Goal: Task Accomplishment & Management: Manage account settings

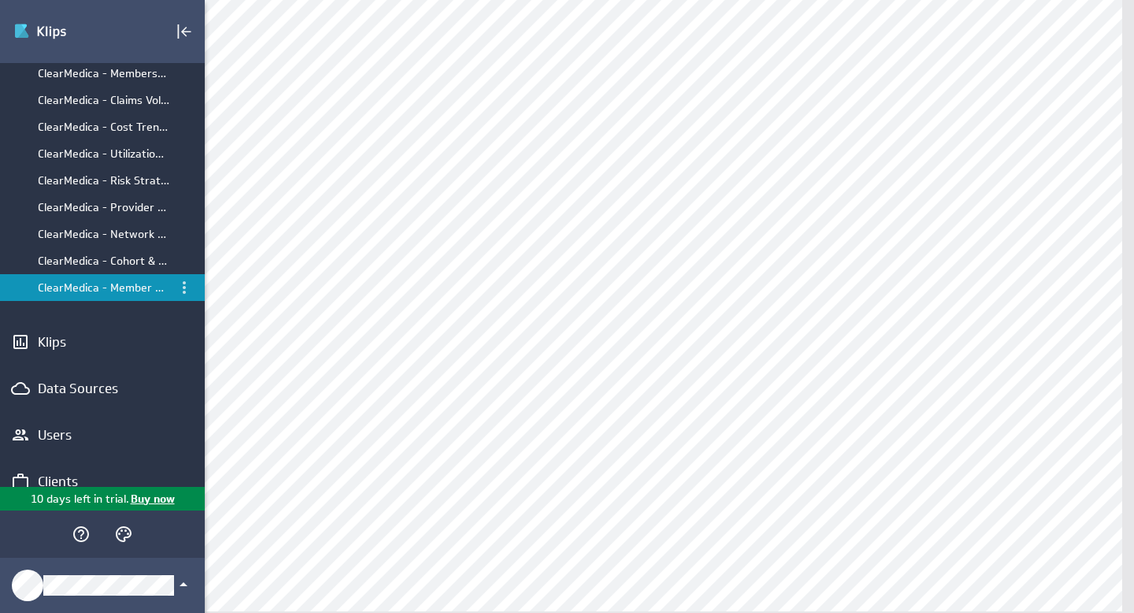
scroll to position [165, 0]
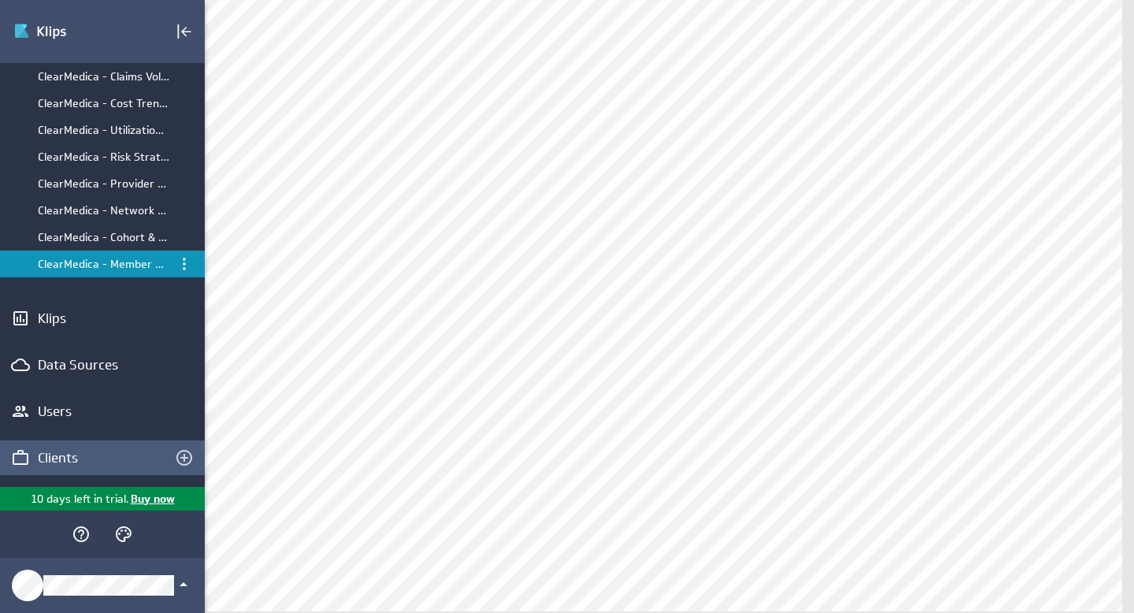
click at [55, 457] on div "Clients" at bounding box center [102, 457] width 129 height 17
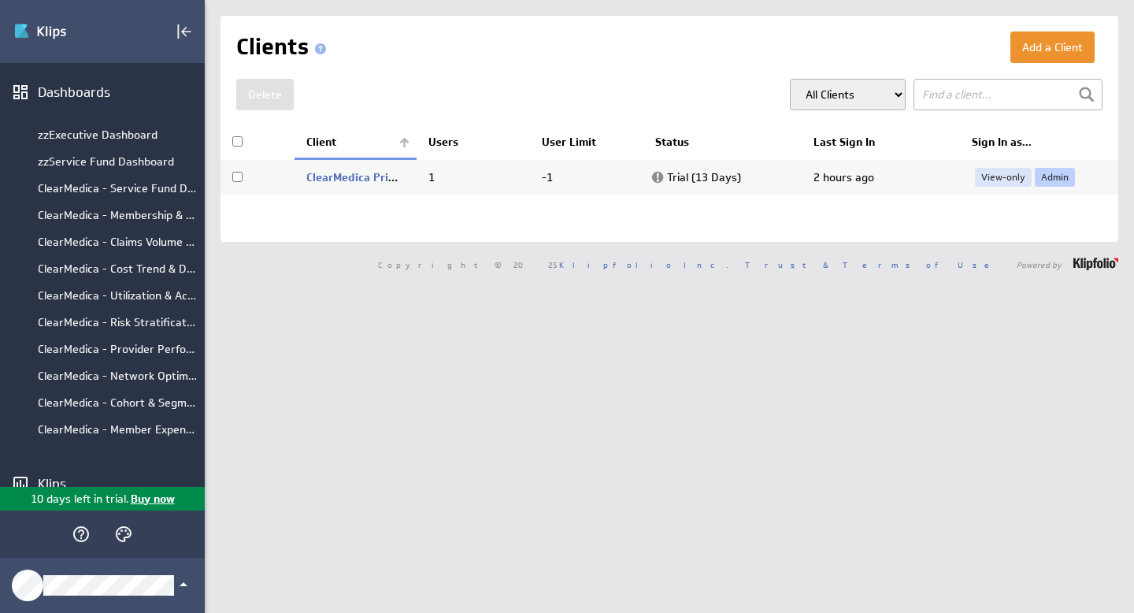
click at [1046, 175] on link "Admin" at bounding box center [1055, 177] width 40 height 19
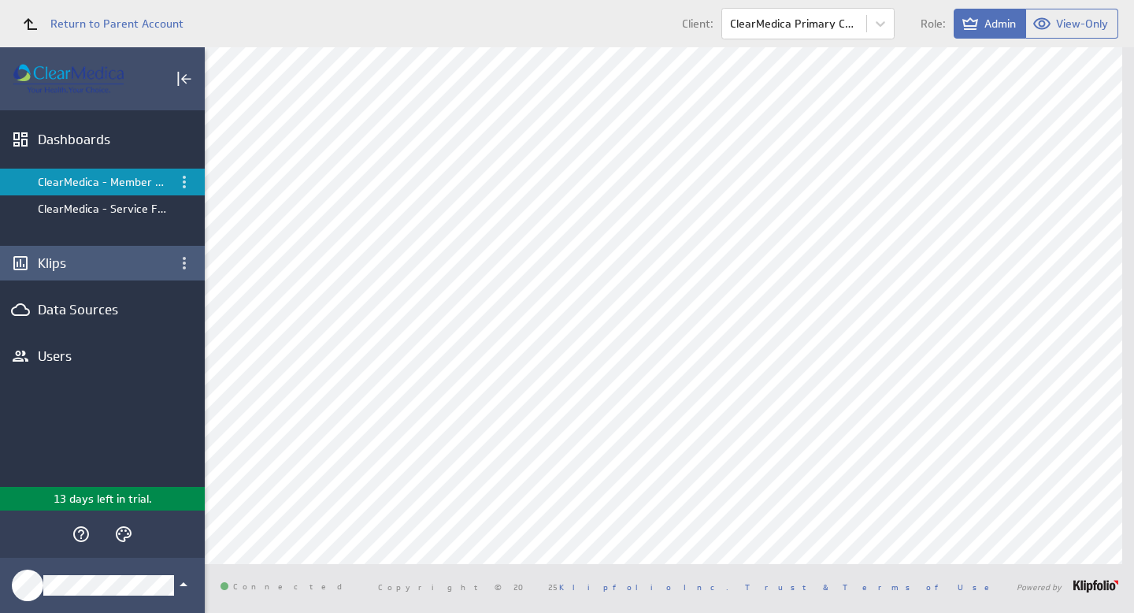
click at [64, 261] on div "Klips" at bounding box center [102, 262] width 129 height 17
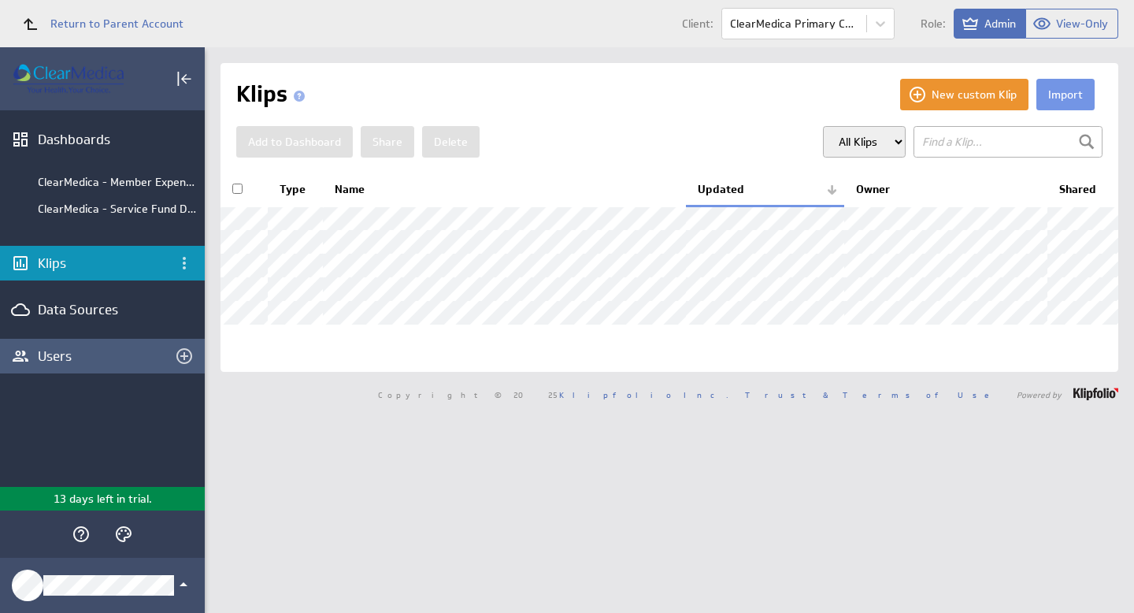
click at [50, 353] on div "Users" at bounding box center [102, 355] width 129 height 17
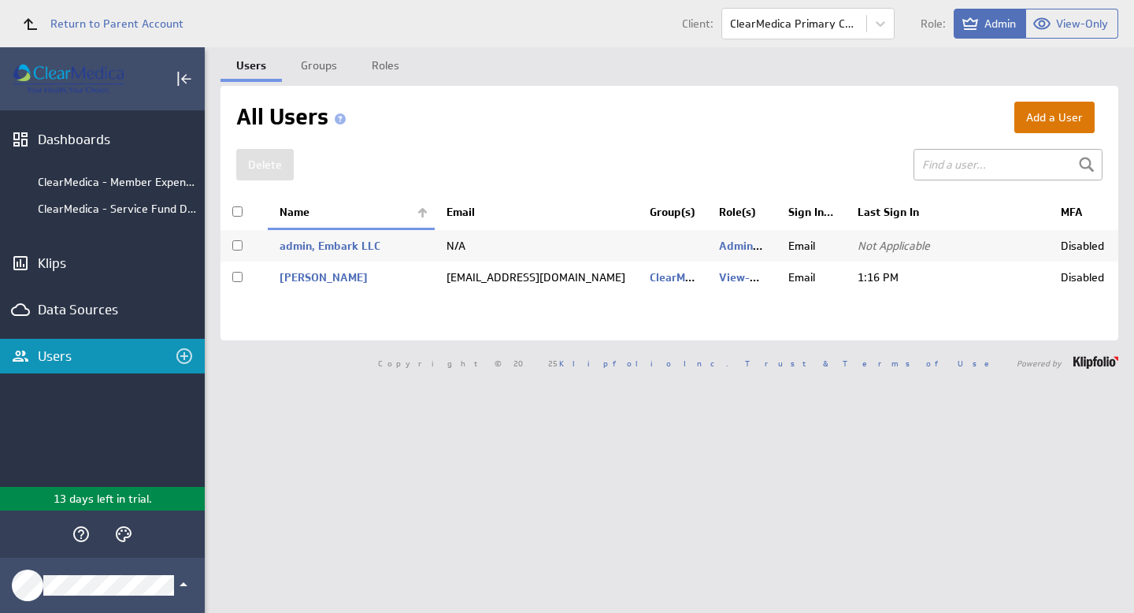
click at [1045, 114] on button "Add a User" at bounding box center [1054, 118] width 80 height 32
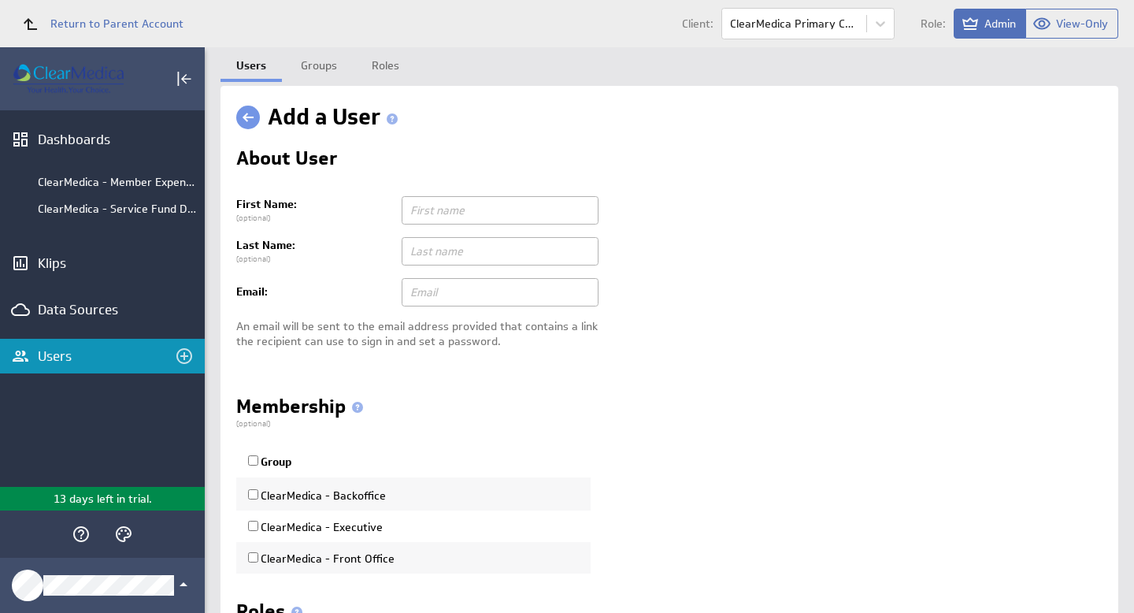
type input "iembark@live.com"
click at [470, 207] on input "text" at bounding box center [500, 210] width 197 height 28
click at [473, 211] on input "text" at bounding box center [500, 210] width 197 height 28
type input "Patrick Test"
click at [473, 243] on input "text" at bounding box center [500, 251] width 197 height 28
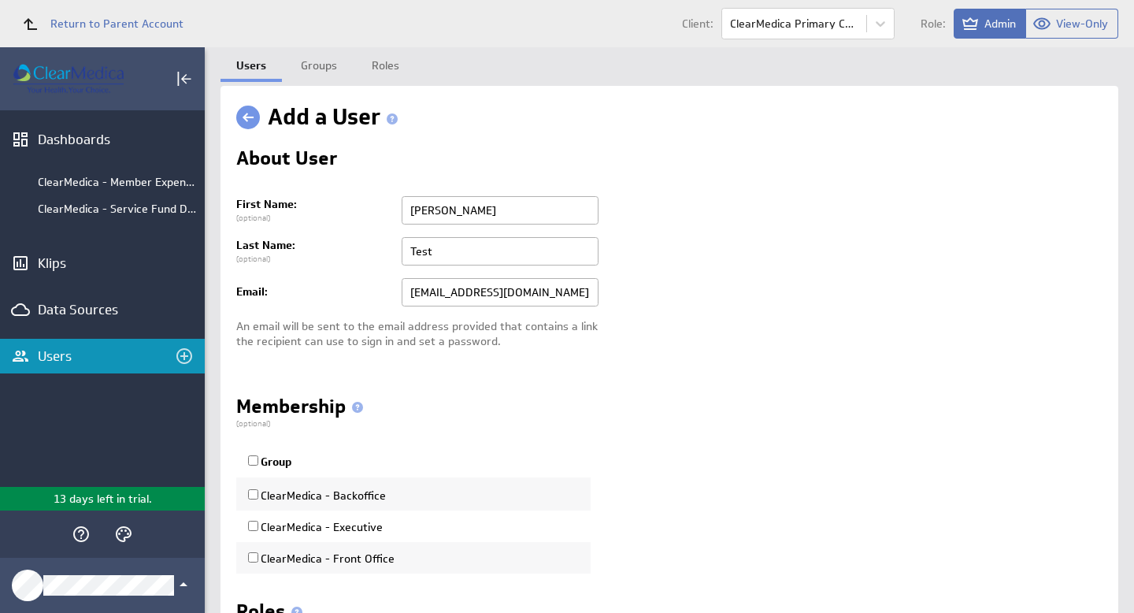
type input "Test"
click at [509, 290] on input "iembark@live.com" at bounding box center [500, 292] width 197 height 28
drag, startPoint x: 514, startPoint y: 291, endPoint x: 332, endPoint y: 278, distance: 181.6
click at [332, 278] on tr "Email: Change email iembark@live.com" at bounding box center [669, 292] width 866 height 41
type input "pnr.jp@hotmail.com"
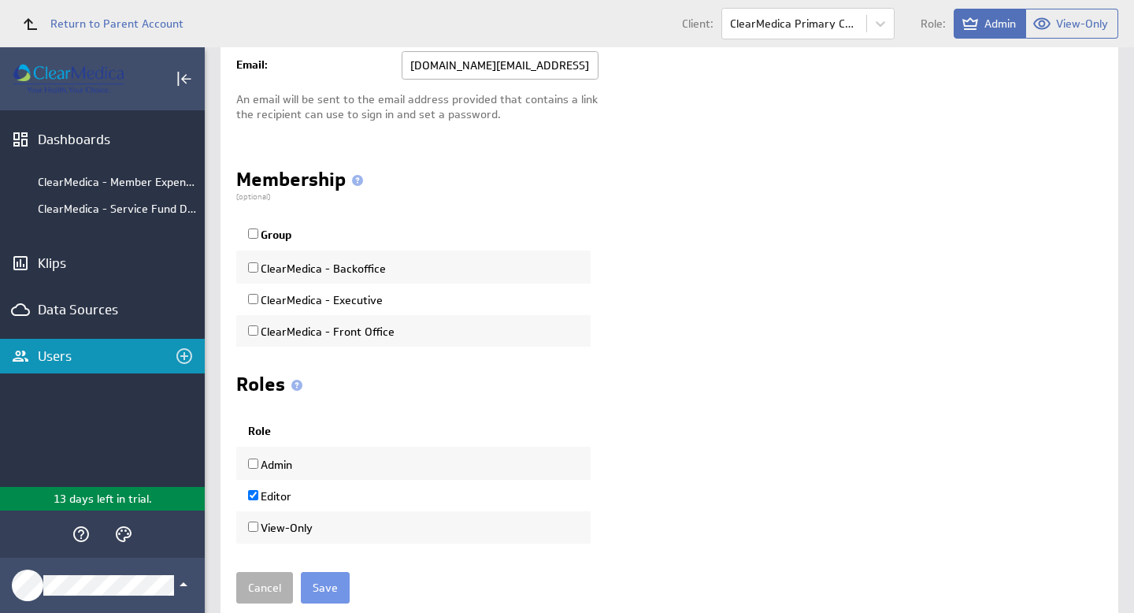
scroll to position [228, 0]
click at [253, 268] on input "ClearMedica - Backoffice" at bounding box center [253, 266] width 10 height 10
checkbox input "true"
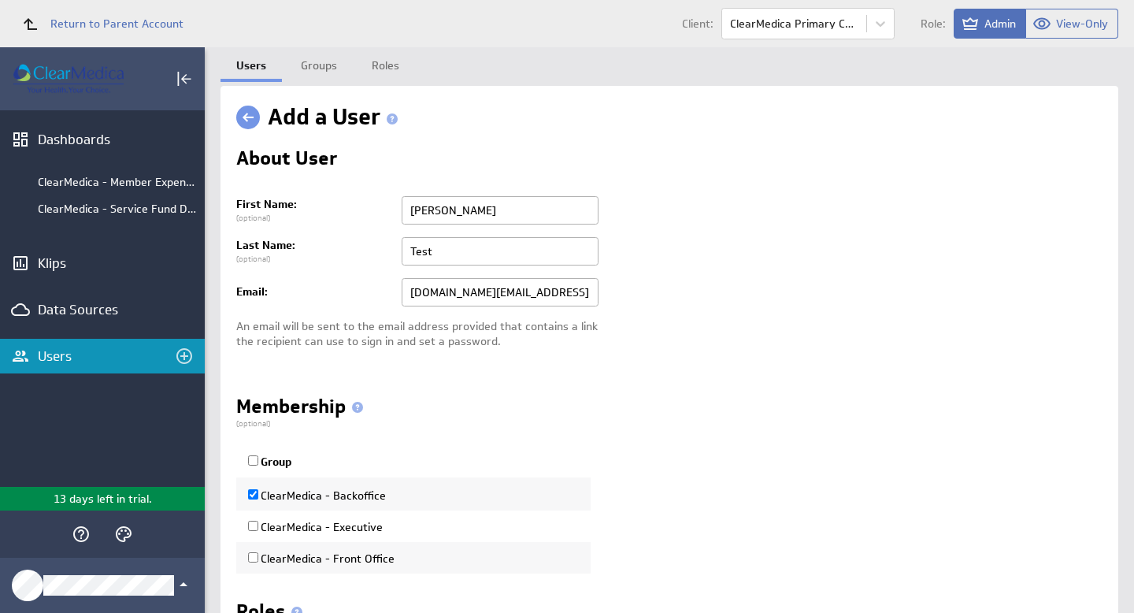
scroll to position [281, 0]
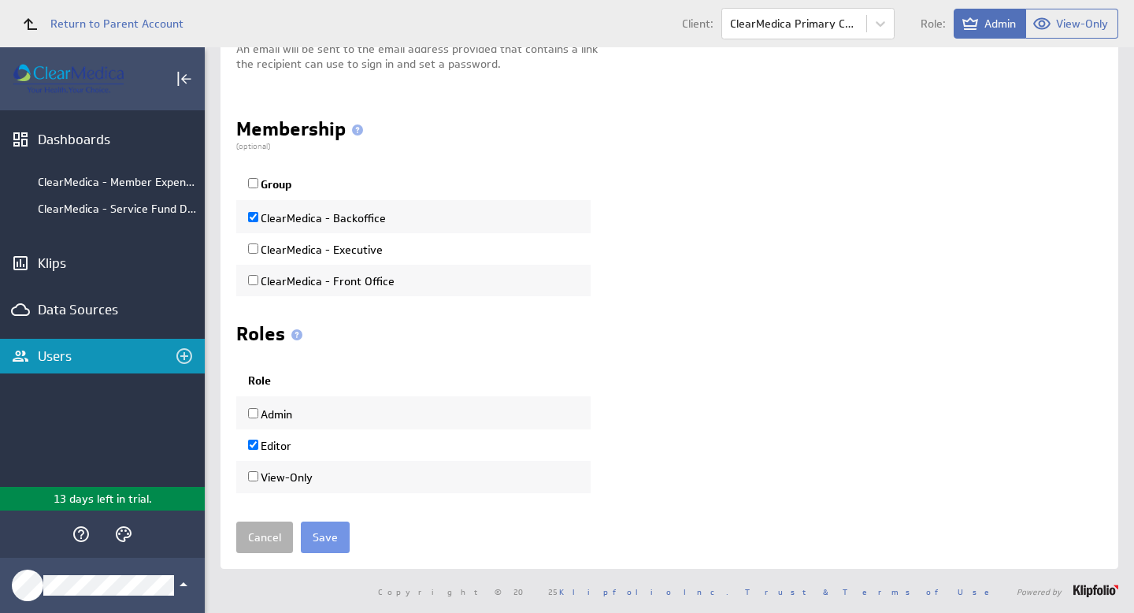
click at [254, 443] on input "Editor" at bounding box center [253, 444] width 10 height 10
checkbox input "false"
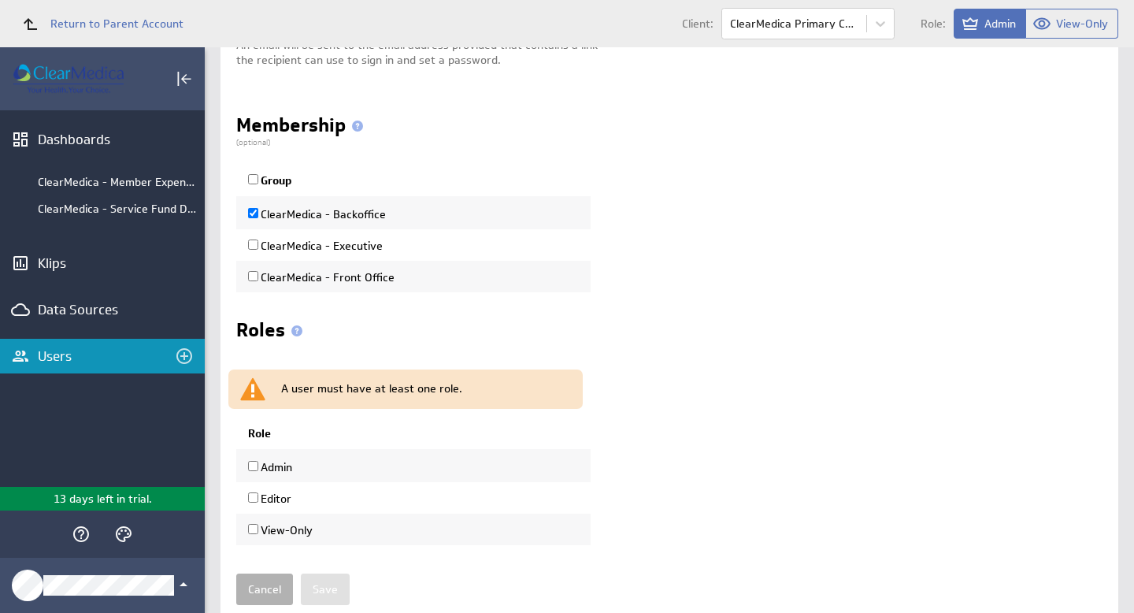
click at [252, 532] on input "View-Only" at bounding box center [253, 529] width 10 height 10
checkbox input "true"
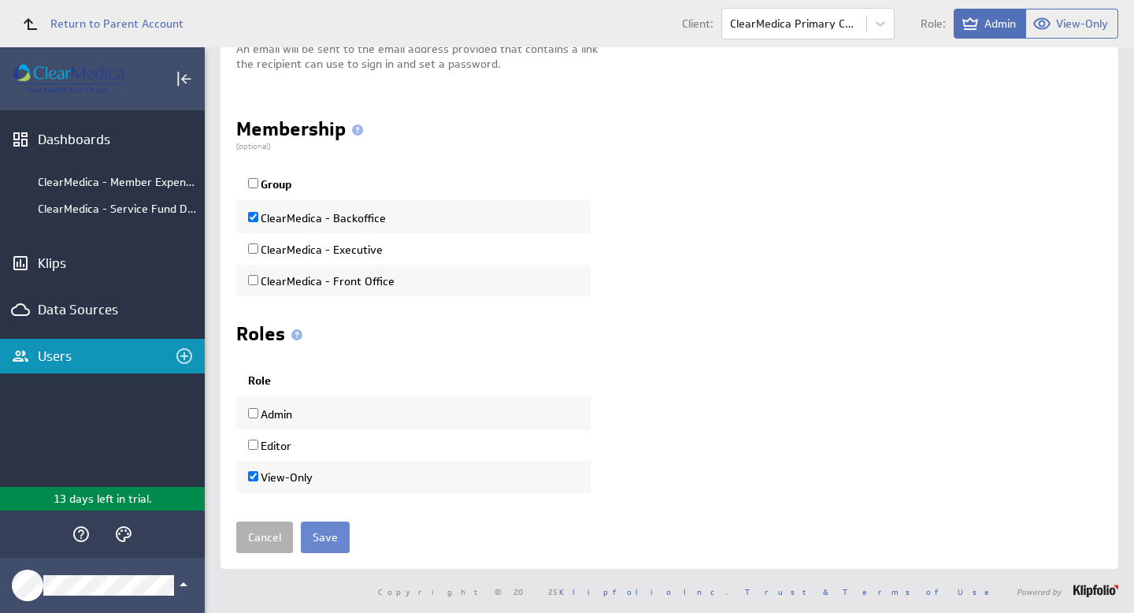
click at [324, 540] on input "Save" at bounding box center [325, 537] width 49 height 32
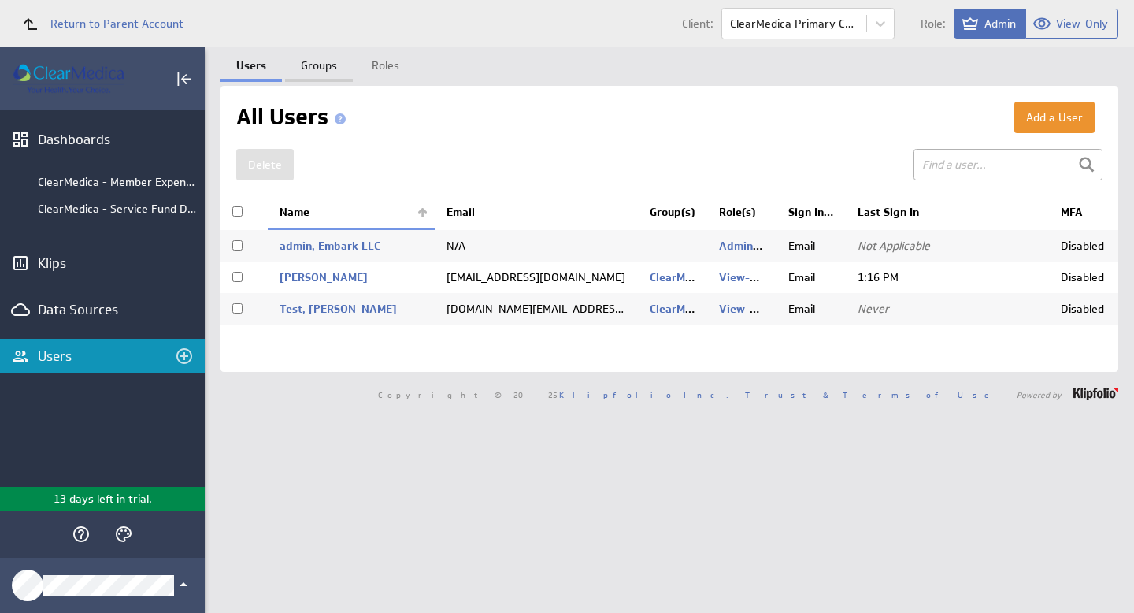
click at [314, 56] on link "Groups" at bounding box center [319, 63] width 68 height 32
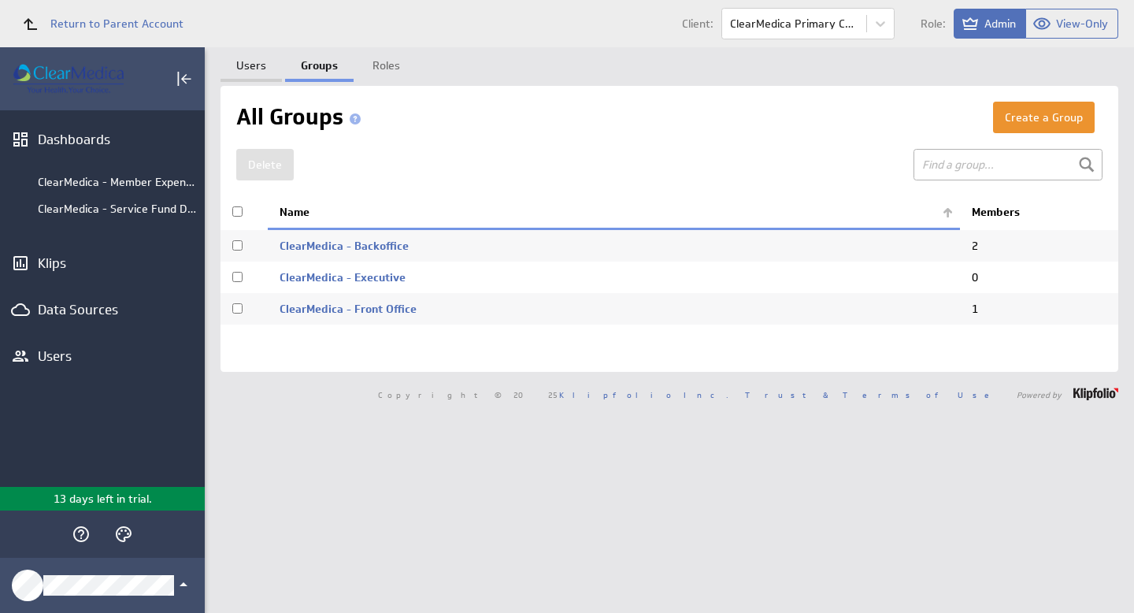
click at [258, 61] on link "Users" at bounding box center [251, 63] width 61 height 32
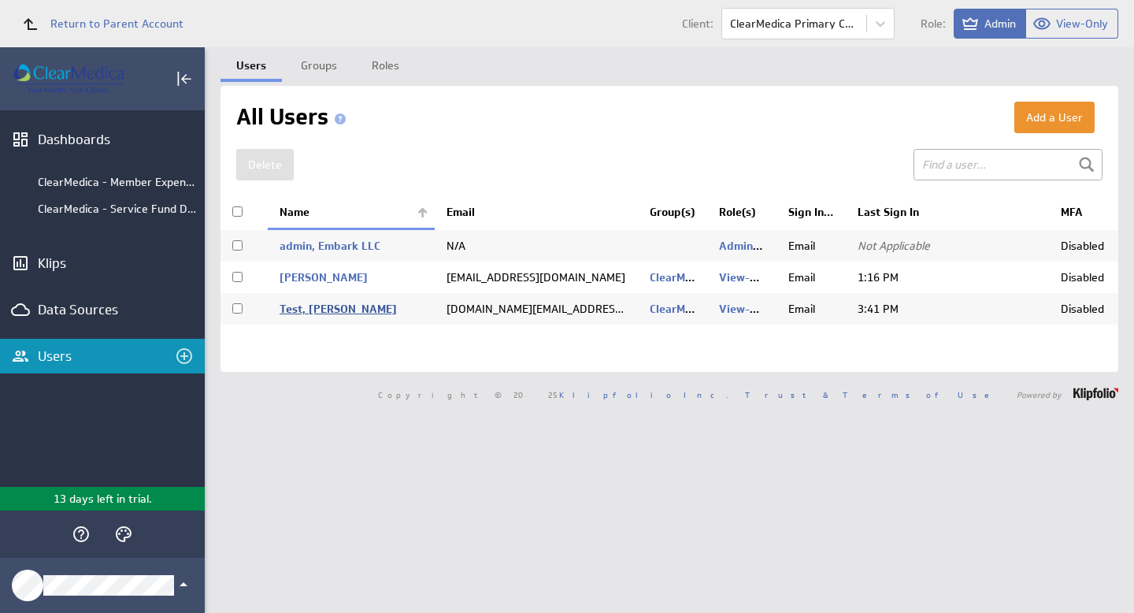
click at [303, 313] on link "Test, Patrick Test" at bounding box center [338, 309] width 117 height 14
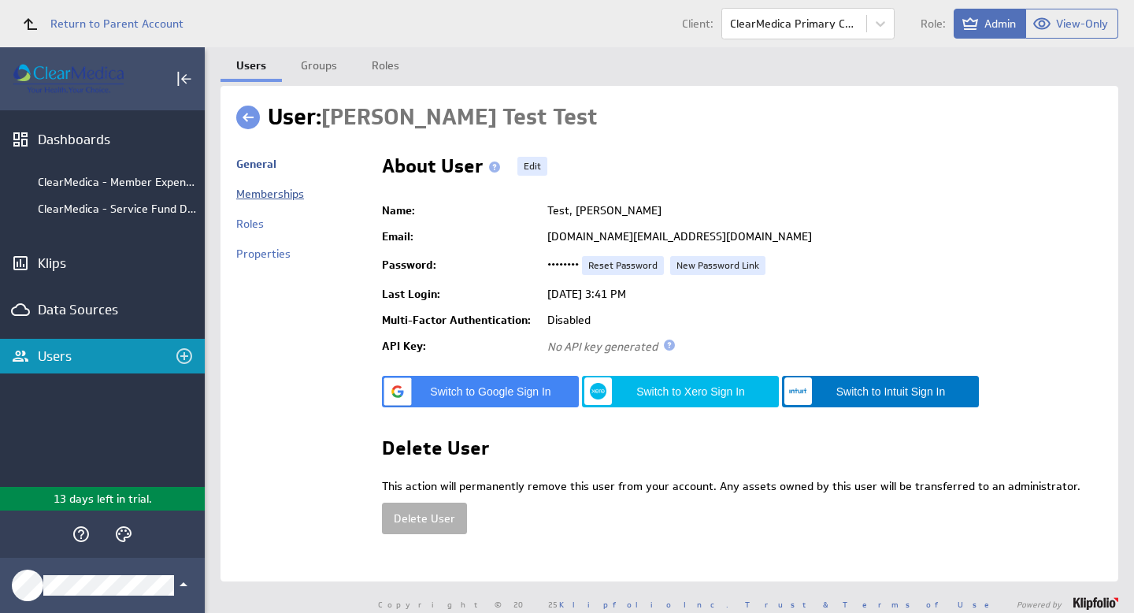
click at [267, 192] on link "Memberships" at bounding box center [270, 194] width 68 height 14
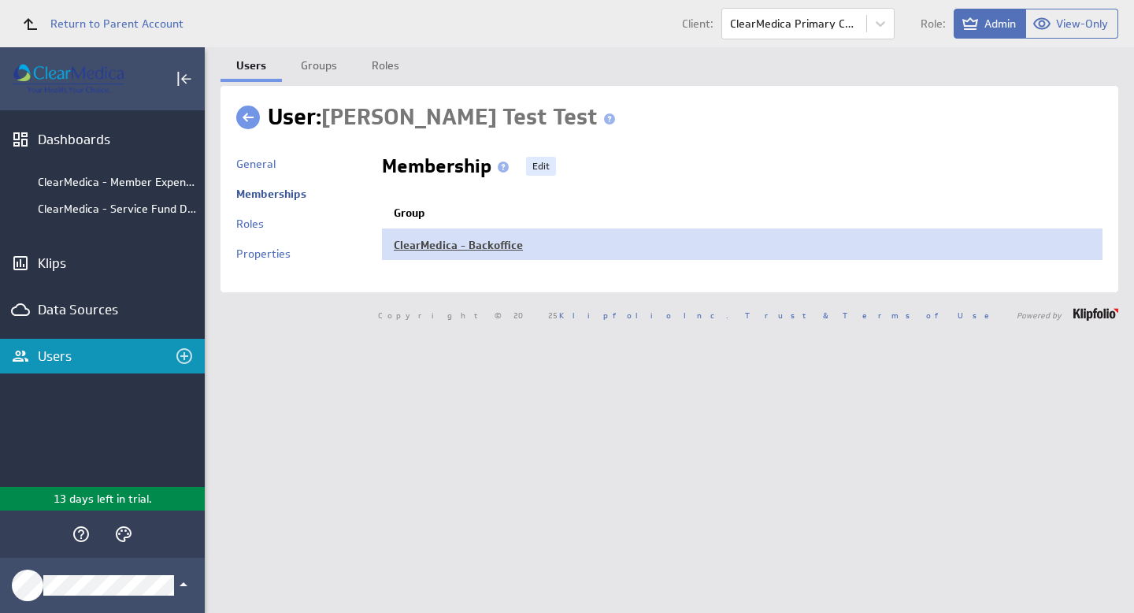
click at [475, 247] on link "ClearMedica - Backoffice" at bounding box center [458, 245] width 129 height 14
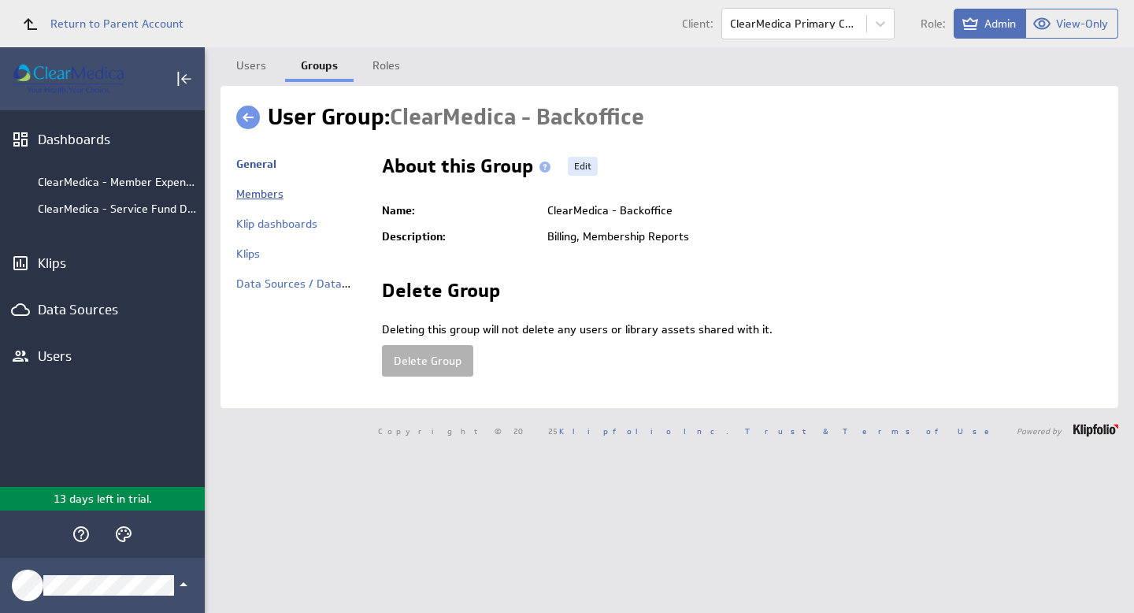
click at [269, 191] on link "Members" at bounding box center [259, 194] width 47 height 14
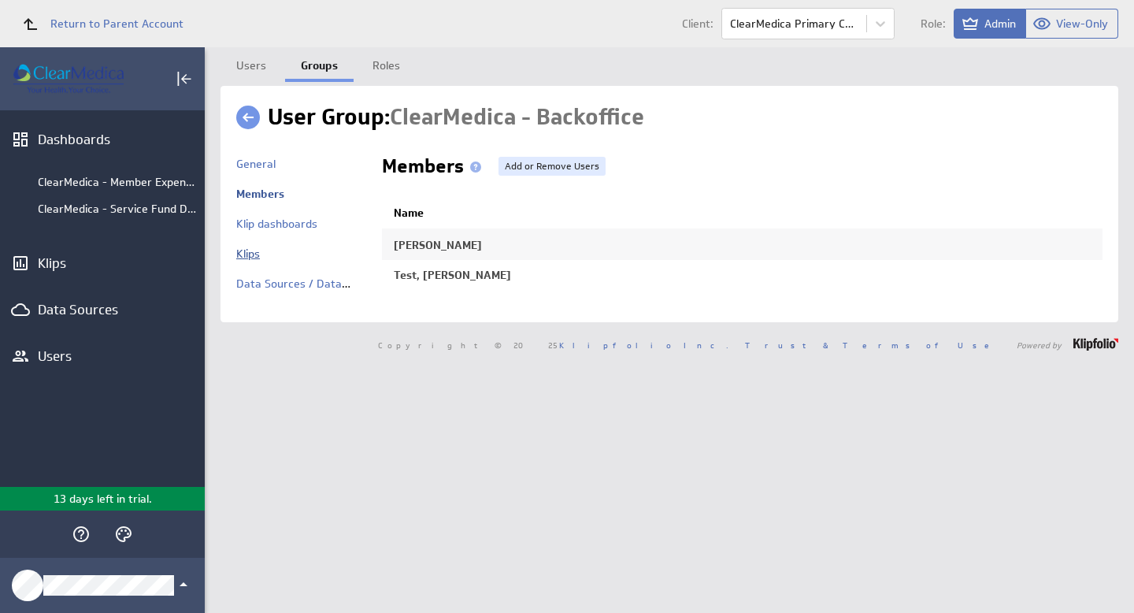
click at [243, 258] on link "Klips" at bounding box center [248, 254] width 24 height 14
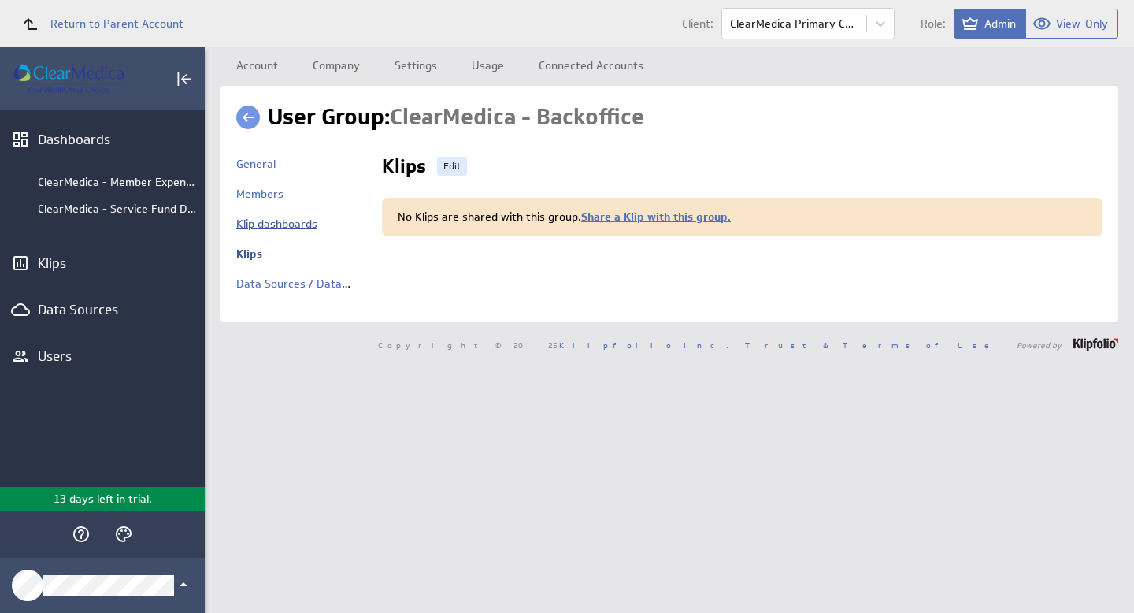
click at [287, 231] on link "Klip dashboards" at bounding box center [276, 224] width 81 height 14
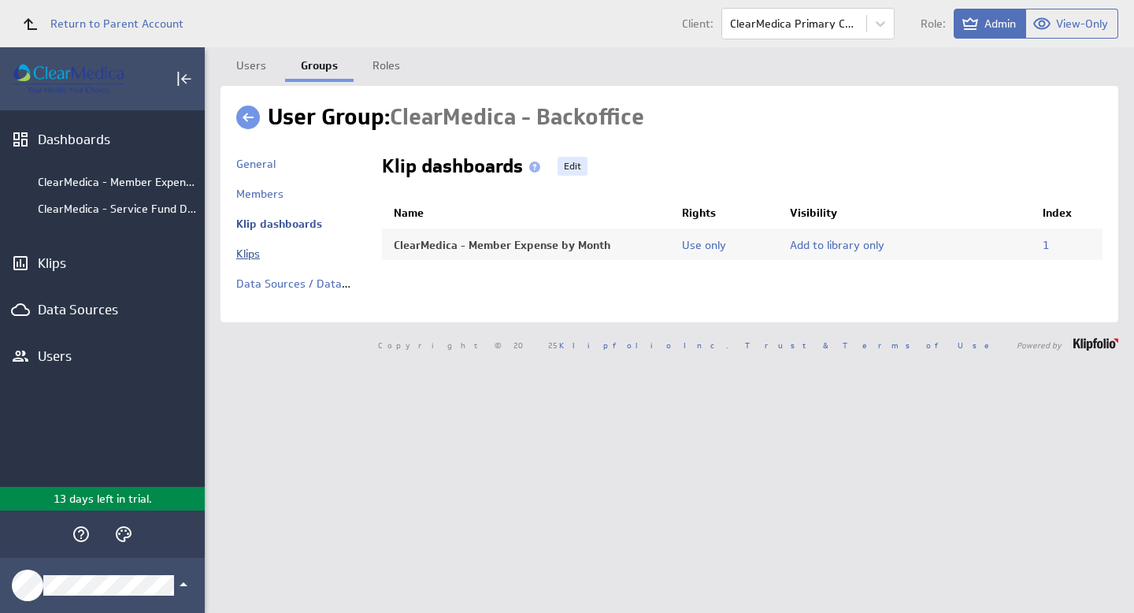
click at [256, 252] on link "Klips" at bounding box center [248, 254] width 24 height 14
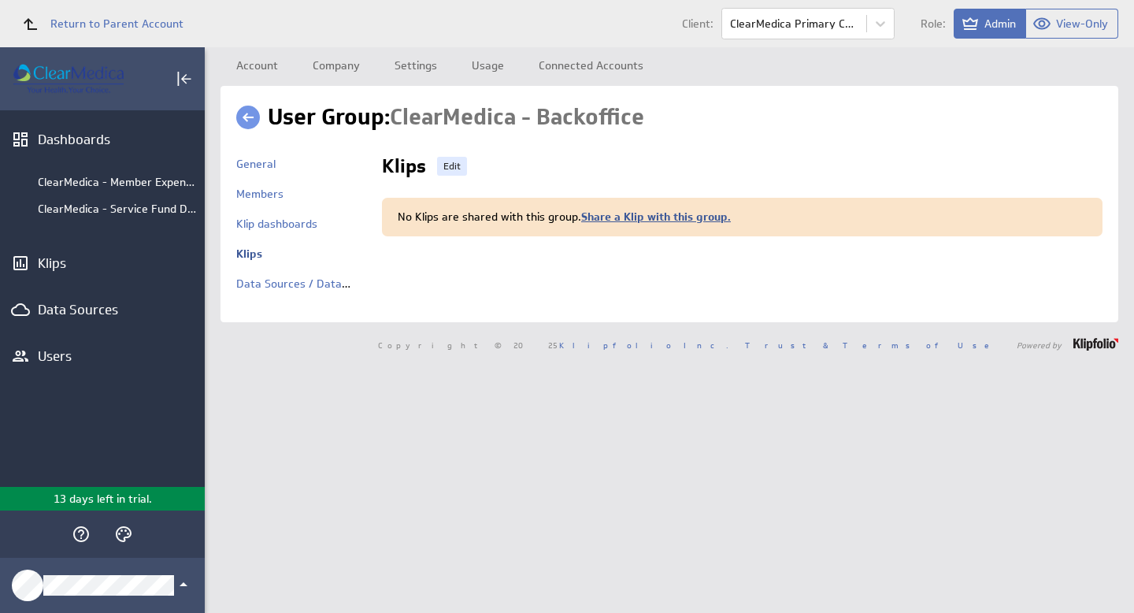
click at [678, 219] on link "Share a Klip with this group." at bounding box center [656, 216] width 150 height 14
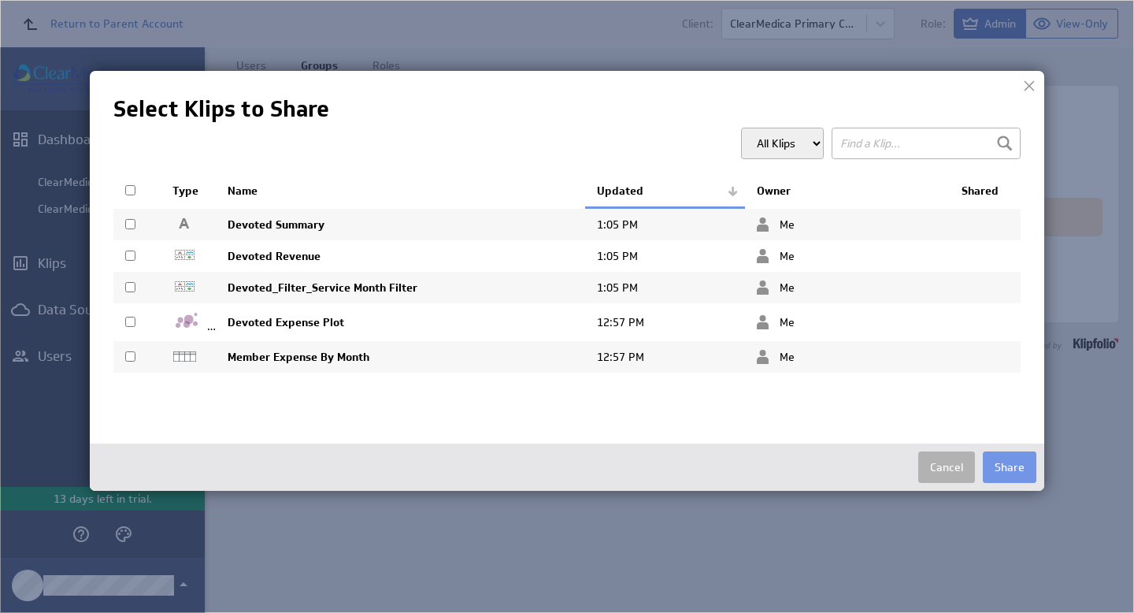
click at [129, 188] on input "checkbox" at bounding box center [130, 190] width 10 height 10
checkbox input "true"
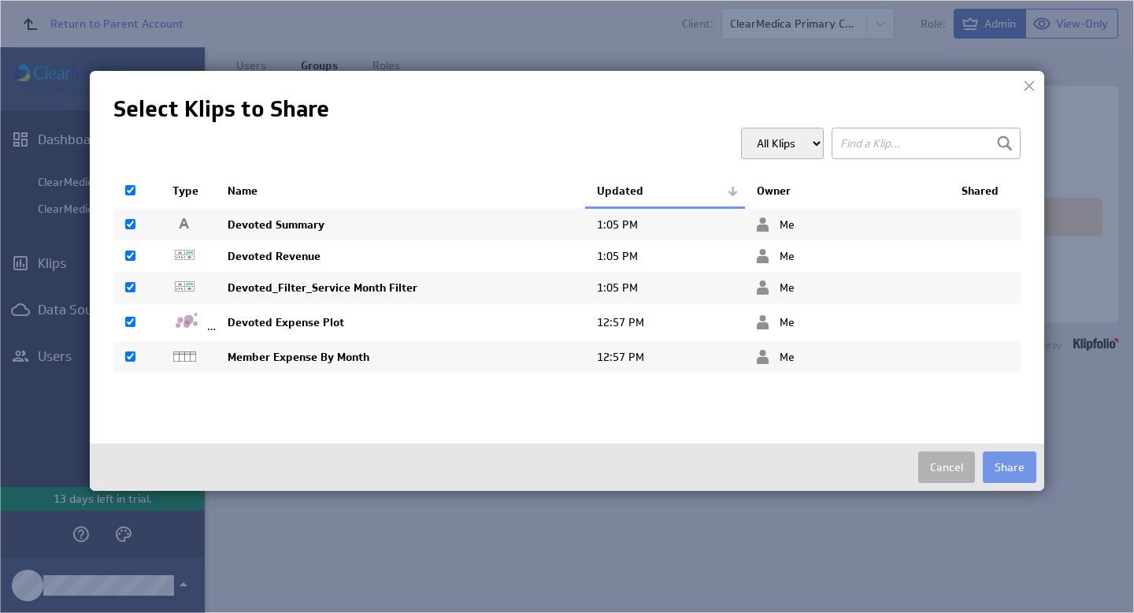
checkbox input "true"
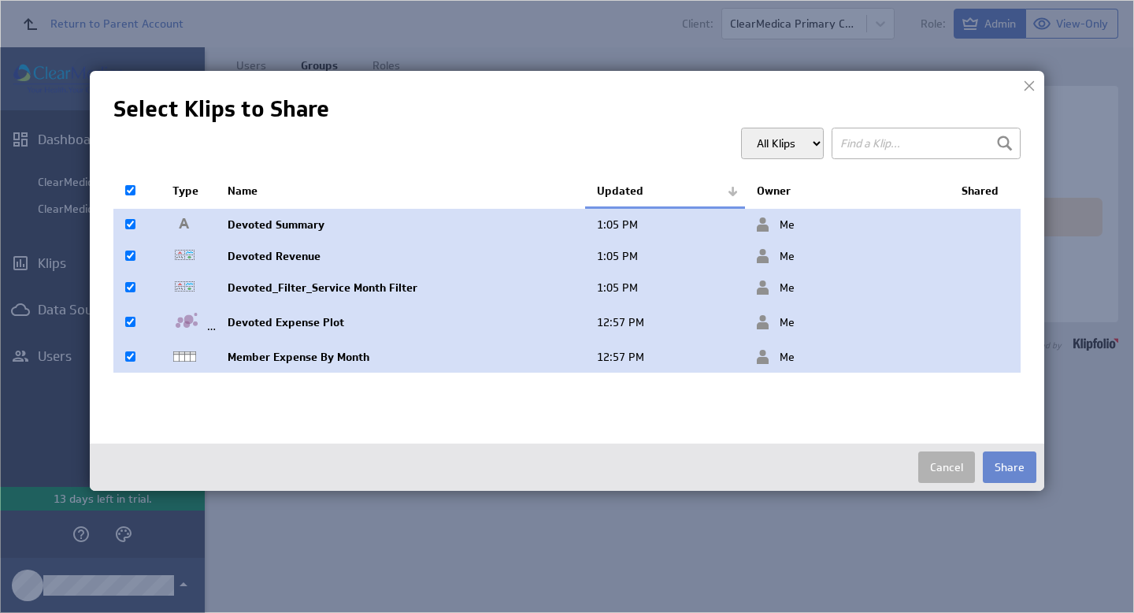
click at [1013, 472] on button "Share" at bounding box center [1010, 467] width 54 height 32
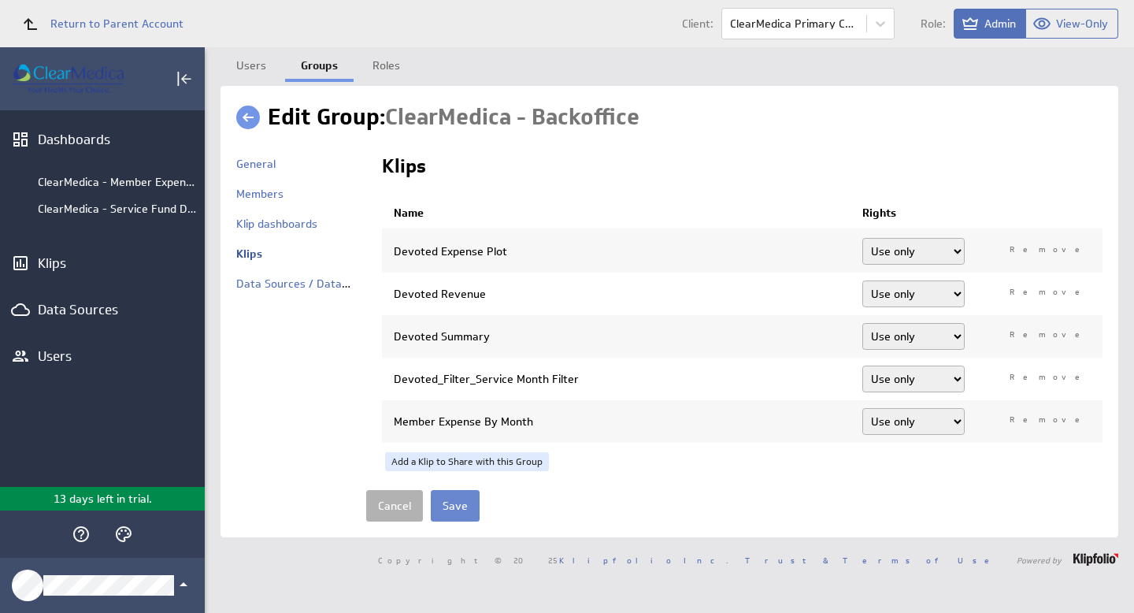
click at [451, 510] on input "Save" at bounding box center [455, 506] width 49 height 32
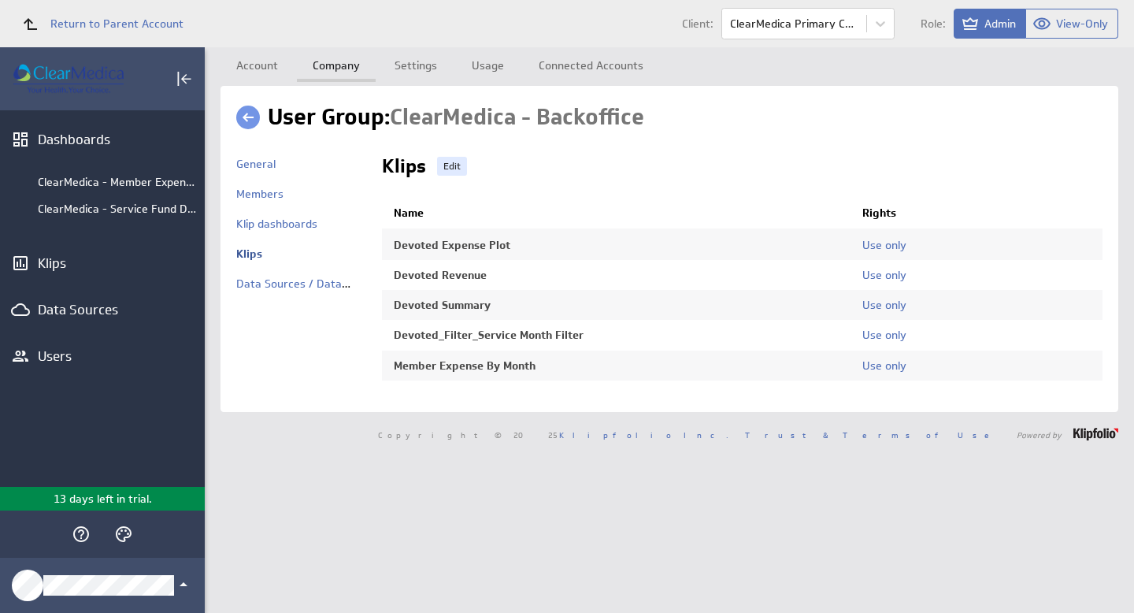
click at [328, 66] on link "Company" at bounding box center [336, 63] width 79 height 32
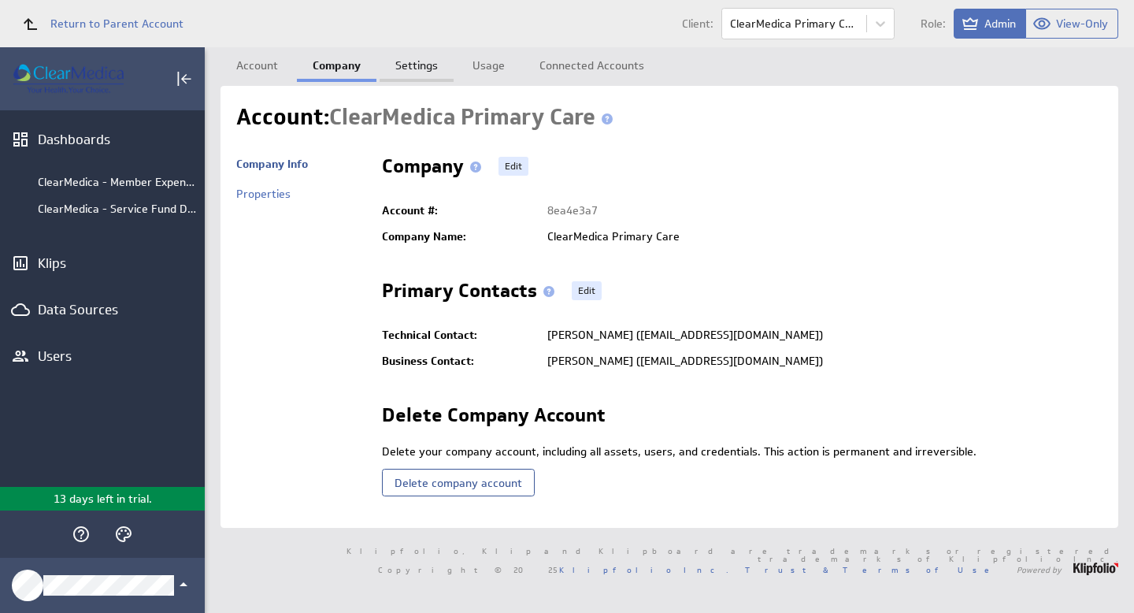
click at [421, 67] on link "Settings" at bounding box center [417, 63] width 74 height 32
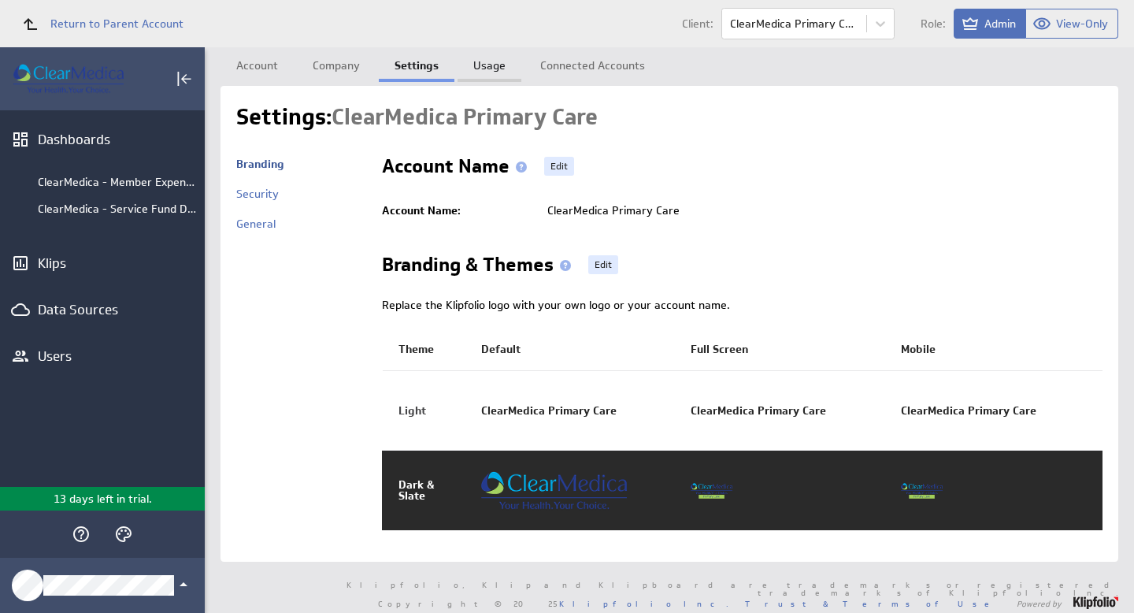
click at [488, 65] on link "Usage" at bounding box center [490, 63] width 64 height 32
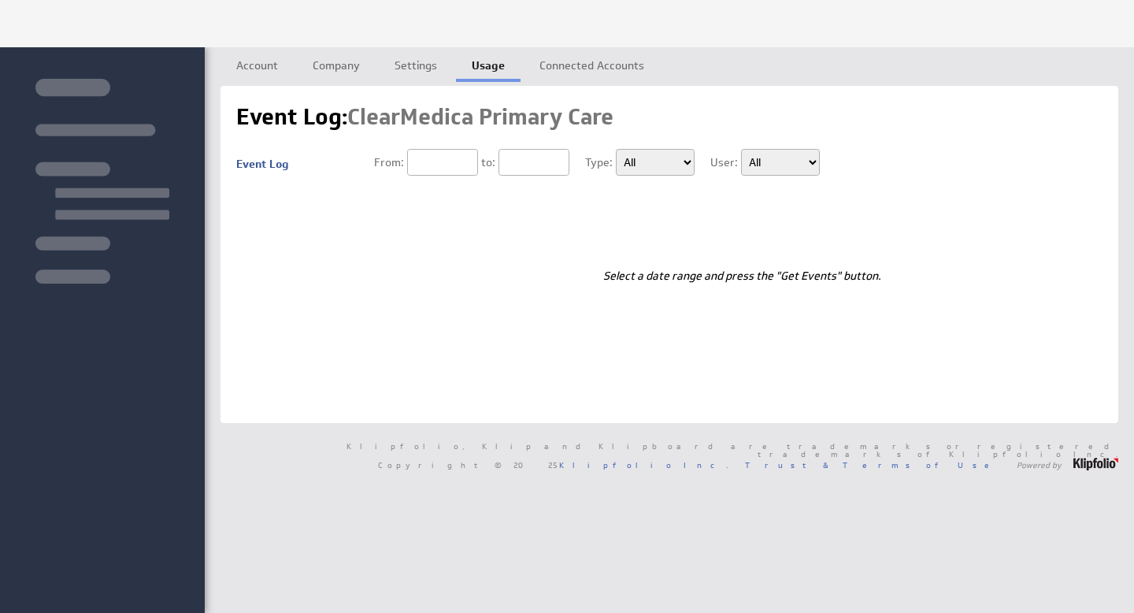
type input "08/21/2025"
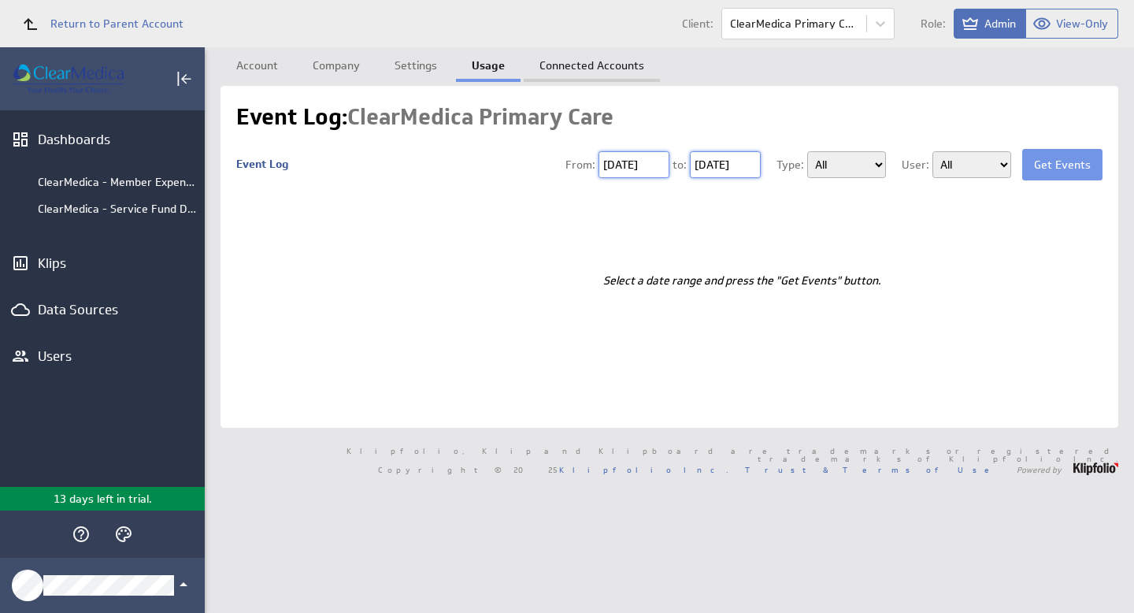
click at [591, 65] on link "Connected Accounts" at bounding box center [592, 63] width 136 height 32
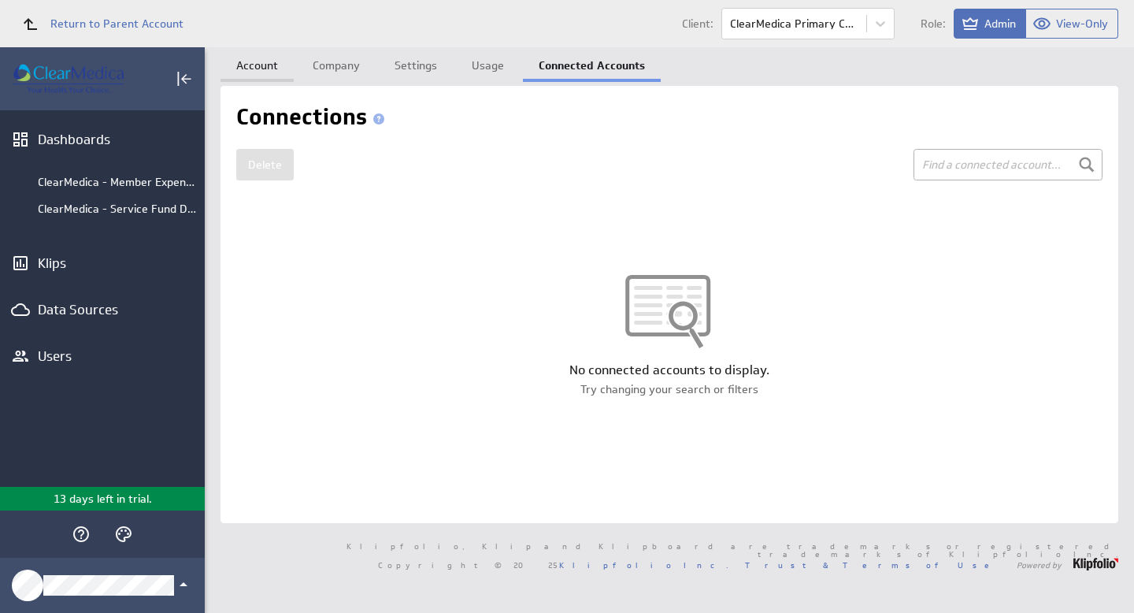
click at [266, 67] on link "Account" at bounding box center [257, 63] width 73 height 32
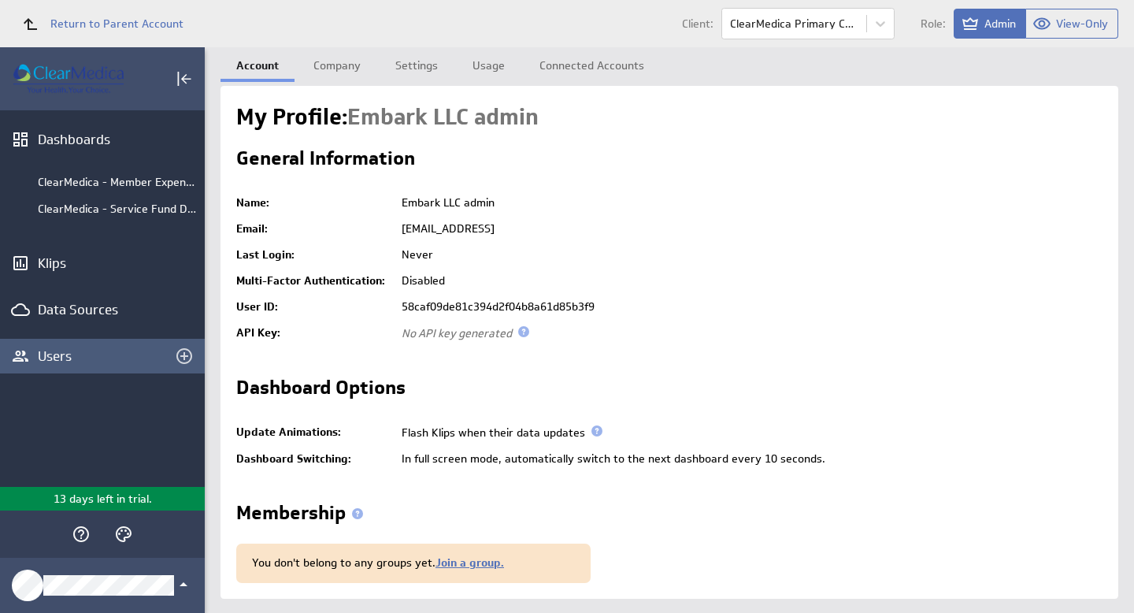
click at [67, 354] on div "Users" at bounding box center [102, 355] width 129 height 17
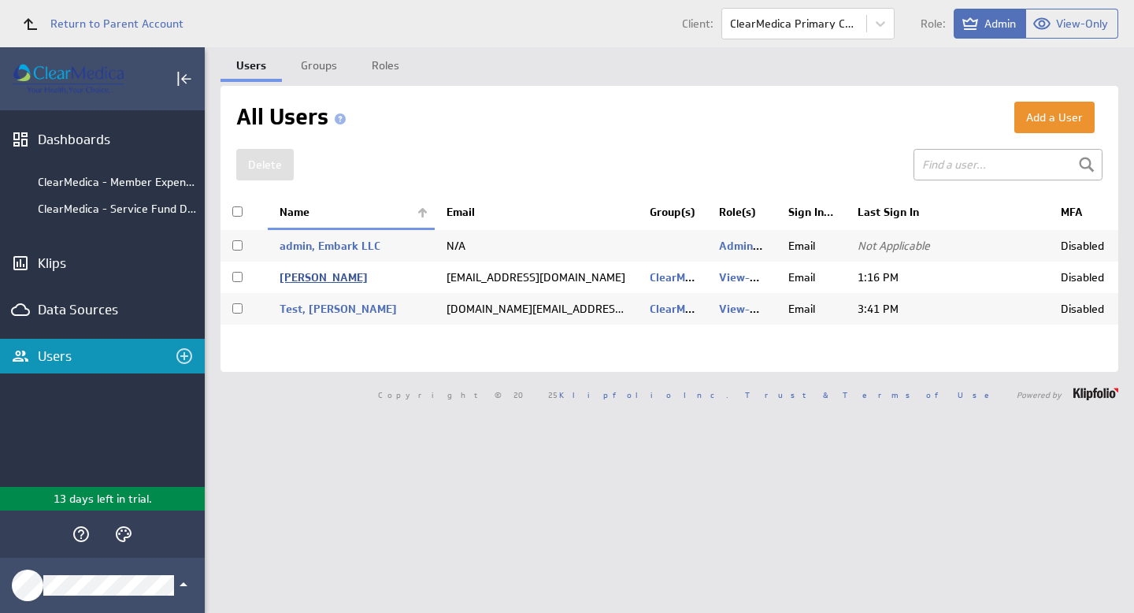
click at [332, 280] on link "Gilileo, Christina" at bounding box center [324, 277] width 88 height 14
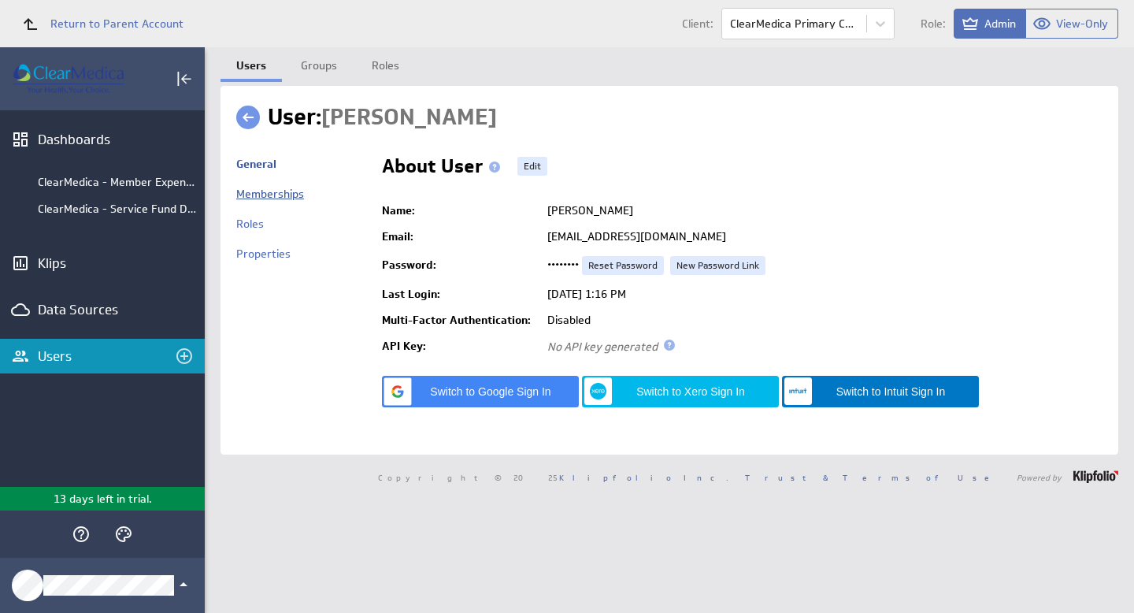
click at [280, 196] on link "Memberships" at bounding box center [270, 194] width 68 height 14
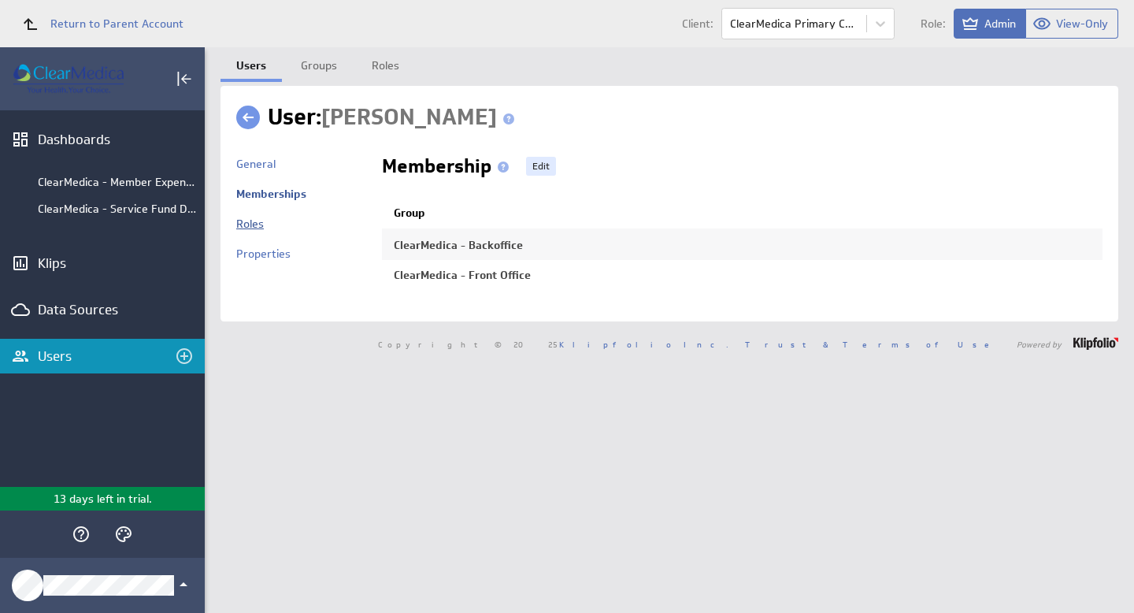
click at [259, 226] on link "Roles" at bounding box center [250, 224] width 28 height 14
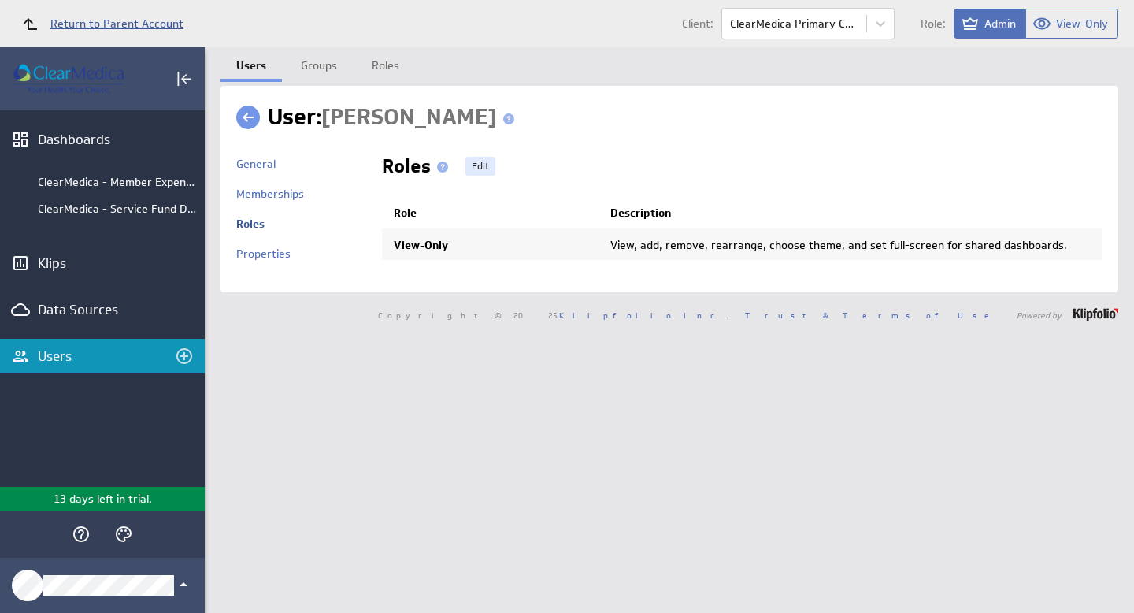
click at [65, 20] on span "Return to Parent Account" at bounding box center [116, 23] width 133 height 11
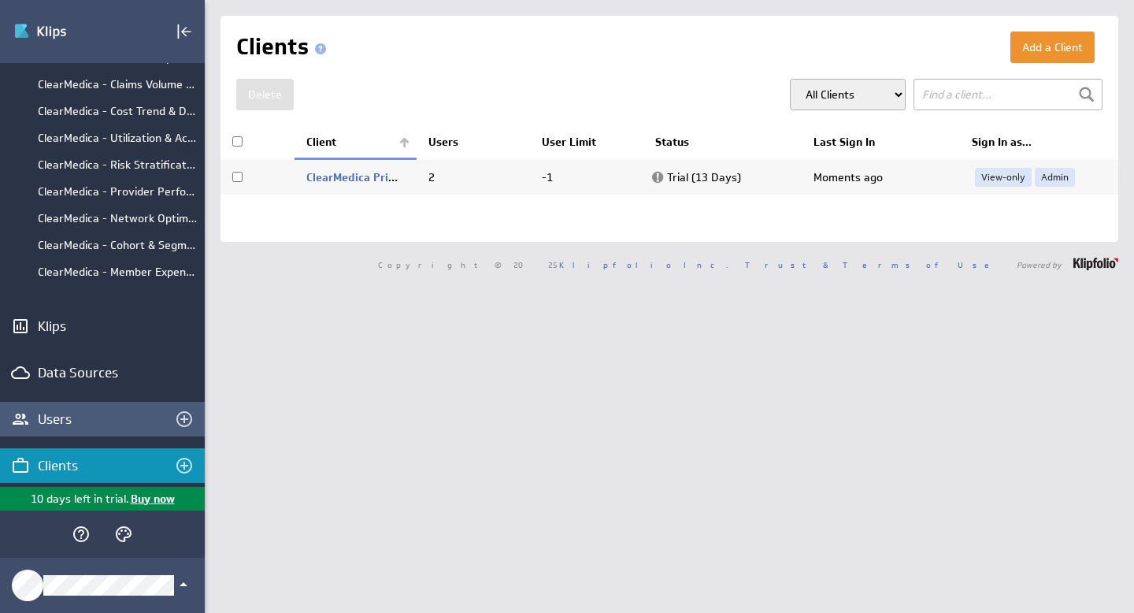
scroll to position [170, 0]
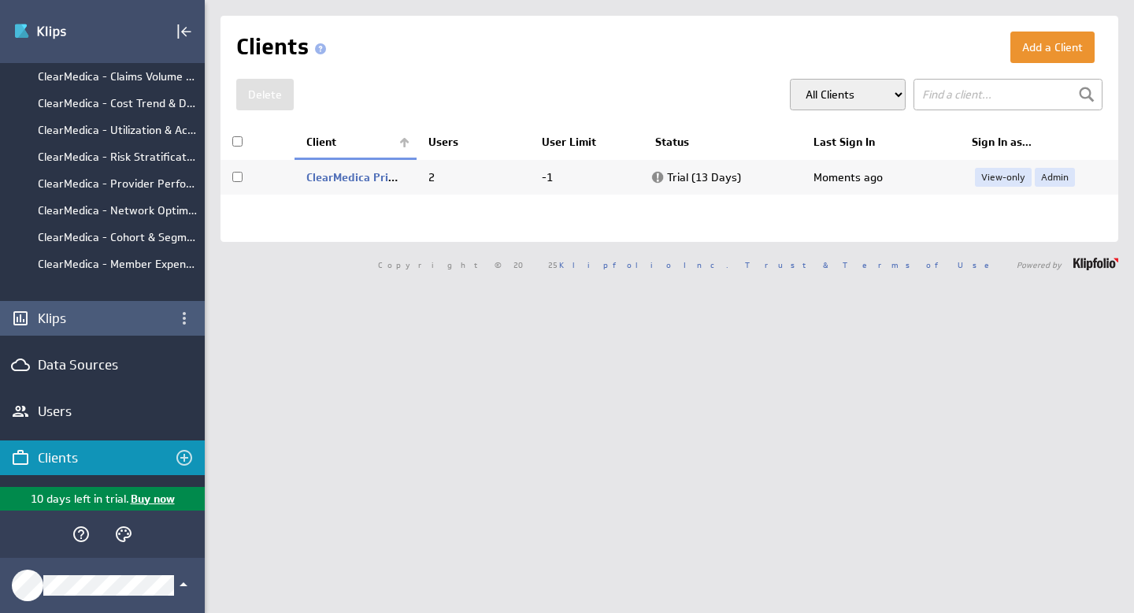
click at [57, 321] on div "Klips" at bounding box center [102, 318] width 129 height 17
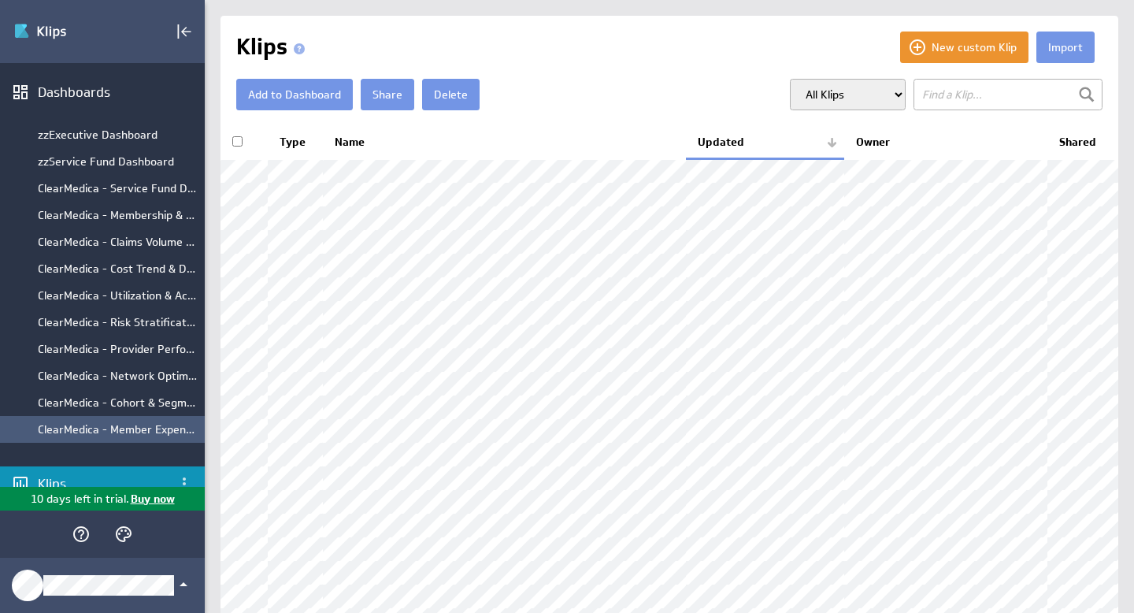
click at [96, 436] on div "ClearMedica - Member Expense by Month" at bounding box center [117, 429] width 159 height 14
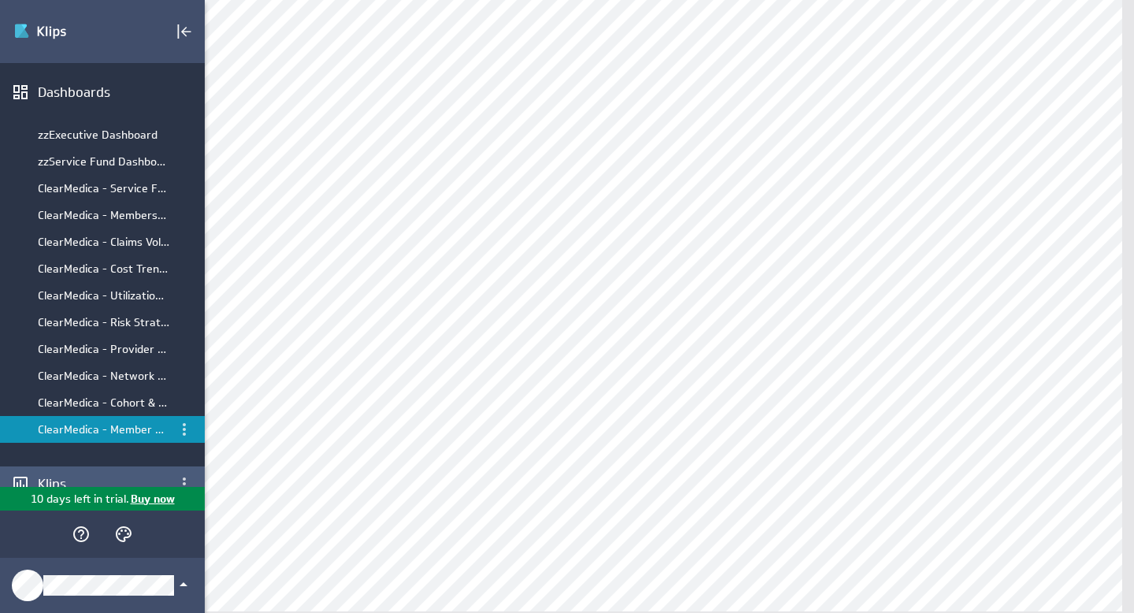
click at [55, 479] on div "Klips" at bounding box center [102, 483] width 129 height 17
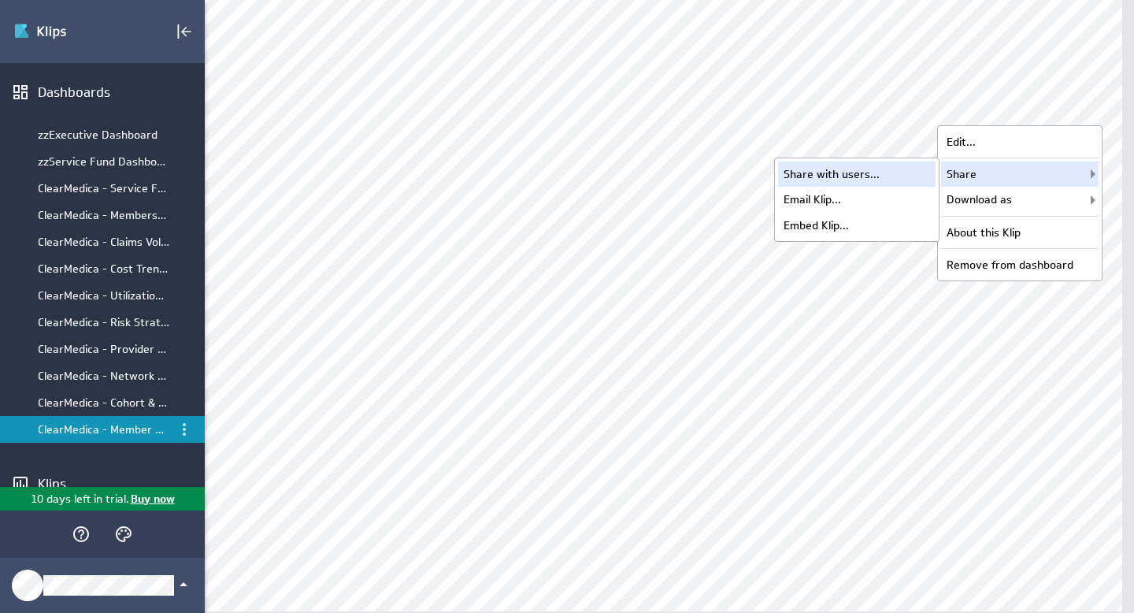
click at [812, 174] on div "Share with users..." at bounding box center [857, 173] width 158 height 25
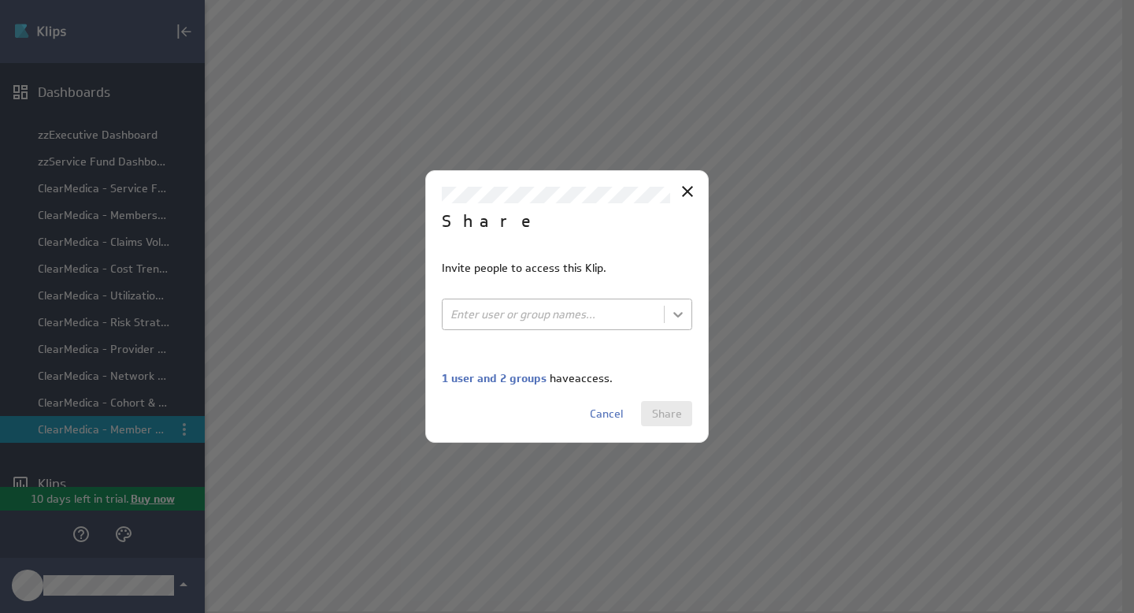
click at [678, 308] on body "(no message) Edit Dashboards zzExecutive Dashboard zzService Fund Dashboard Cle…" at bounding box center [567, 306] width 1134 height 613
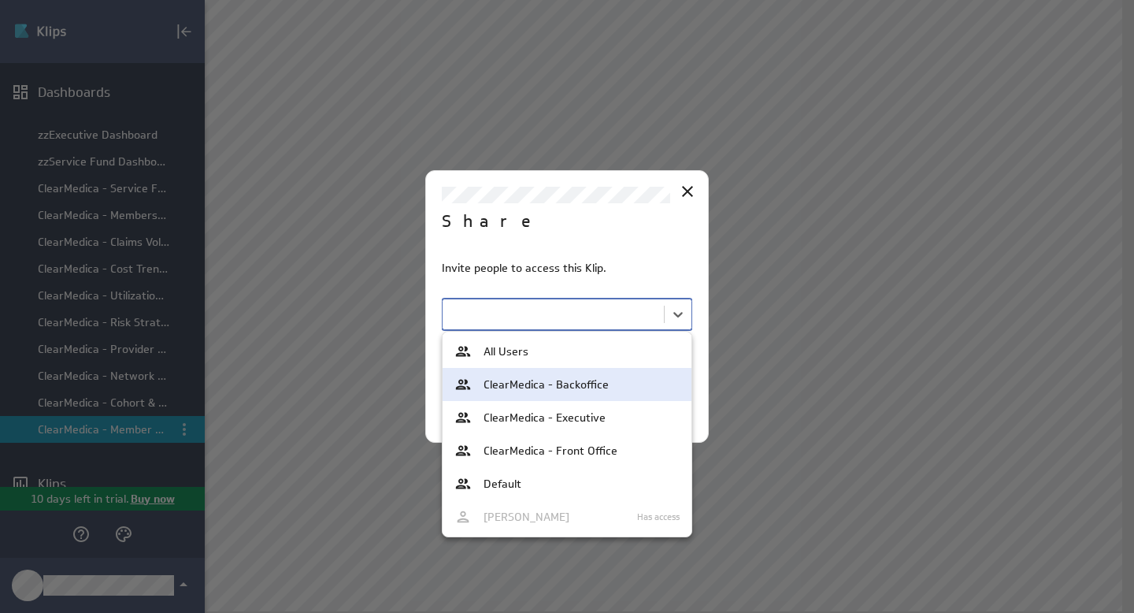
click at [583, 385] on span "ClearMedica - Backoffice" at bounding box center [546, 384] width 125 height 11
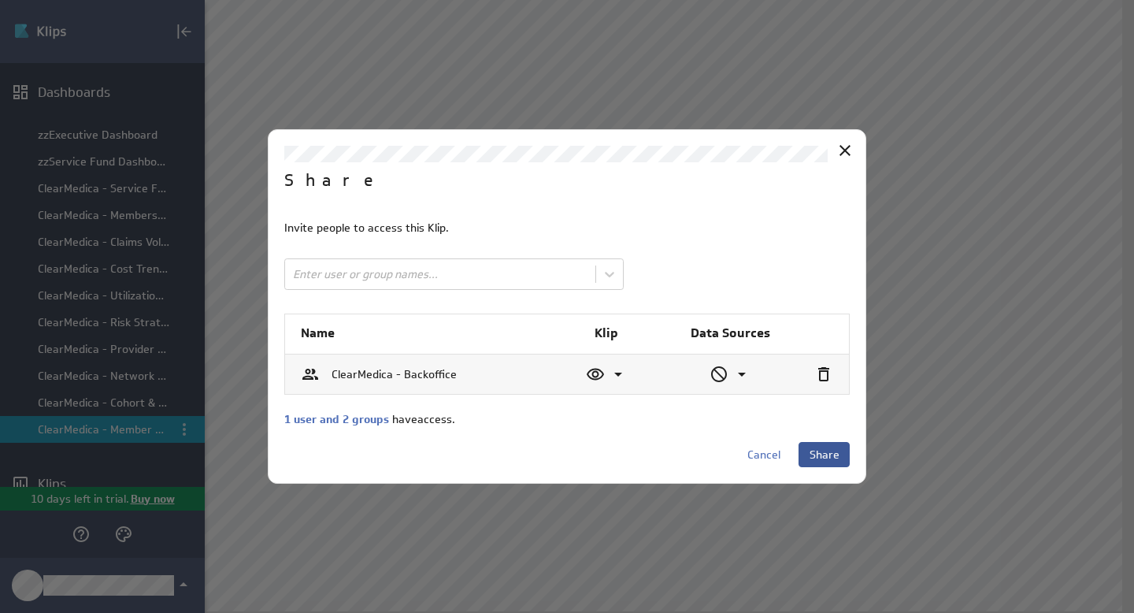
click at [811, 450] on span "Share" at bounding box center [825, 454] width 30 height 14
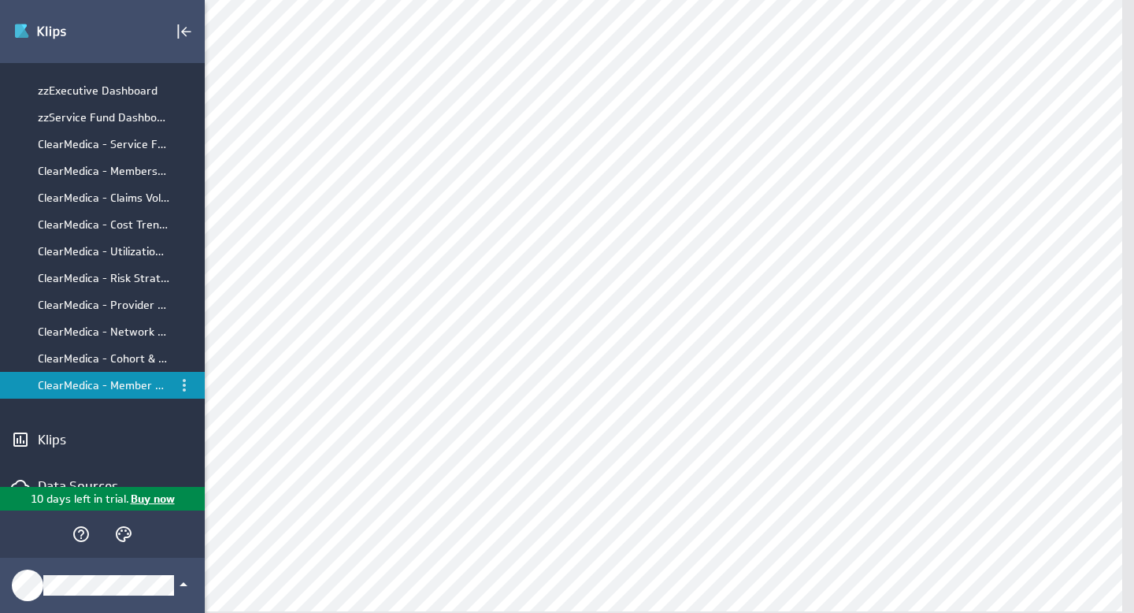
scroll to position [165, 0]
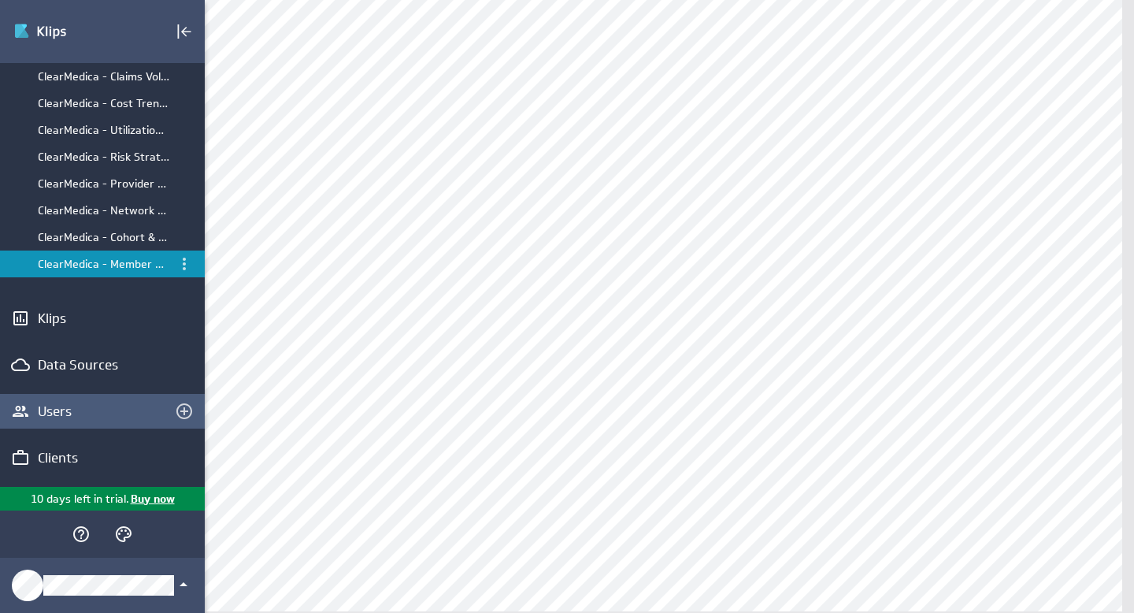
click at [83, 412] on div "Users" at bounding box center [102, 410] width 129 height 17
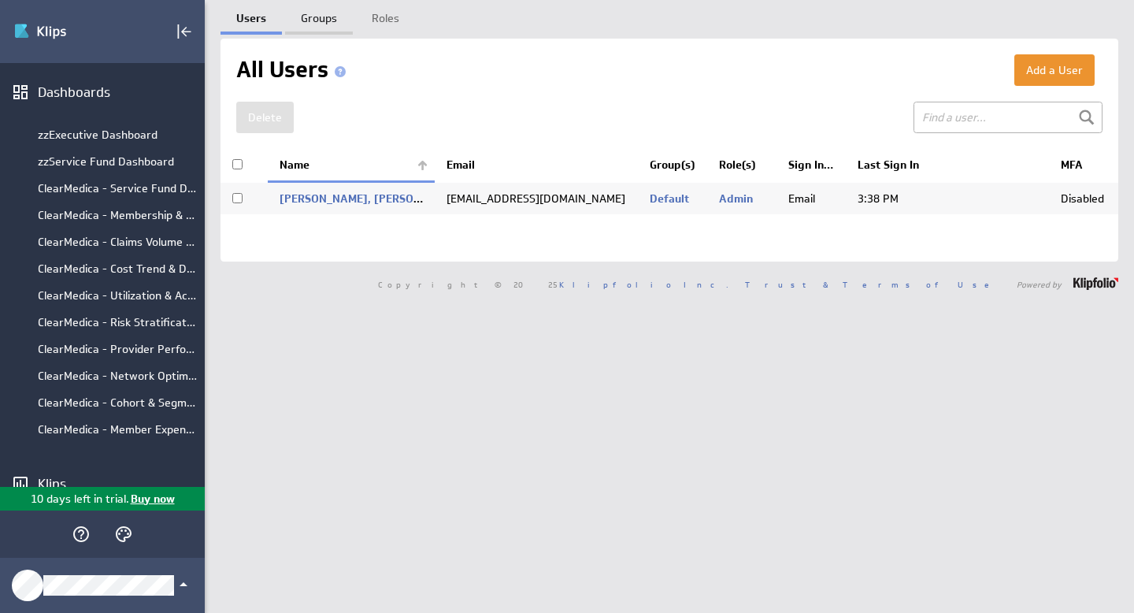
click at [319, 23] on link "Groups" at bounding box center [319, 16] width 68 height 32
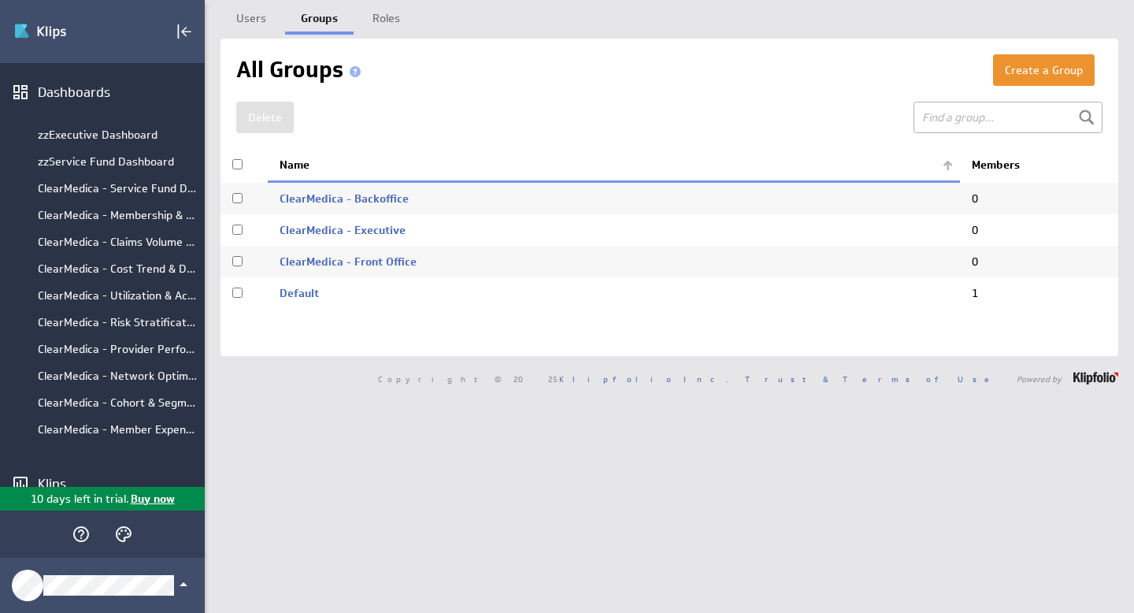
click at [232, 202] on input "checkbox" at bounding box center [237, 198] width 10 height 10
checkbox input "true"
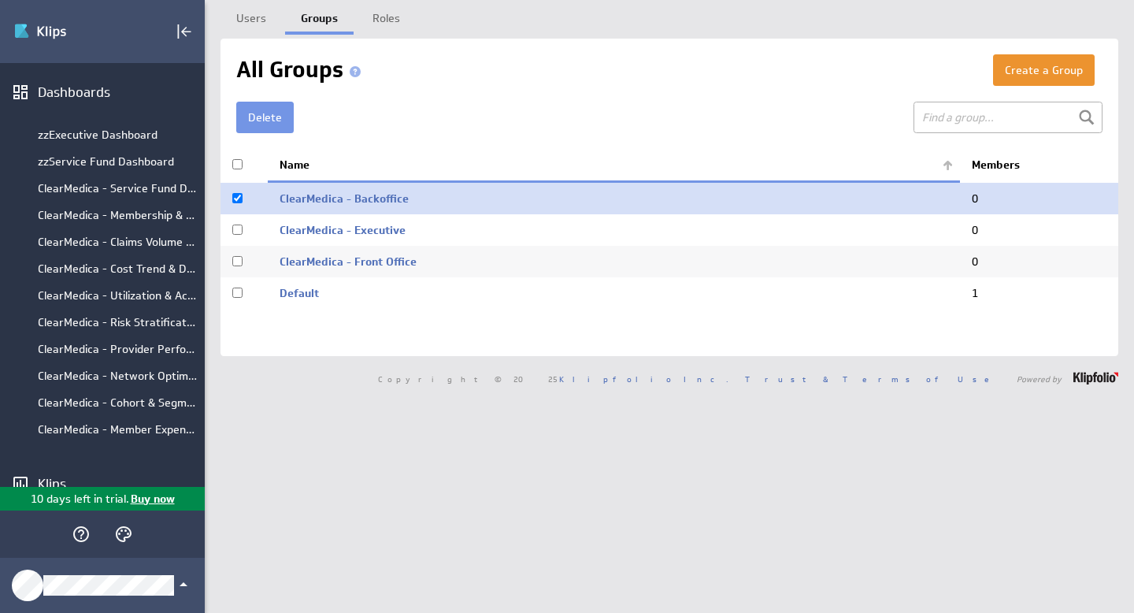
click at [233, 230] on input "checkbox" at bounding box center [237, 229] width 10 height 10
checkbox input "true"
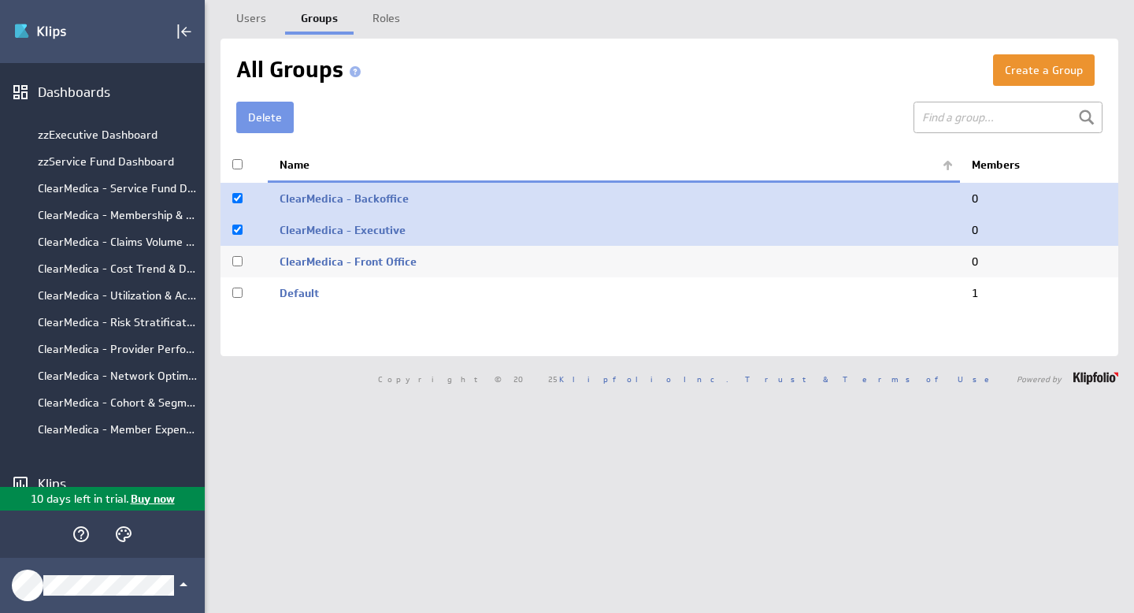
click at [237, 257] on input "checkbox" at bounding box center [237, 261] width 10 height 10
checkbox input "true"
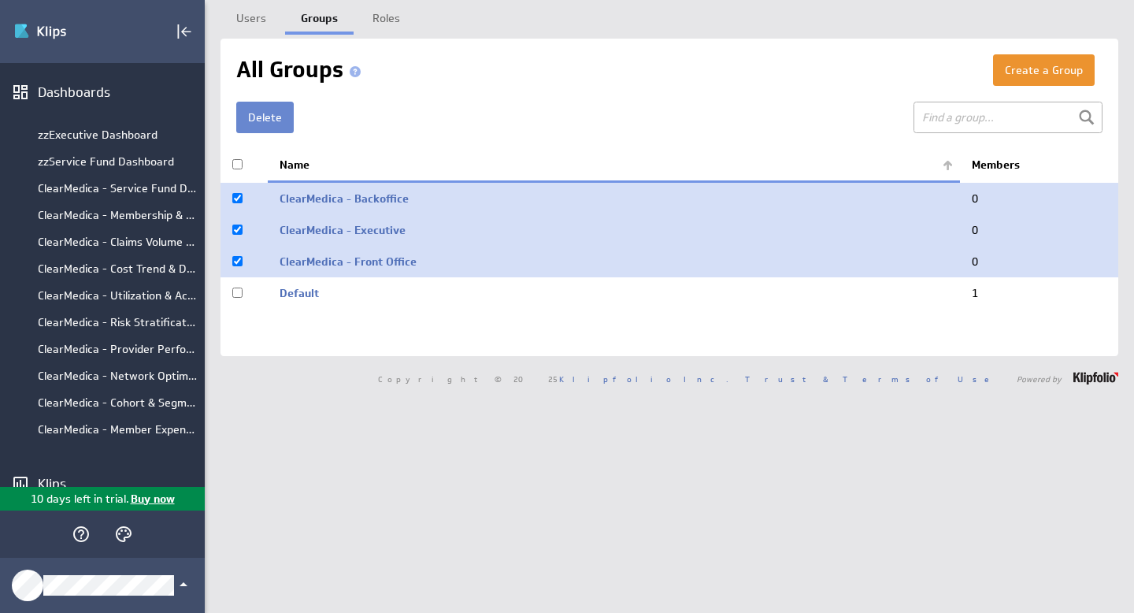
click at [270, 115] on button "Delete" at bounding box center [264, 118] width 57 height 32
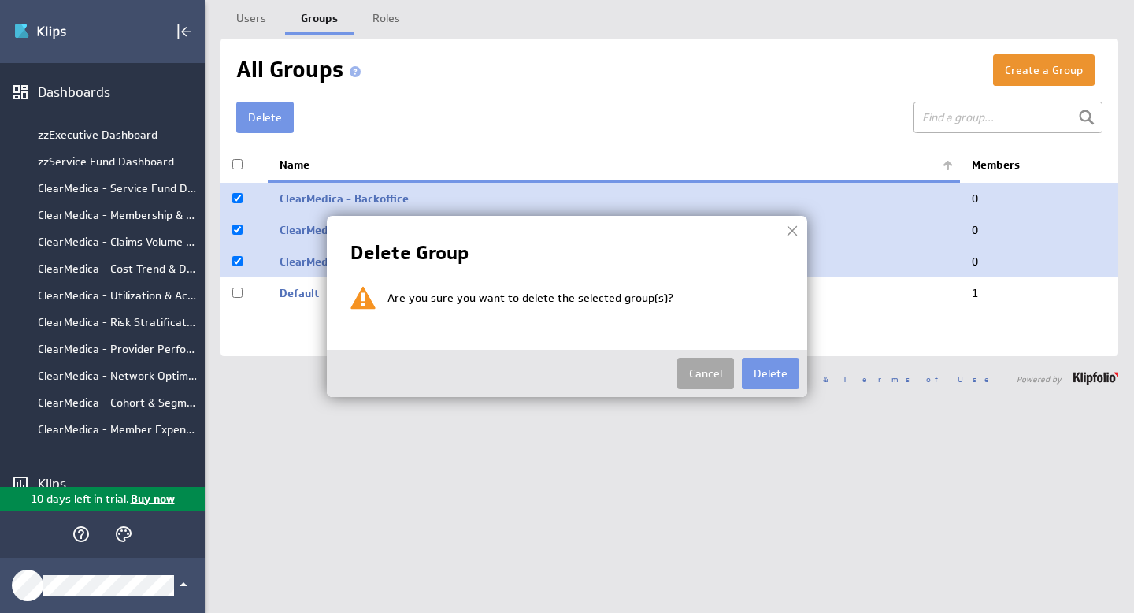
click at [715, 377] on button "Cancel" at bounding box center [705, 374] width 57 height 32
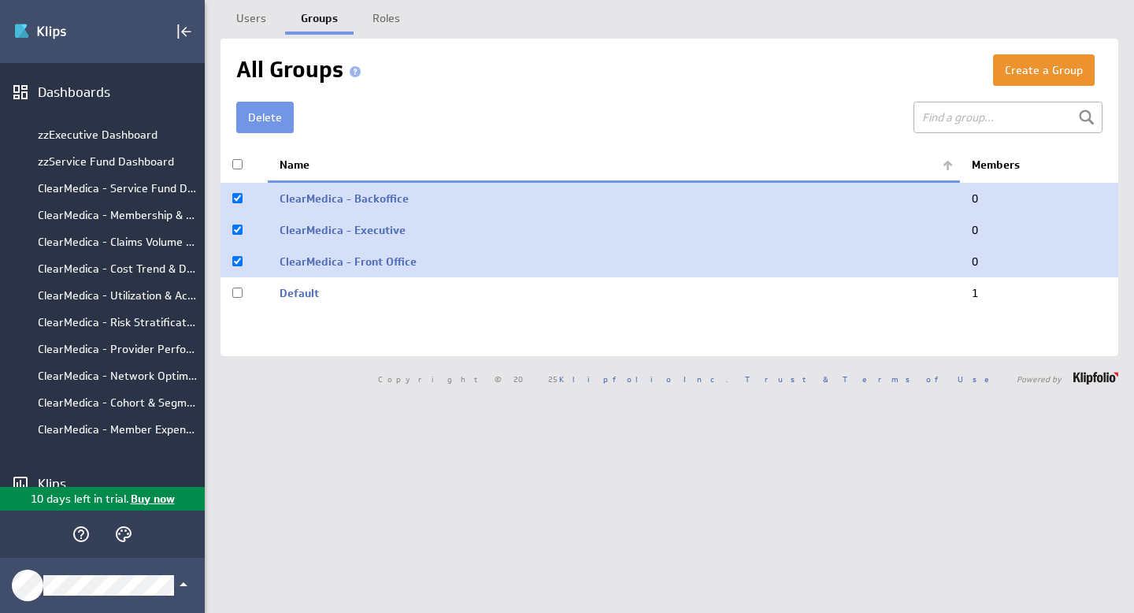
click at [235, 199] on input "checkbox" at bounding box center [237, 198] width 10 height 10
checkbox input "false"
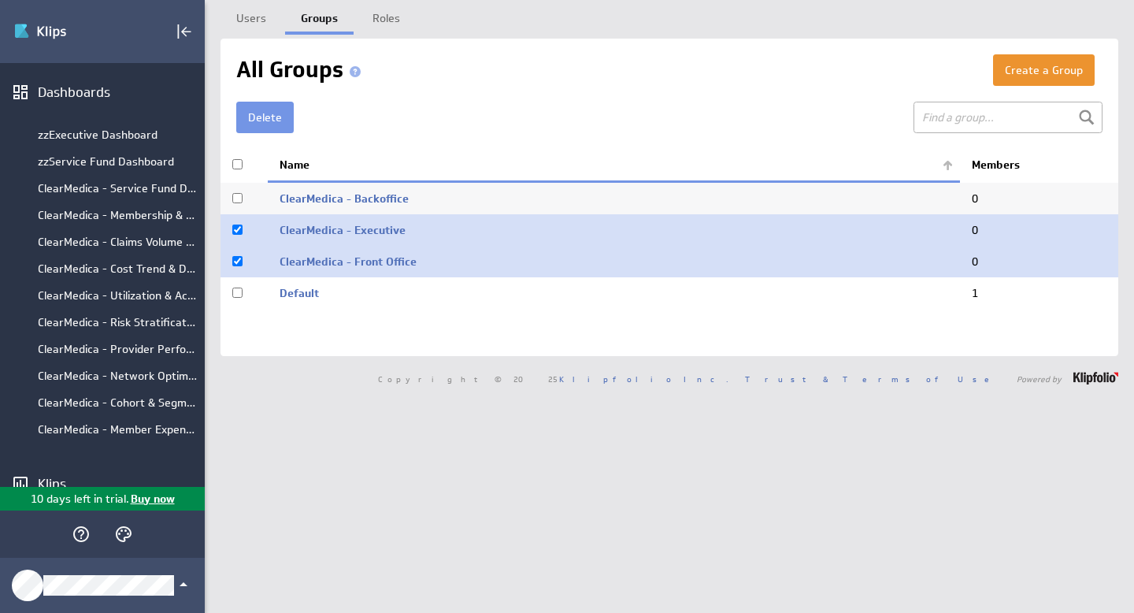
click at [239, 227] on input "checkbox" at bounding box center [237, 229] width 10 height 10
checkbox input "false"
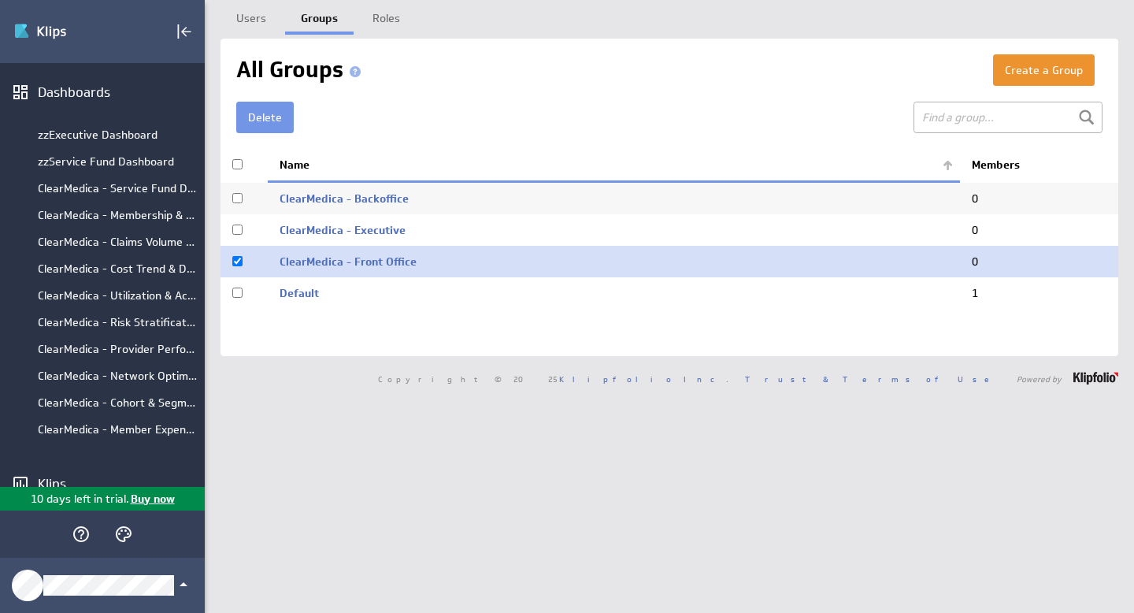
click at [235, 263] on input "checkbox" at bounding box center [237, 261] width 10 height 10
checkbox input "false"
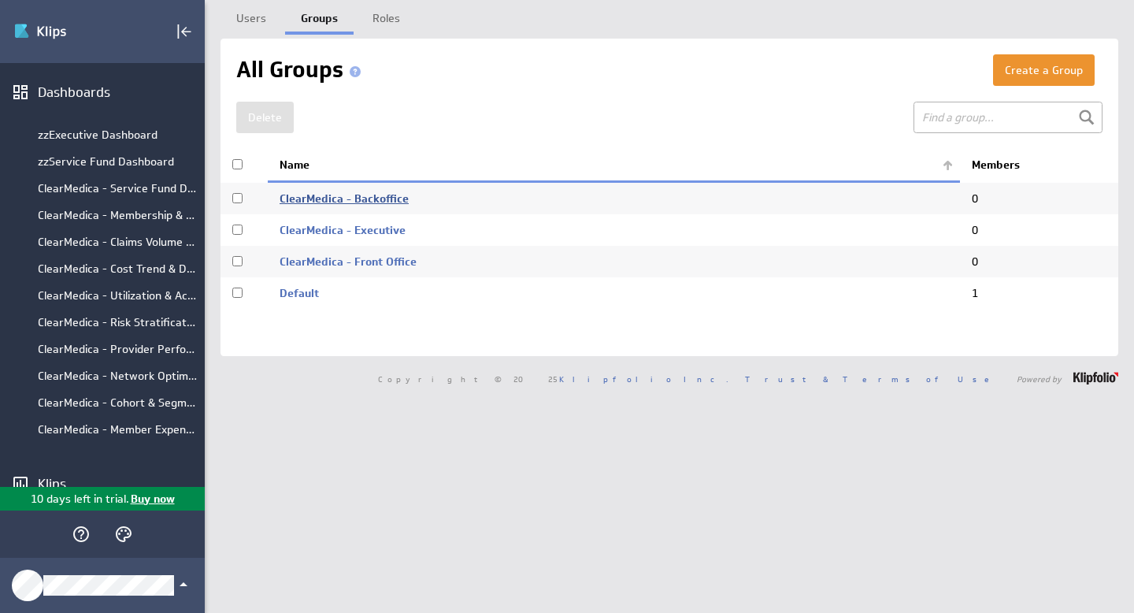
click at [384, 199] on link "ClearMedica - Backoffice" at bounding box center [344, 198] width 129 height 14
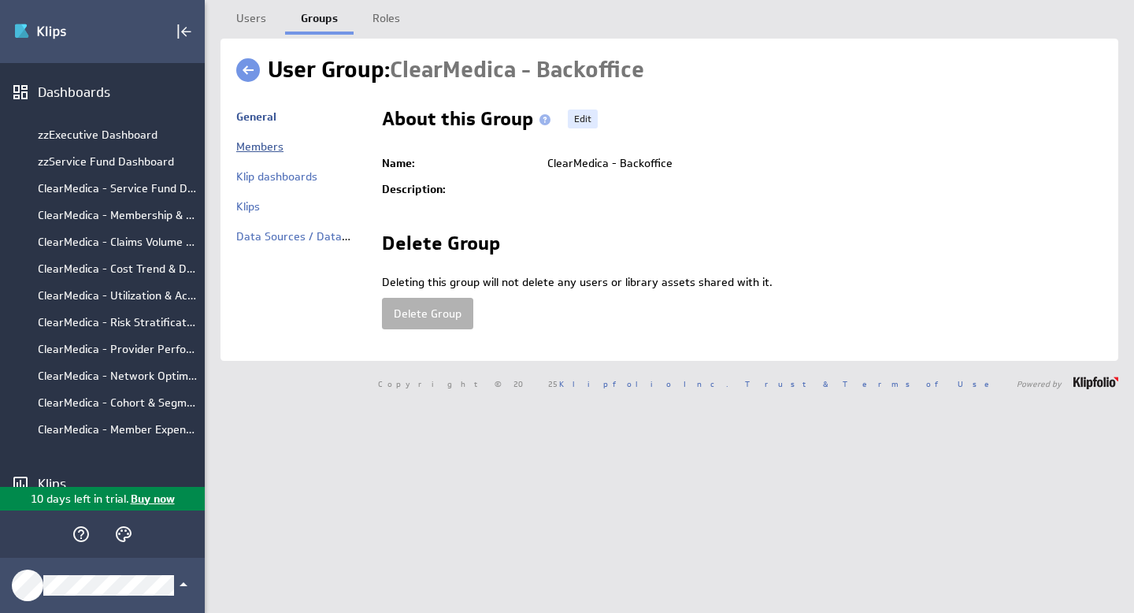
click at [276, 149] on link "Members" at bounding box center [259, 146] width 47 height 14
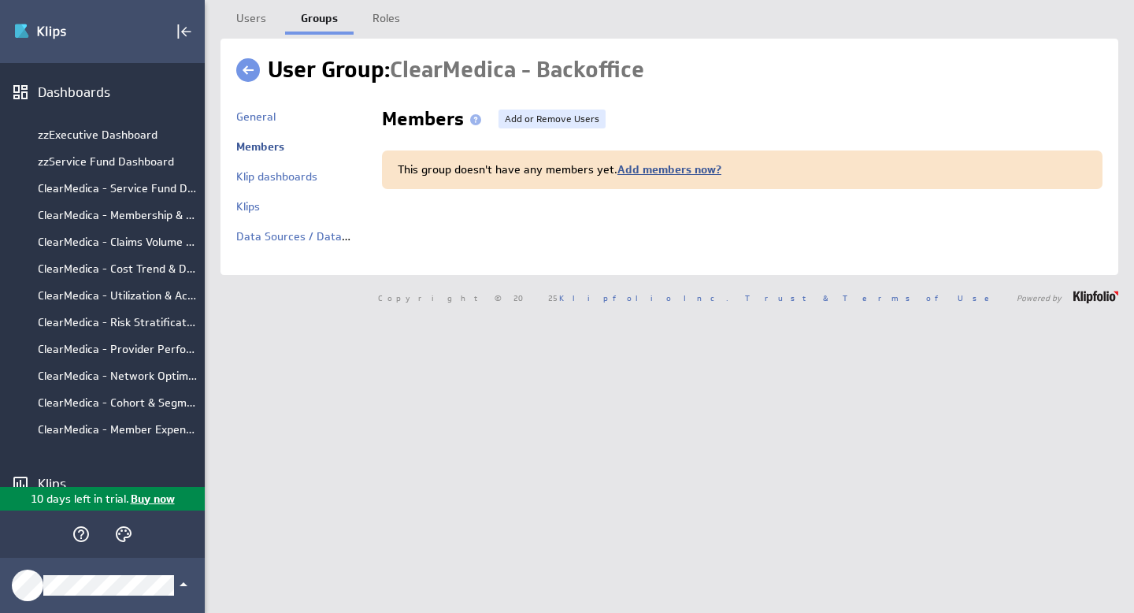
click at [671, 167] on link "Add members now?" at bounding box center [669, 169] width 104 height 14
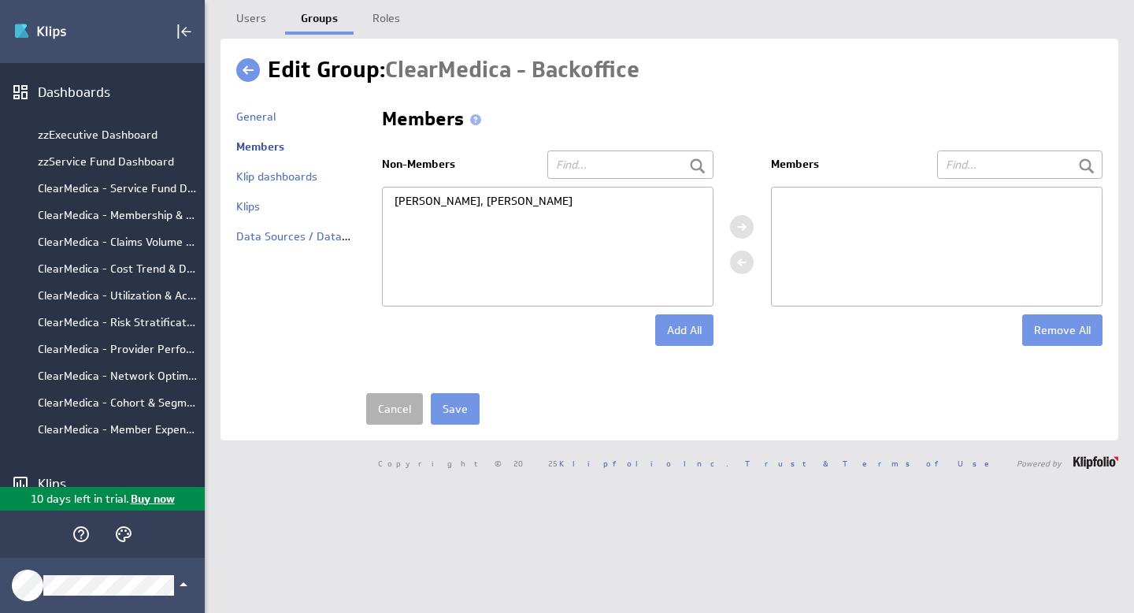
click at [265, 57] on span at bounding box center [252, 69] width 32 height 31
click at [254, 61] on link at bounding box center [248, 70] width 24 height 24
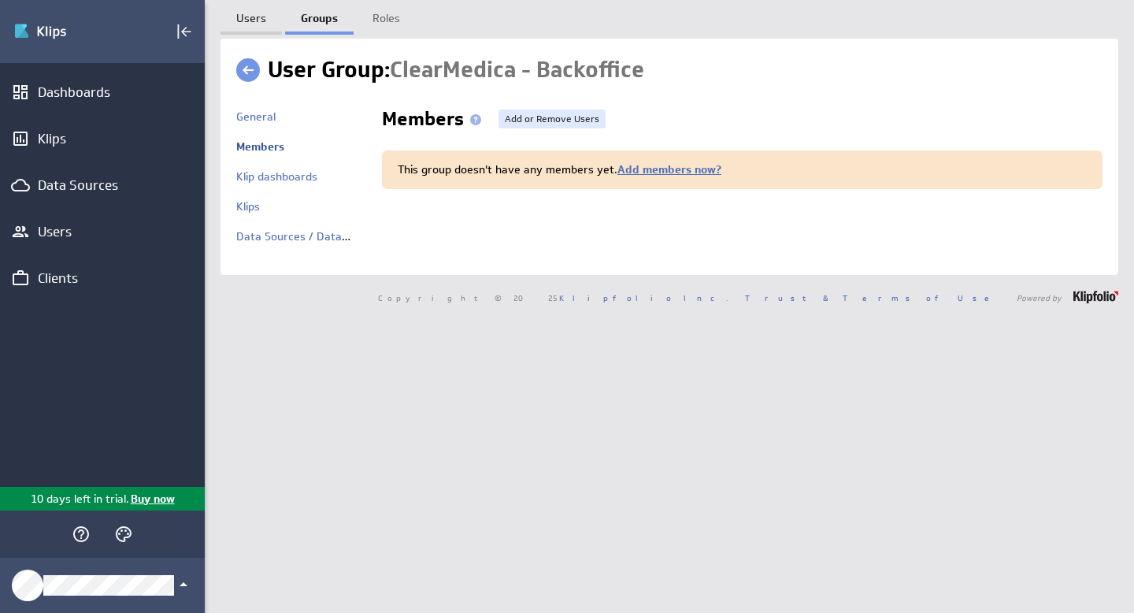
click at [255, 20] on link "Users" at bounding box center [251, 16] width 61 height 32
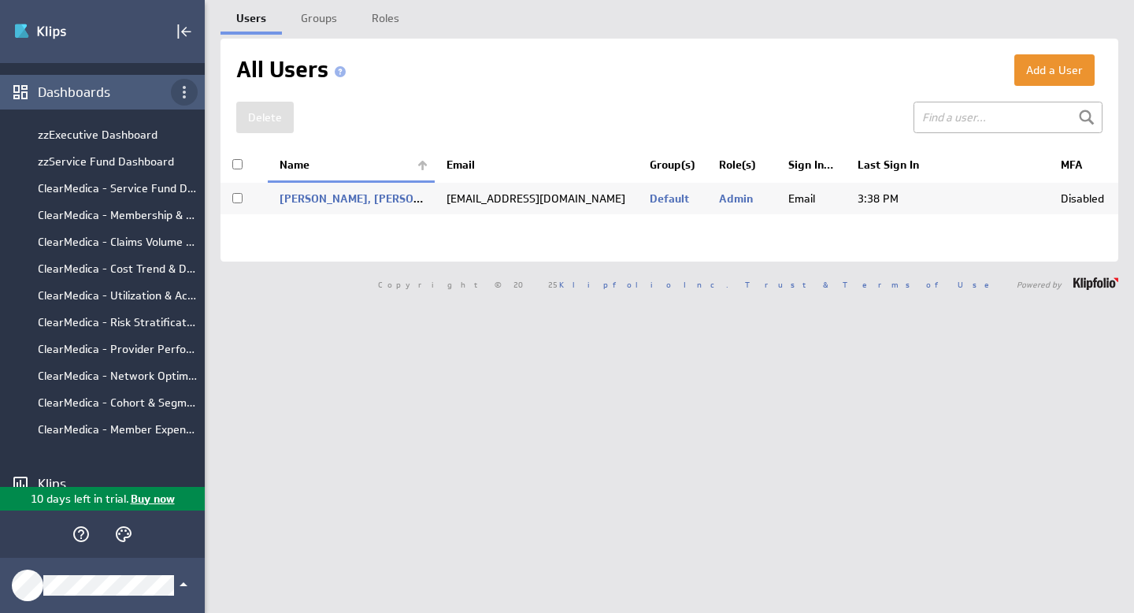
click at [183, 87] on icon "Dashboard menu" at bounding box center [184, 92] width 3 height 13
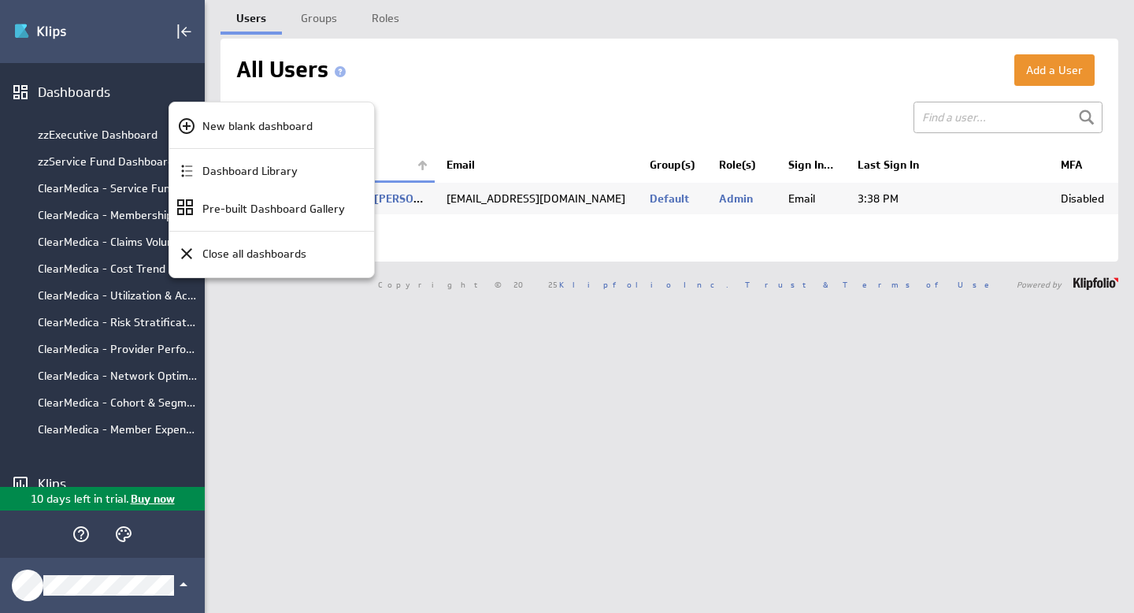
click at [70, 95] on div at bounding box center [567, 306] width 1134 height 613
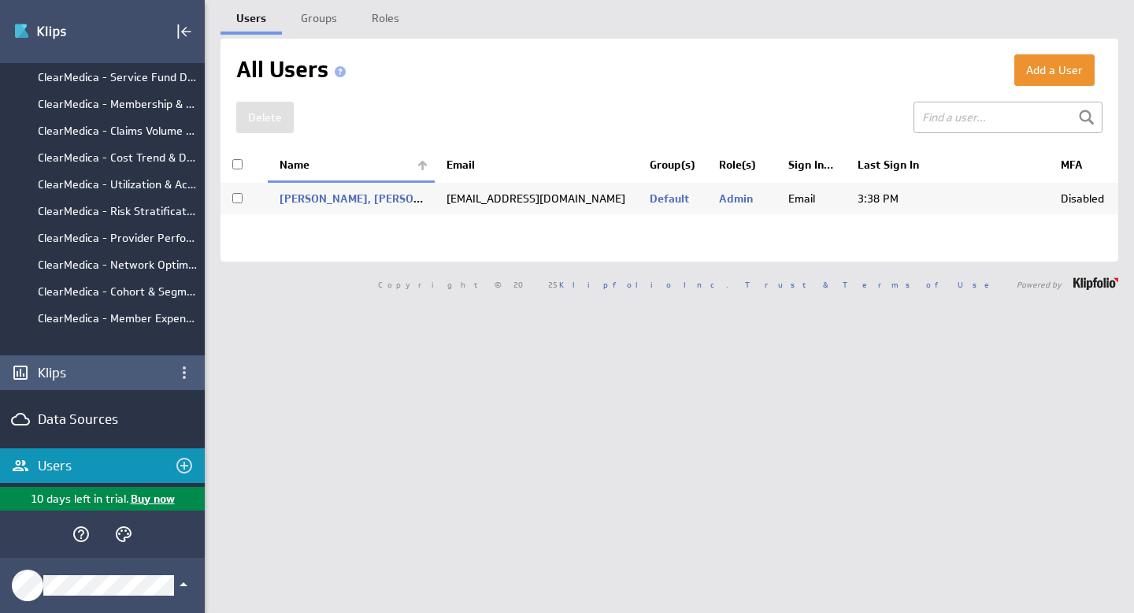
scroll to position [170, 0]
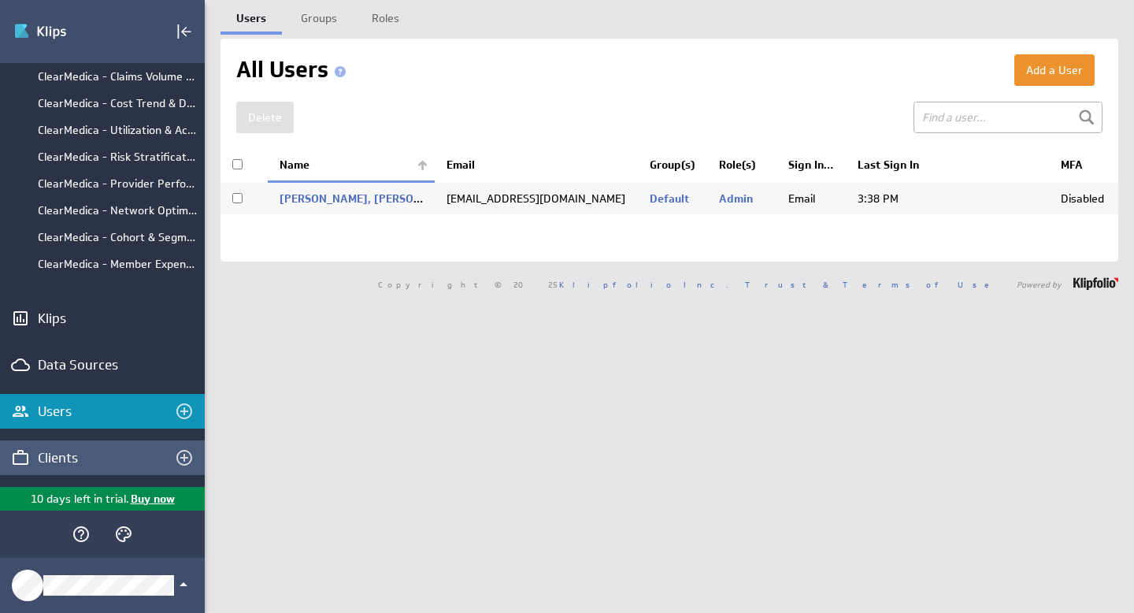
click at [61, 460] on div "Clients" at bounding box center [102, 457] width 129 height 17
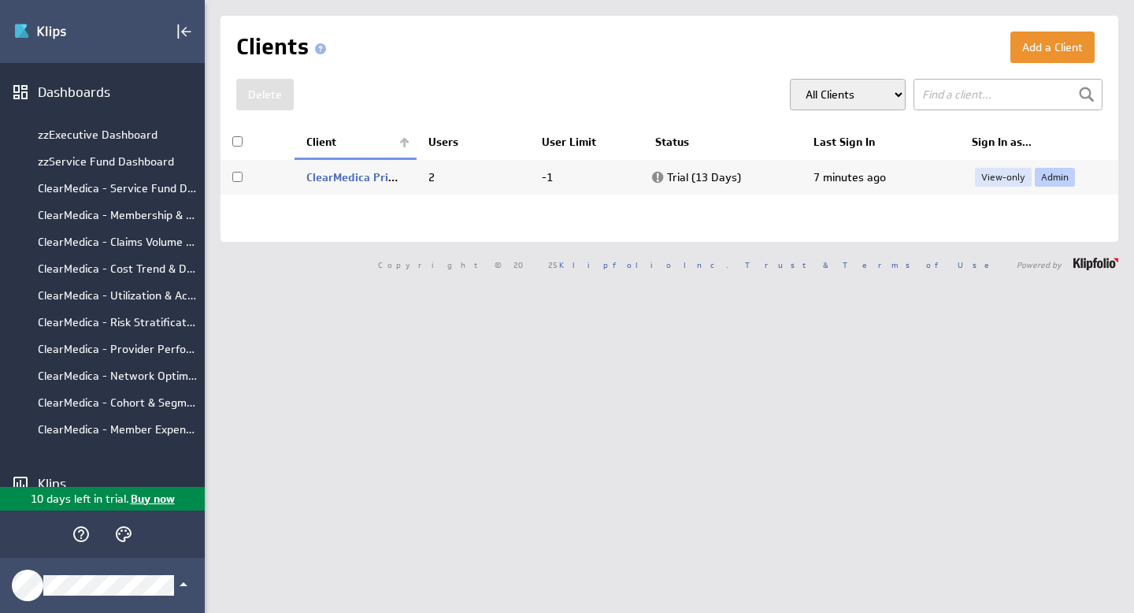
click at [1049, 177] on link "Admin" at bounding box center [1055, 177] width 40 height 19
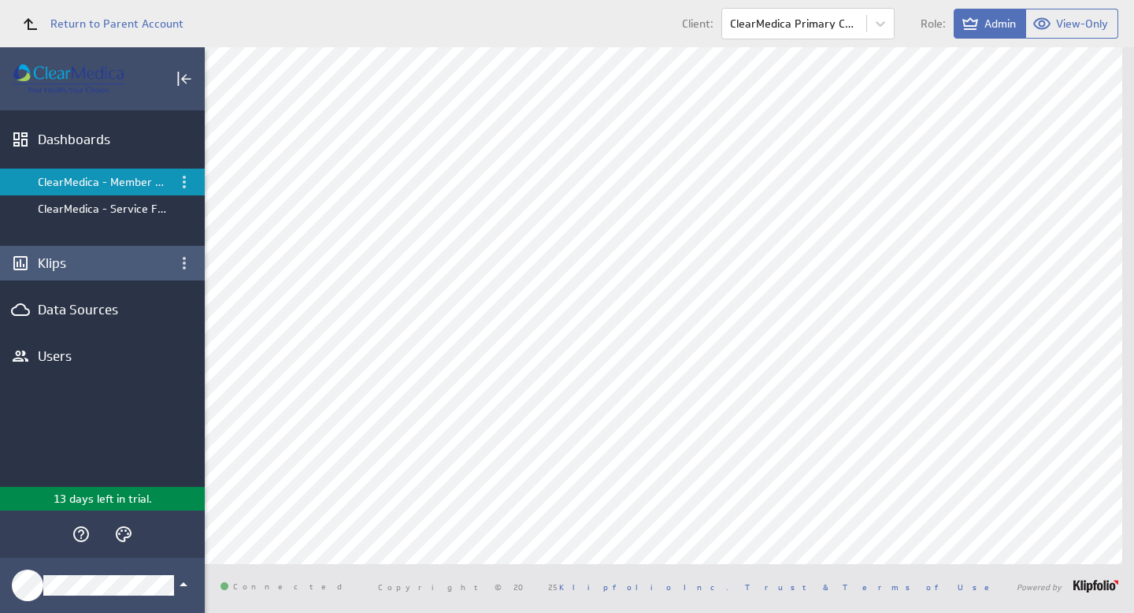
click at [53, 264] on div "Klips" at bounding box center [102, 262] width 129 height 17
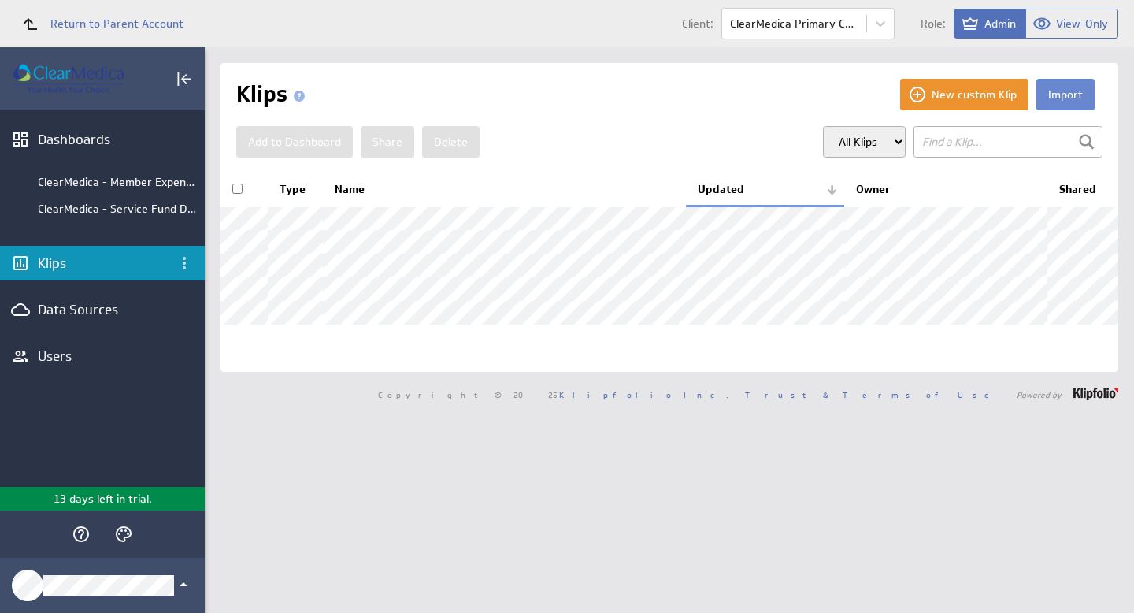
click at [1065, 95] on button "Import" at bounding box center [1065, 95] width 58 height 32
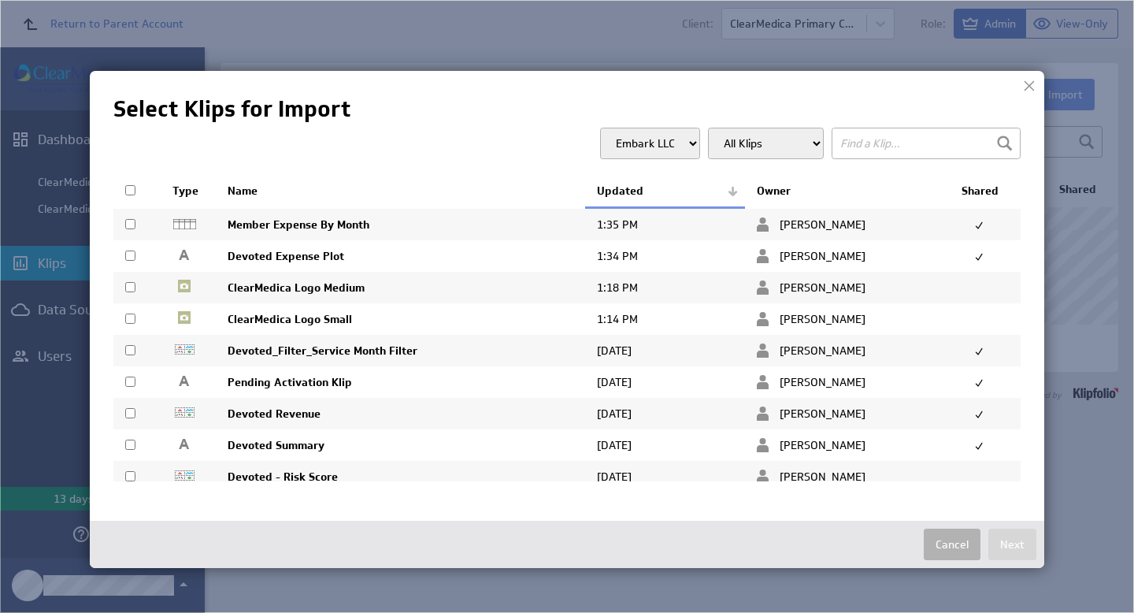
click at [130, 262] on td at bounding box center [136, 256] width 47 height 32
checkbox input "true"
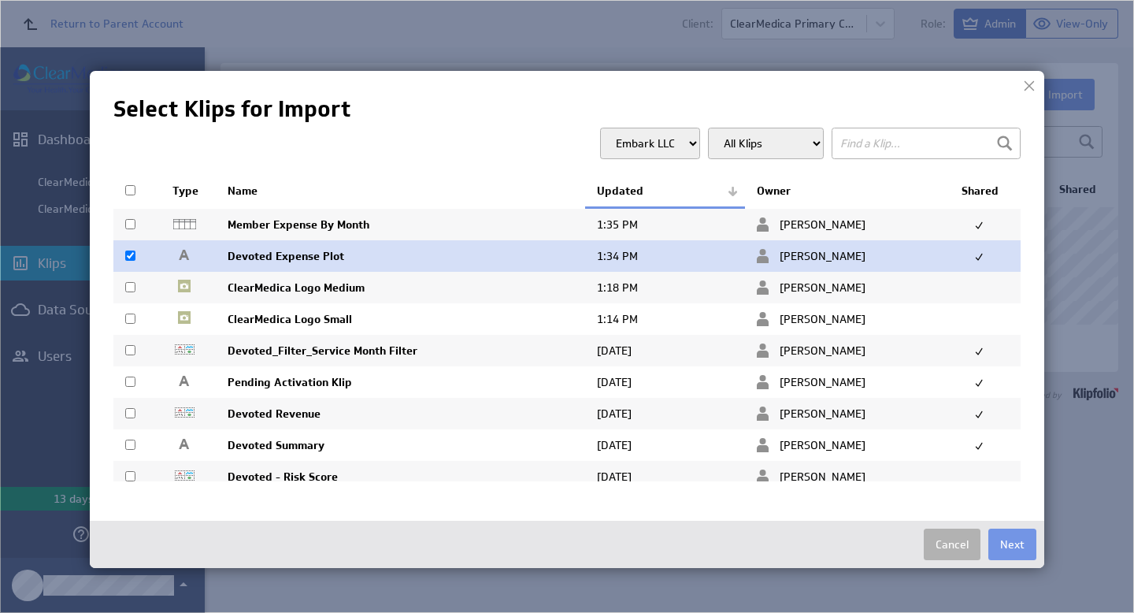
click at [131, 285] on input "checkbox" at bounding box center [130, 287] width 10 height 10
checkbox input "true"
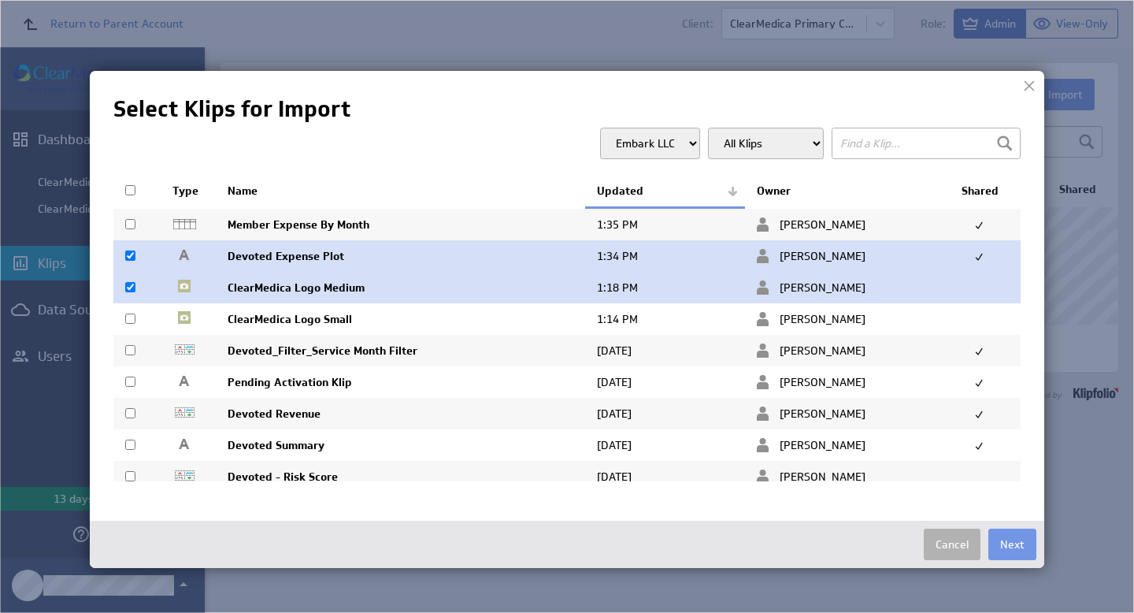
click at [129, 223] on input "checkbox" at bounding box center [130, 224] width 10 height 10
checkbox input "true"
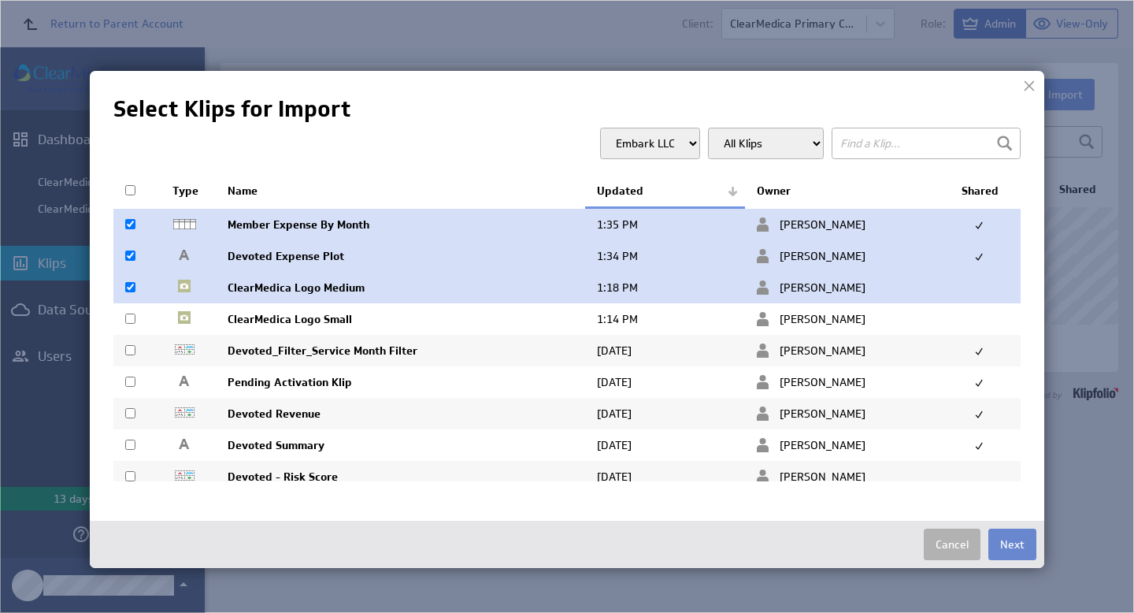
click at [1017, 552] on button "Next" at bounding box center [1012, 544] width 48 height 32
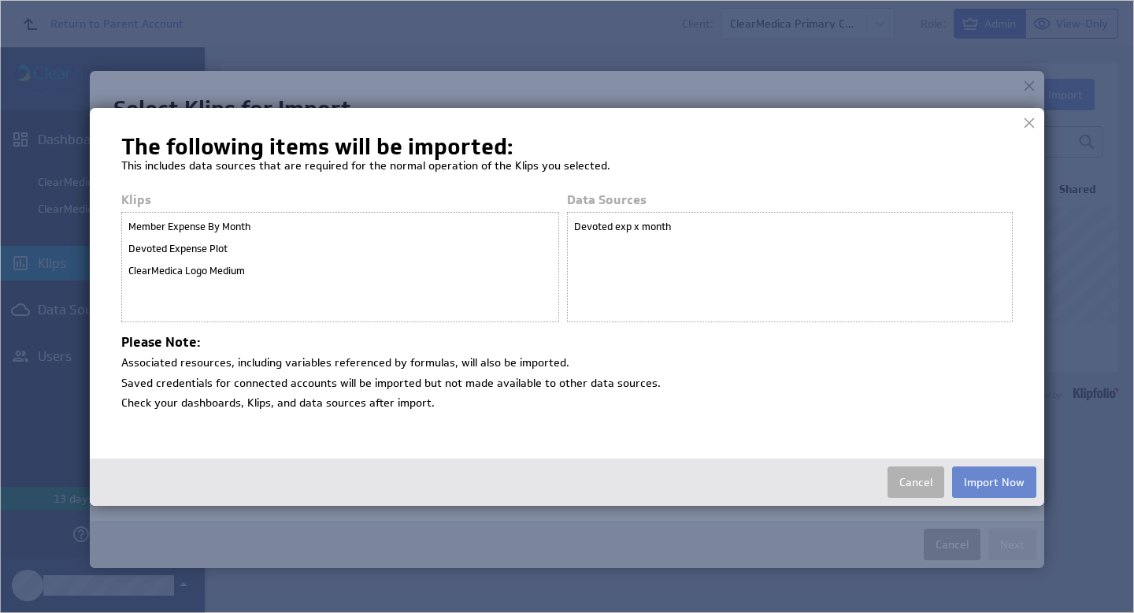
click at [977, 479] on button "Import Now" at bounding box center [994, 482] width 84 height 32
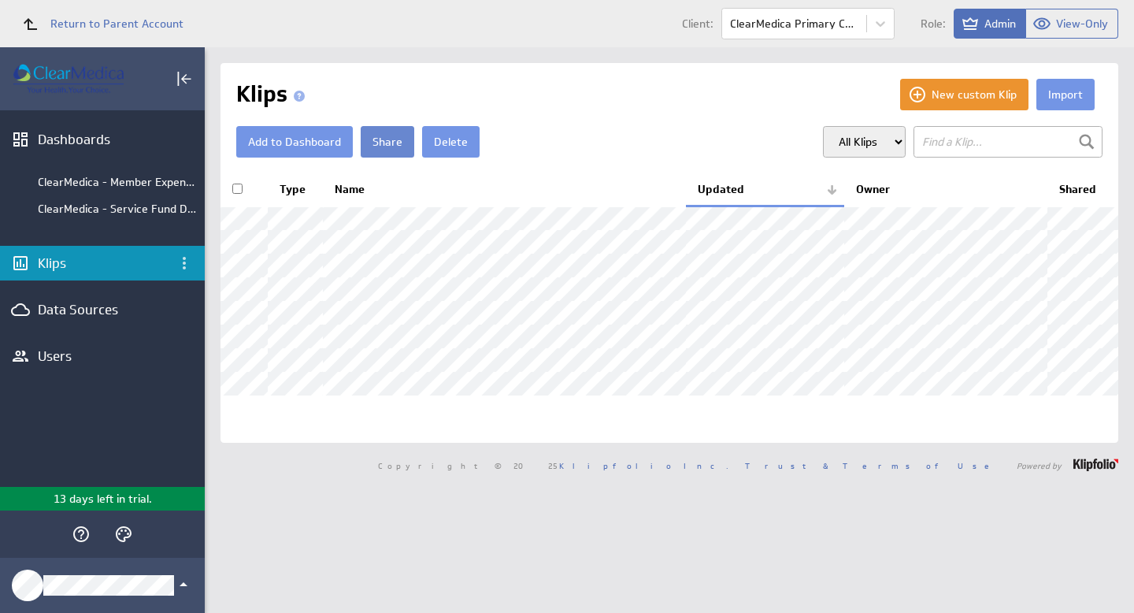
click at [379, 139] on button "Share" at bounding box center [388, 142] width 54 height 32
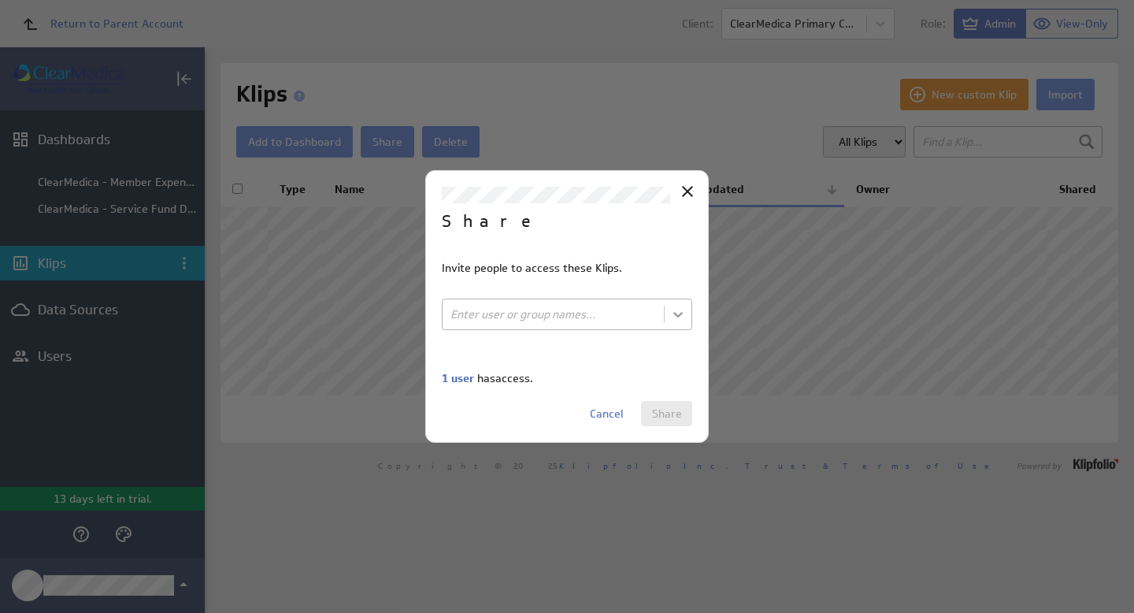
click at [681, 317] on body "Return to Parent Account Client: ClearMedica Primary Care Role: Admin View-Only…" at bounding box center [567, 306] width 1134 height 613
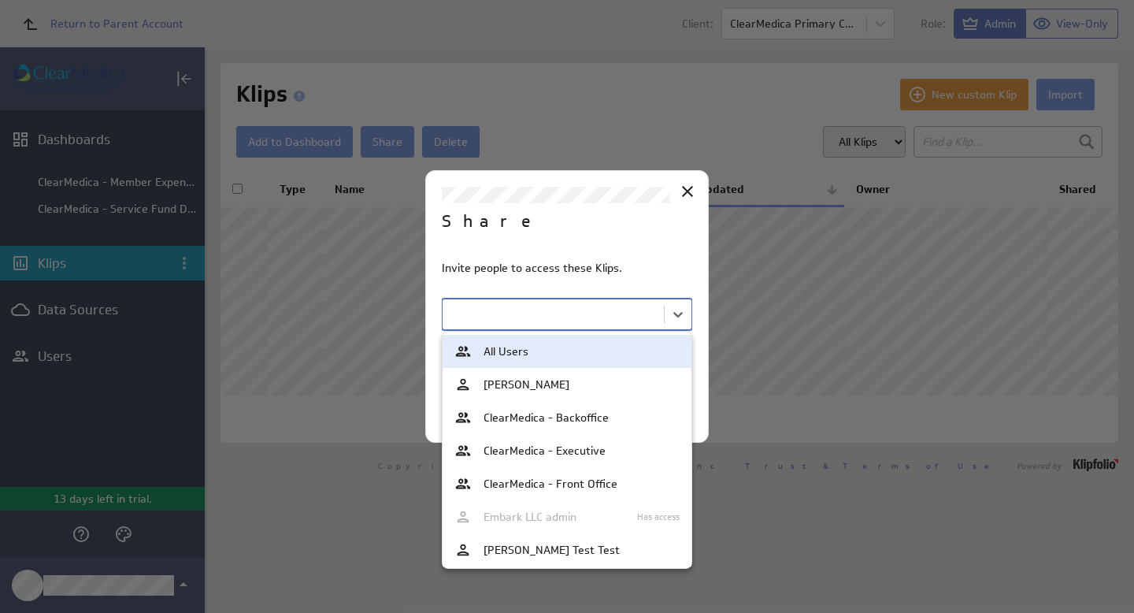
click at [558, 348] on div "All Users" at bounding box center [566, 351] width 225 height 17
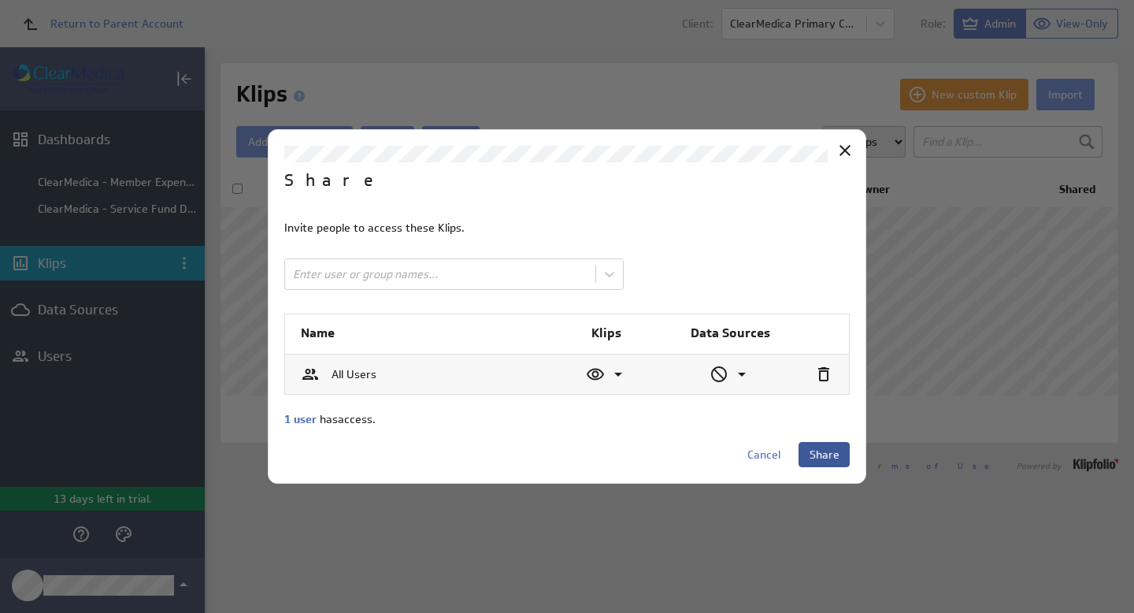
click at [822, 455] on span "Share" at bounding box center [825, 454] width 30 height 14
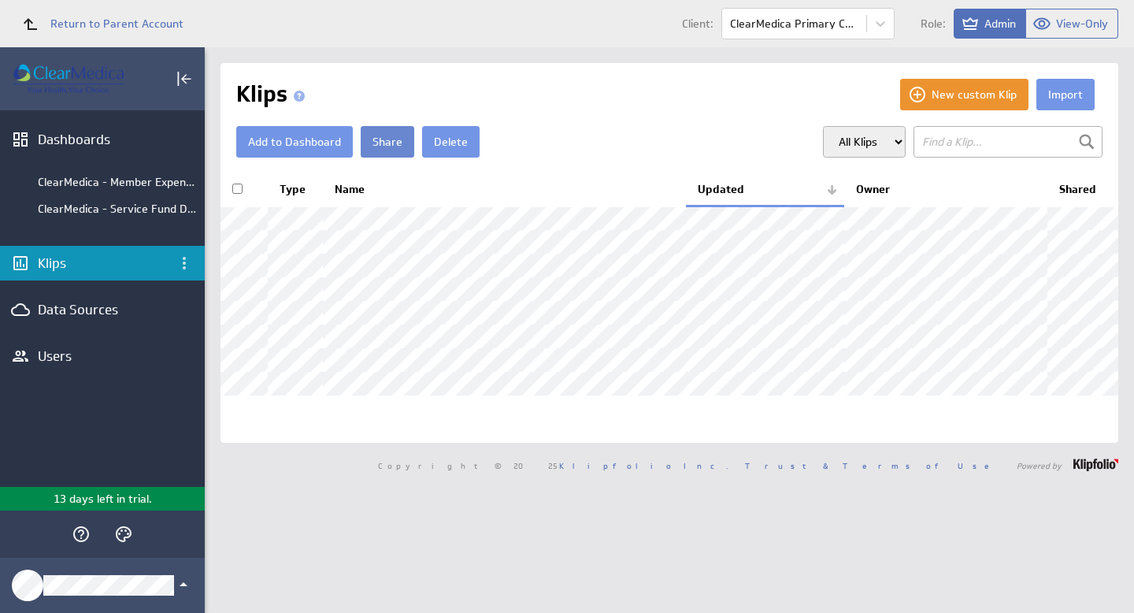
click at [391, 141] on button "Share" at bounding box center [388, 142] width 54 height 32
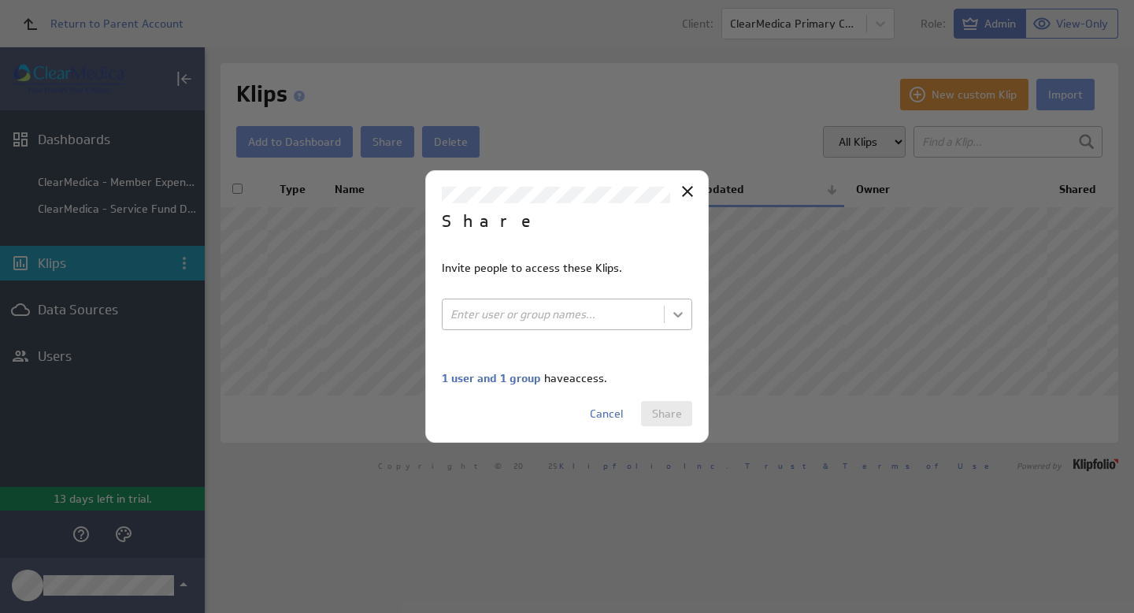
click at [683, 317] on body "Return to Parent Account Client: ClearMedica Primary Care Role: Admin View-Only…" at bounding box center [567, 306] width 1134 height 613
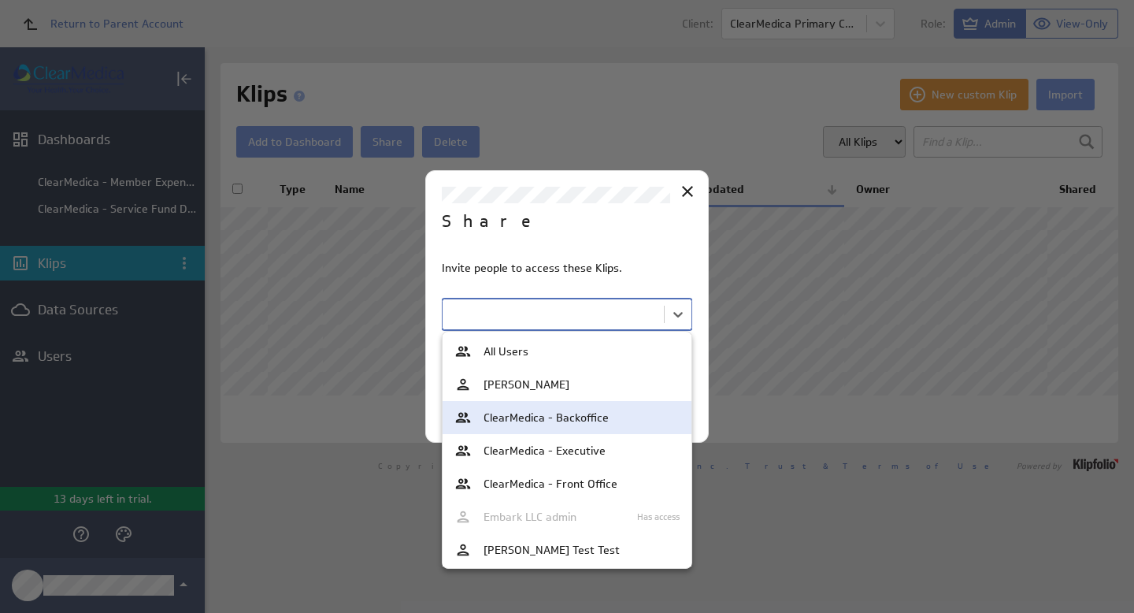
click at [614, 411] on div "ClearMedica - Backoffice" at bounding box center [566, 417] width 225 height 17
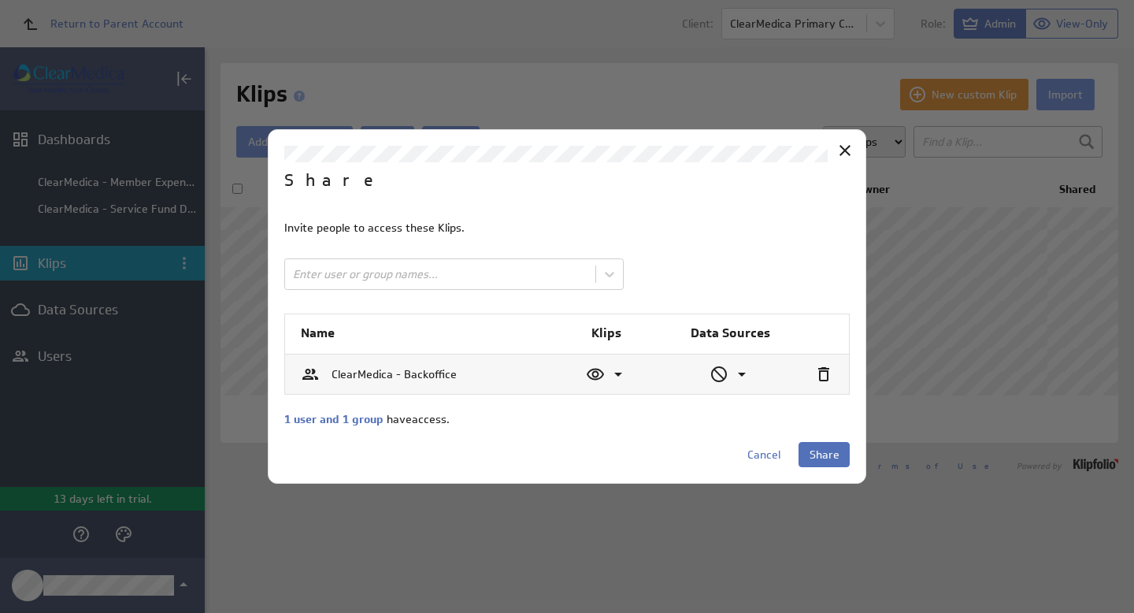
drag, startPoint x: 825, startPoint y: 453, endPoint x: 597, endPoint y: 441, distance: 227.9
click at [597, 442] on div "Cancel Share" at bounding box center [566, 454] width 565 height 25
click at [836, 454] on span "Share" at bounding box center [825, 454] width 30 height 14
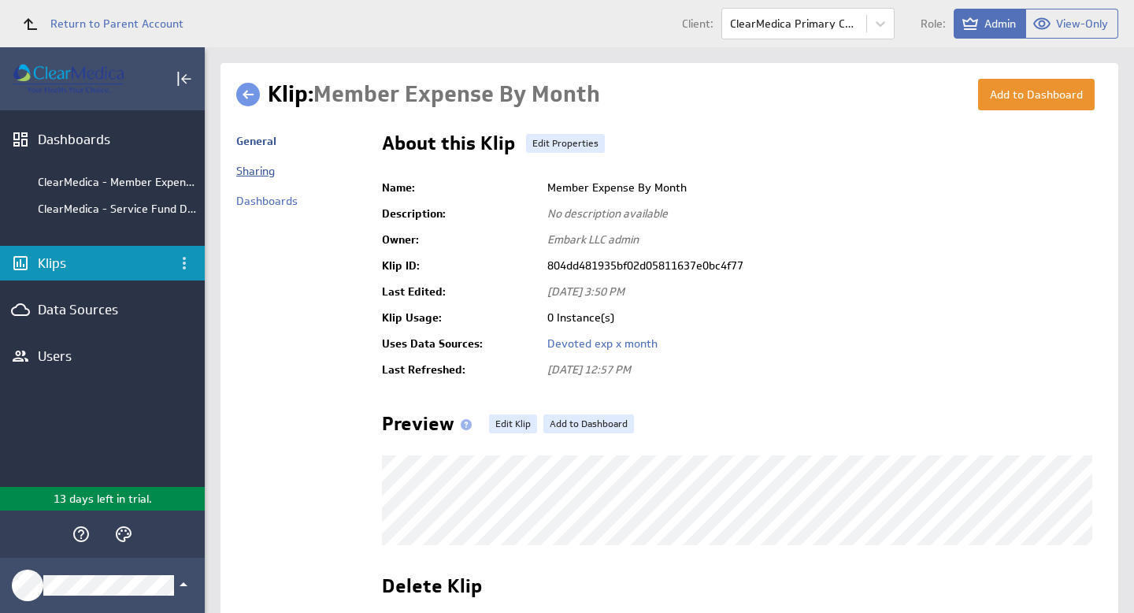
click at [261, 174] on link "Sharing" at bounding box center [255, 171] width 39 height 14
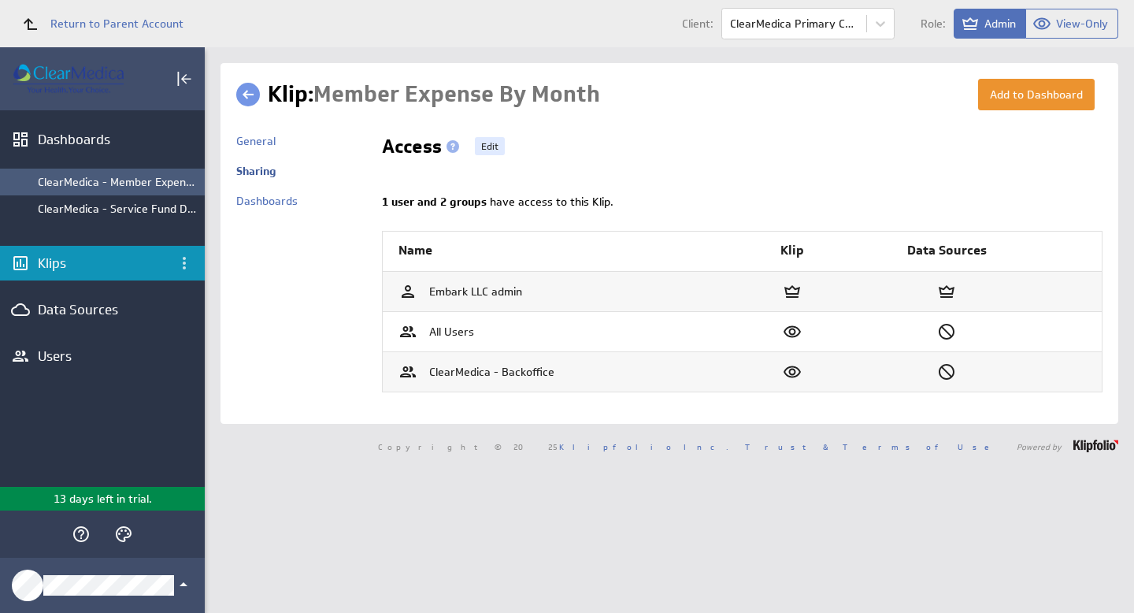
click at [112, 185] on div "ClearMedica - Member Expense by Month" at bounding box center [117, 182] width 159 height 14
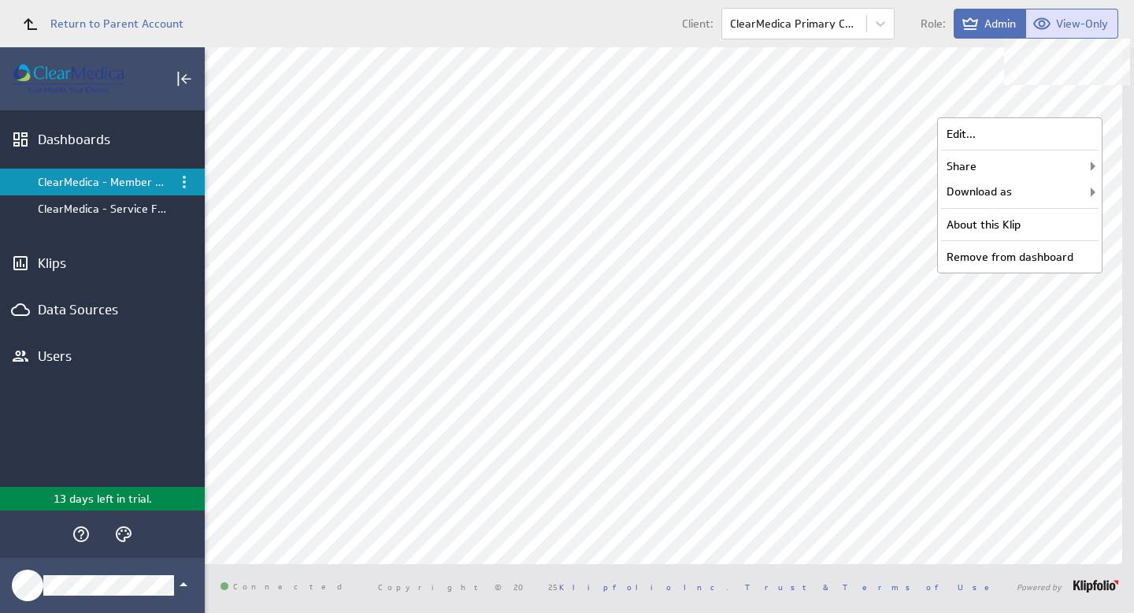
click at [1073, 24] on span "View-Only" at bounding box center [1082, 24] width 52 height 14
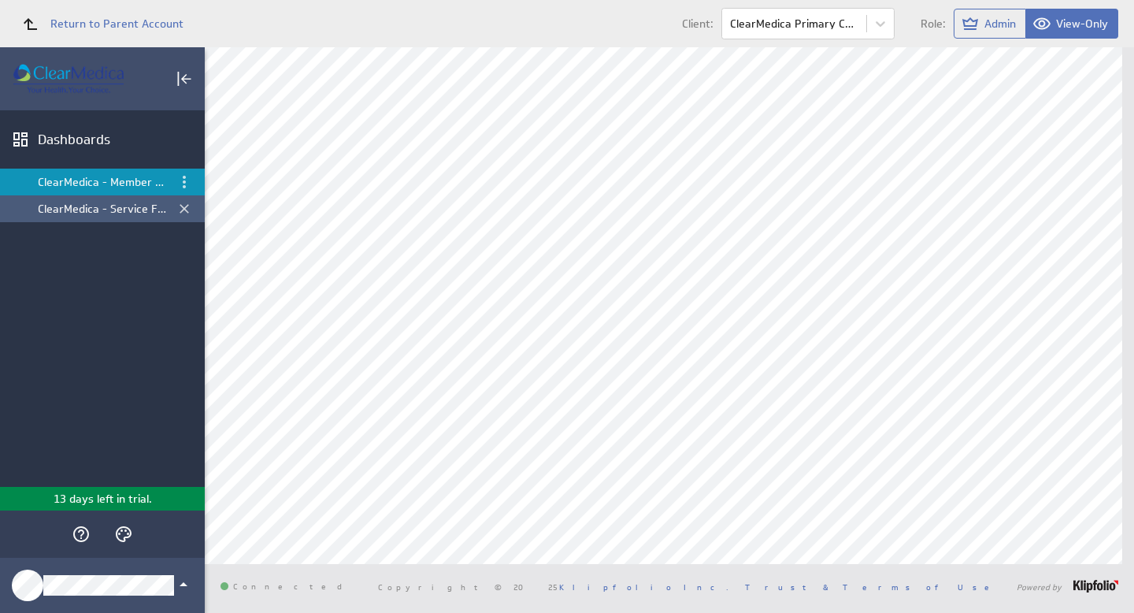
click at [117, 209] on div "ClearMedica - Service Fund Dashboard" at bounding box center [104, 209] width 132 height 14
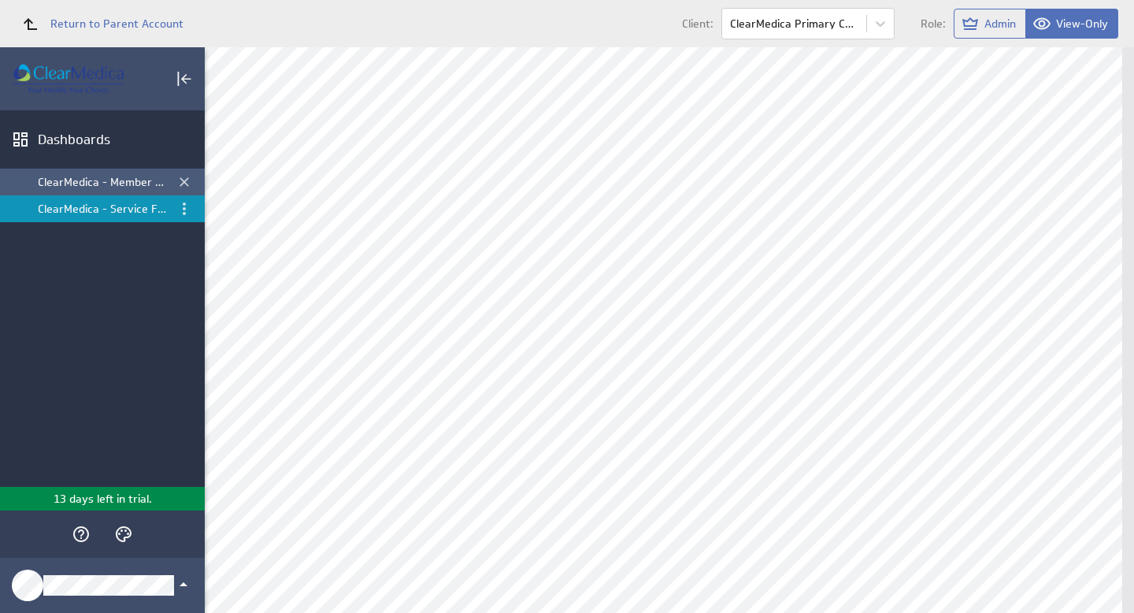
click at [109, 185] on div "ClearMedica - Member Expense by Month" at bounding box center [104, 182] width 132 height 14
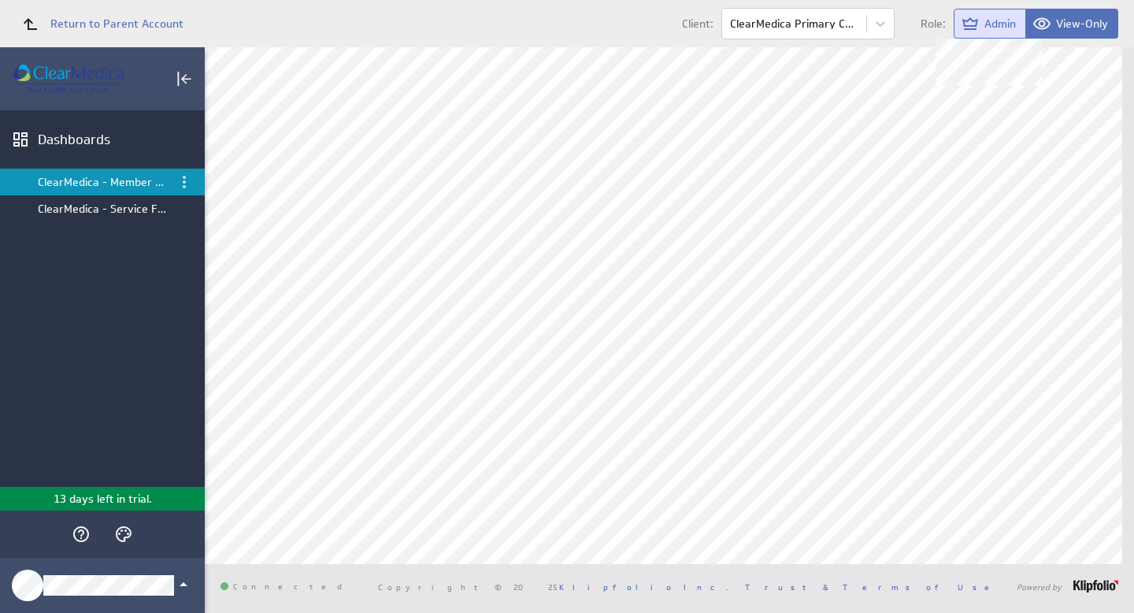
click at [1000, 20] on span "Admin" at bounding box center [1000, 24] width 32 height 14
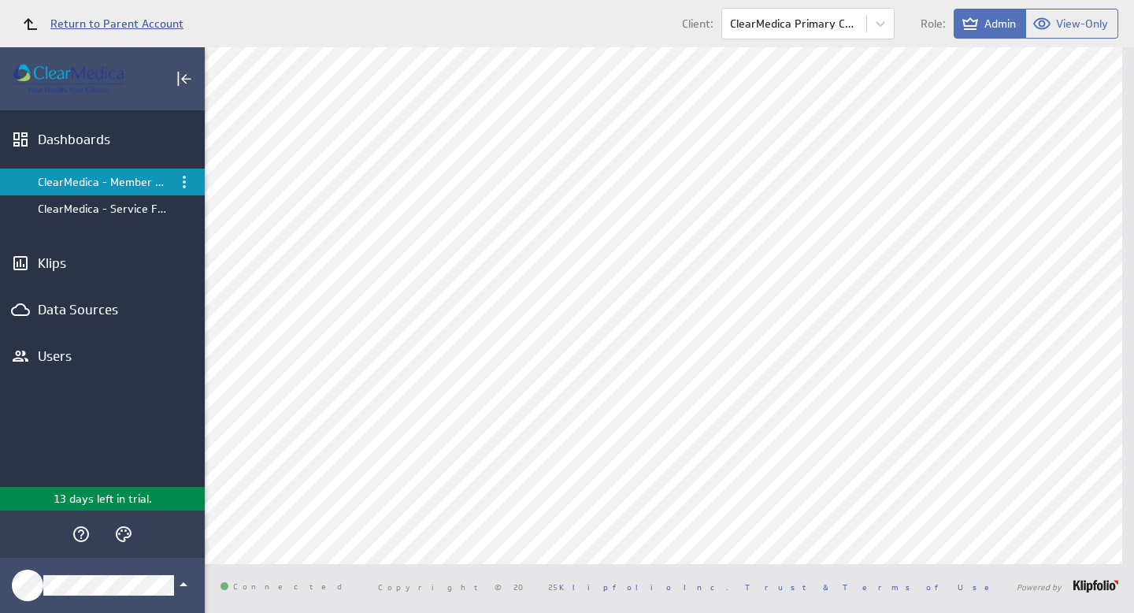
click at [65, 27] on span "Return to Parent Account" at bounding box center [116, 23] width 133 height 11
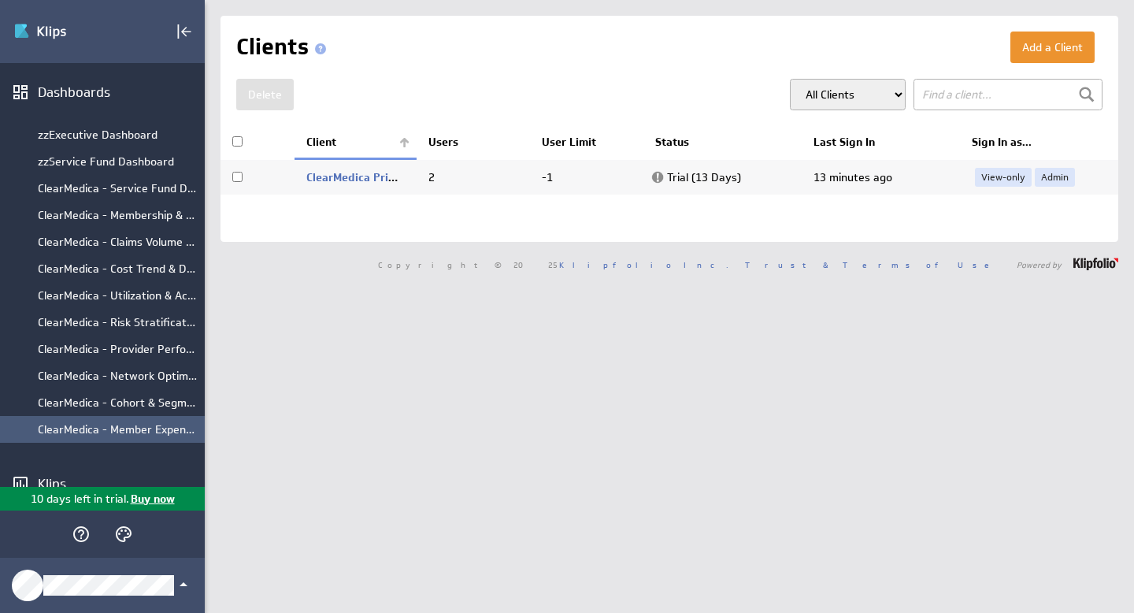
click at [107, 435] on div "ClearMedica - Member Expense by Month" at bounding box center [117, 429] width 159 height 14
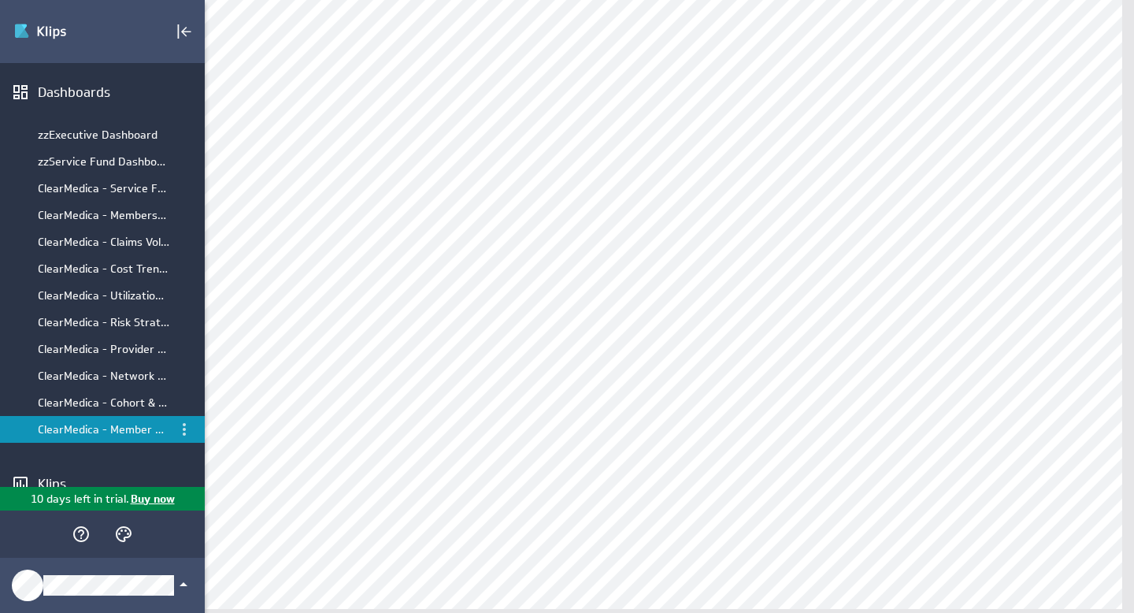
scroll to position [3, 0]
click at [116, 532] on icon "Themes" at bounding box center [124, 534] width 16 height 16
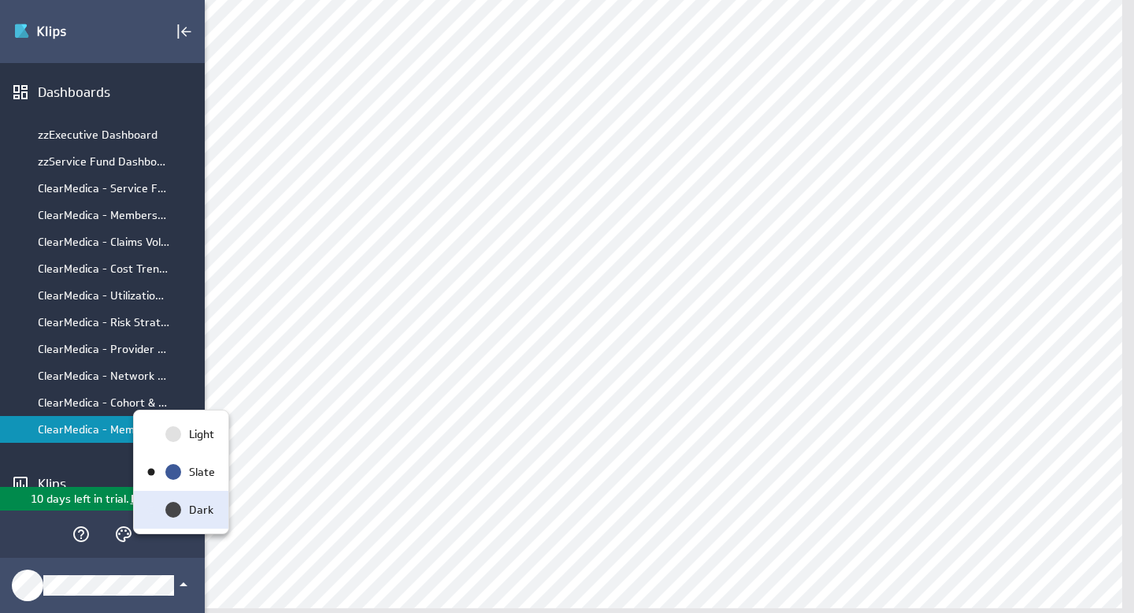
click at [183, 510] on div "Dark" at bounding box center [199, 510] width 33 height 17
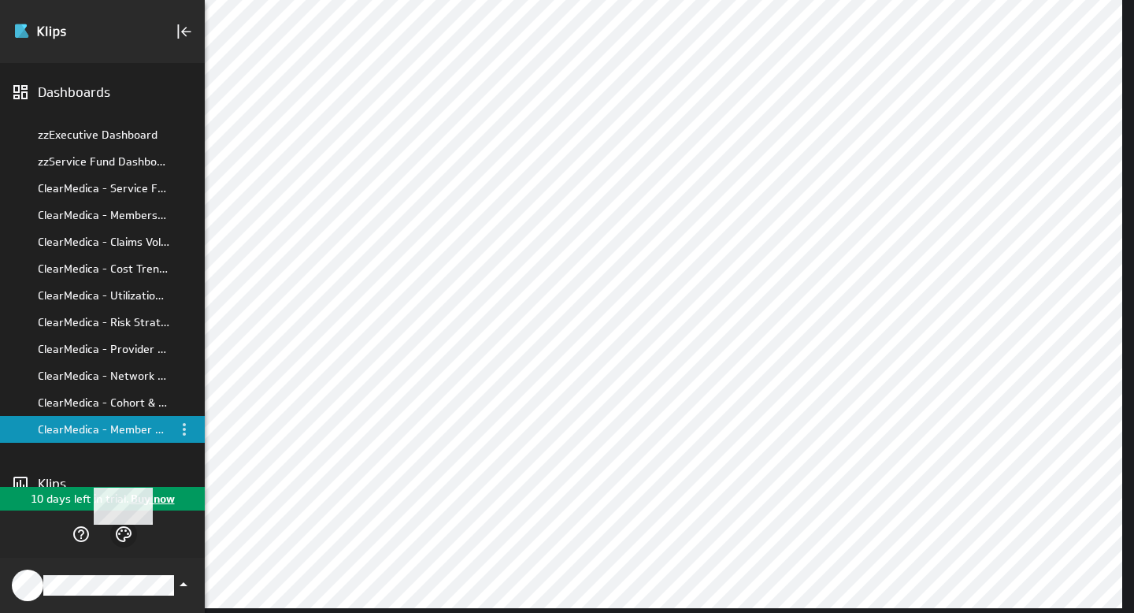
click at [117, 533] on icon "Themes" at bounding box center [123, 534] width 19 height 19
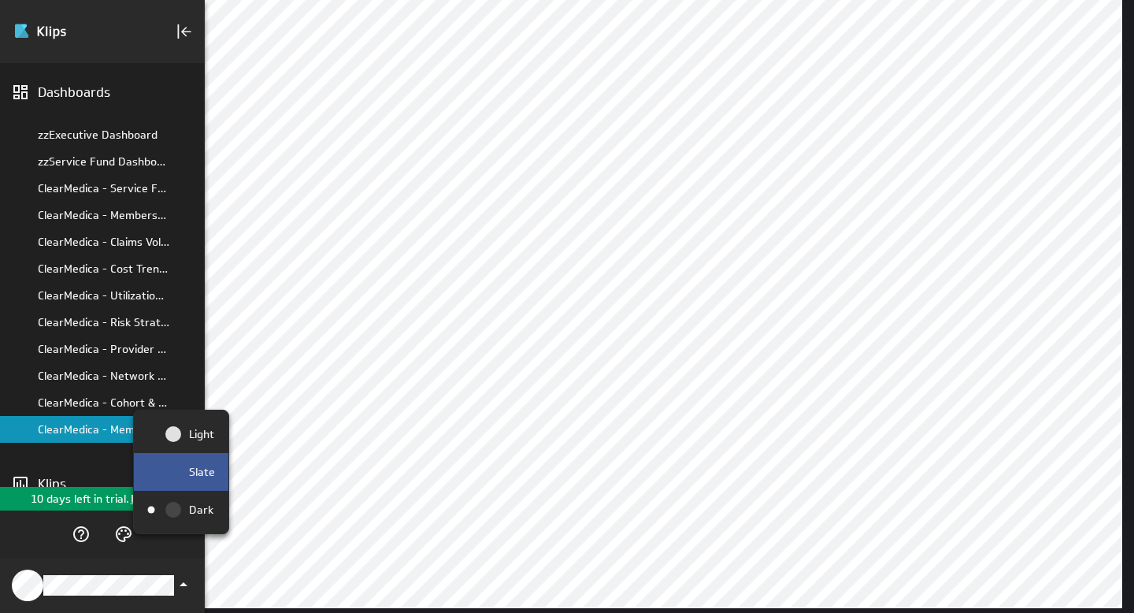
click at [171, 478] on circle "Slate" at bounding box center [173, 472] width 16 height 16
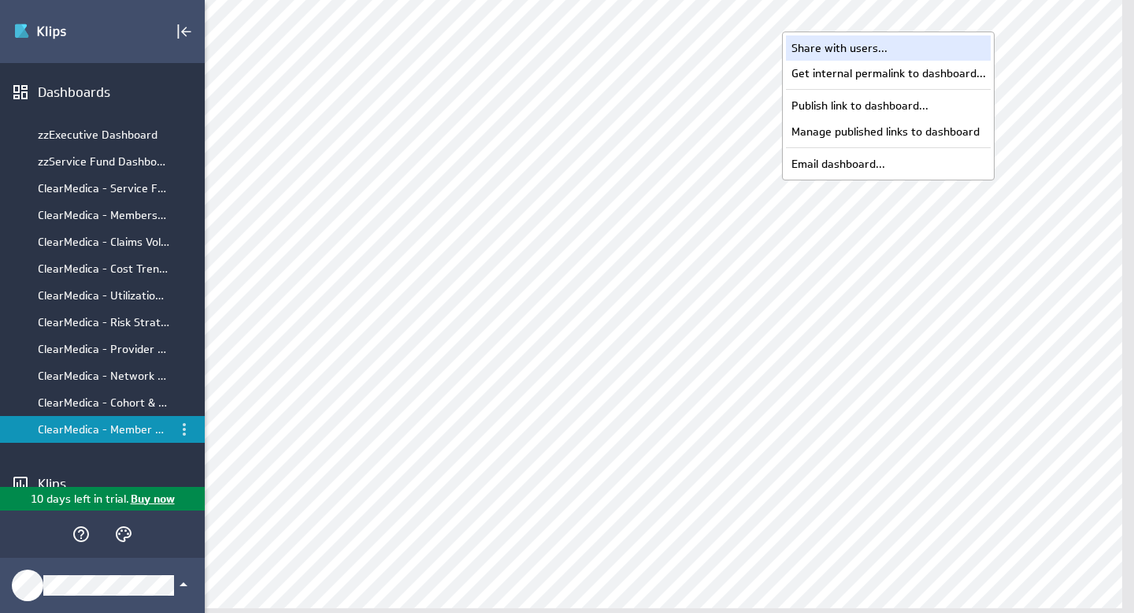
click at [861, 50] on div "Share with users..." at bounding box center [888, 47] width 205 height 25
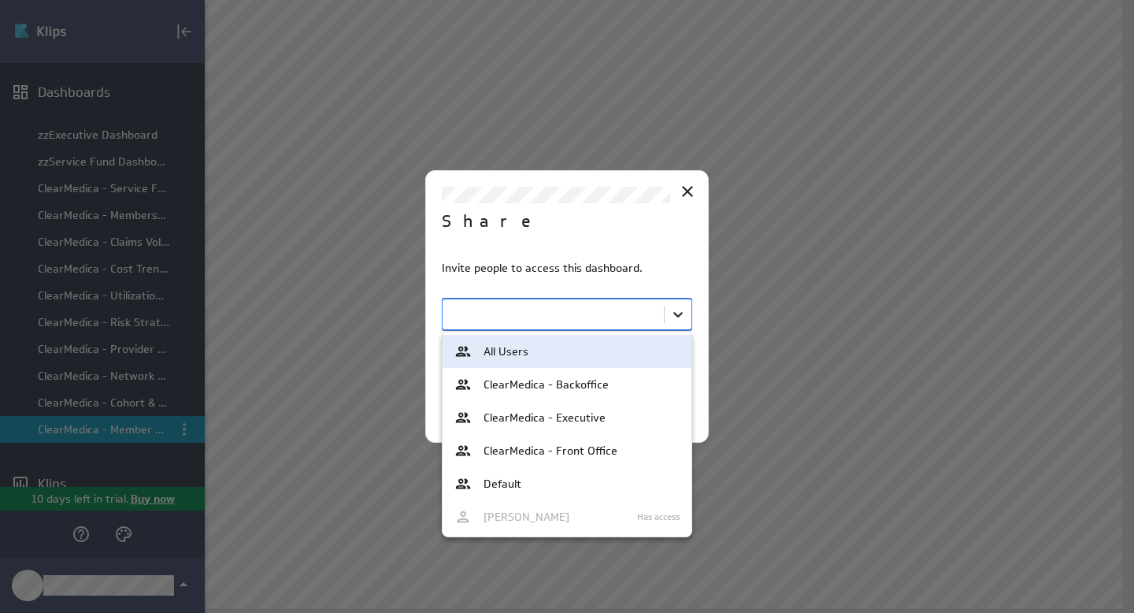
click at [675, 318] on body "(no message) Edit Dashboards zzExecutive Dashboard zzService Fund Dashboard Cle…" at bounding box center [567, 306] width 1134 height 613
click at [684, 189] on div at bounding box center [567, 306] width 1134 height 613
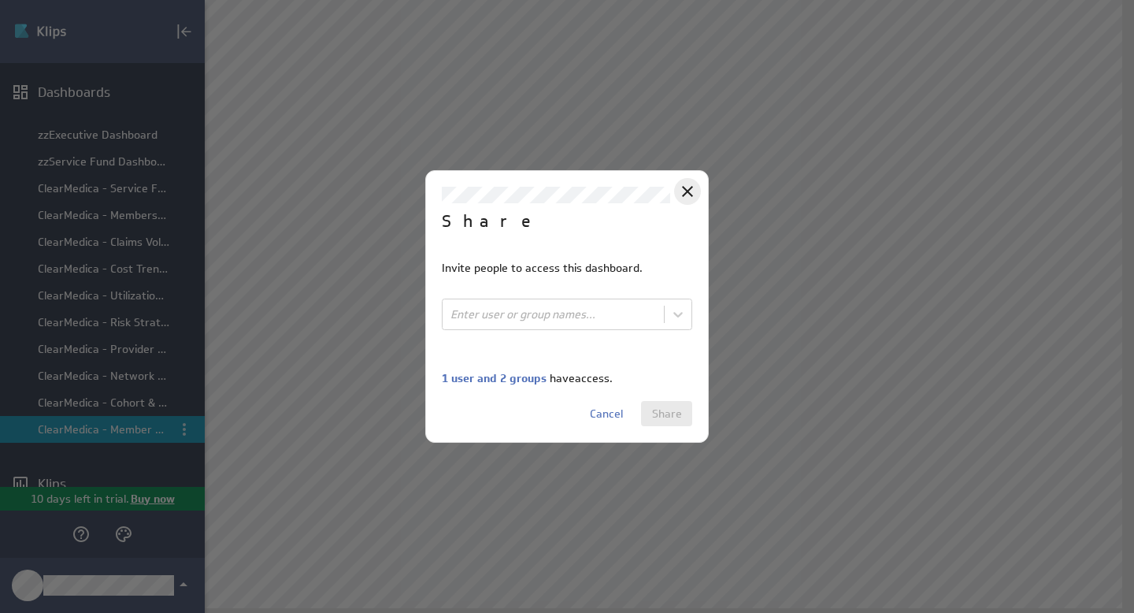
click at [688, 195] on icon "Close" at bounding box center [687, 191] width 19 height 19
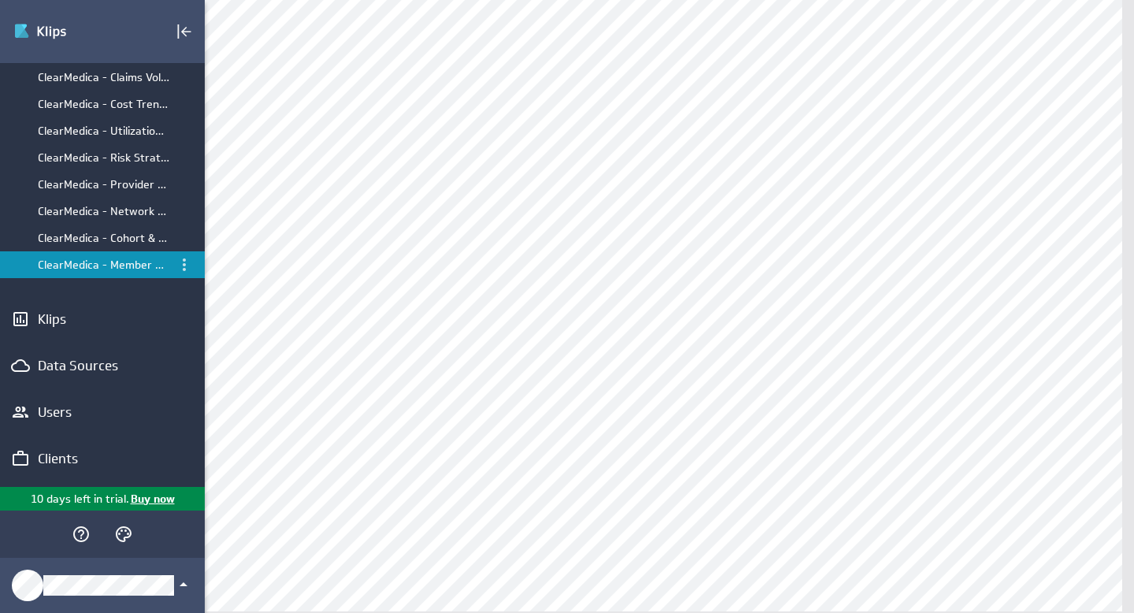
scroll to position [165, 0]
click at [69, 413] on div "Users" at bounding box center [102, 410] width 129 height 17
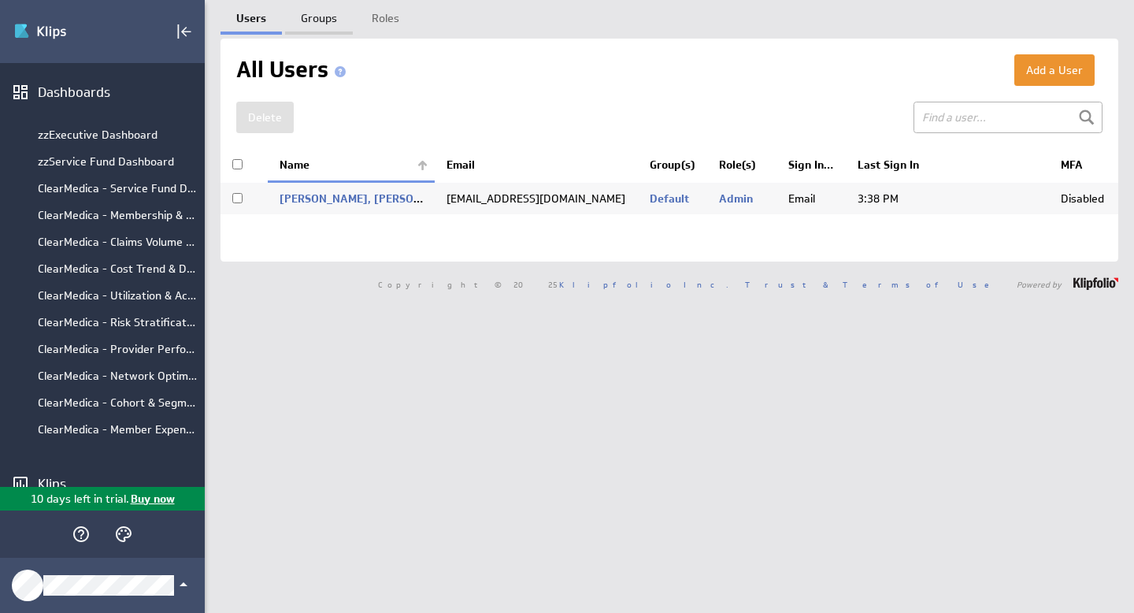
click at [318, 20] on link "Groups" at bounding box center [319, 16] width 68 height 32
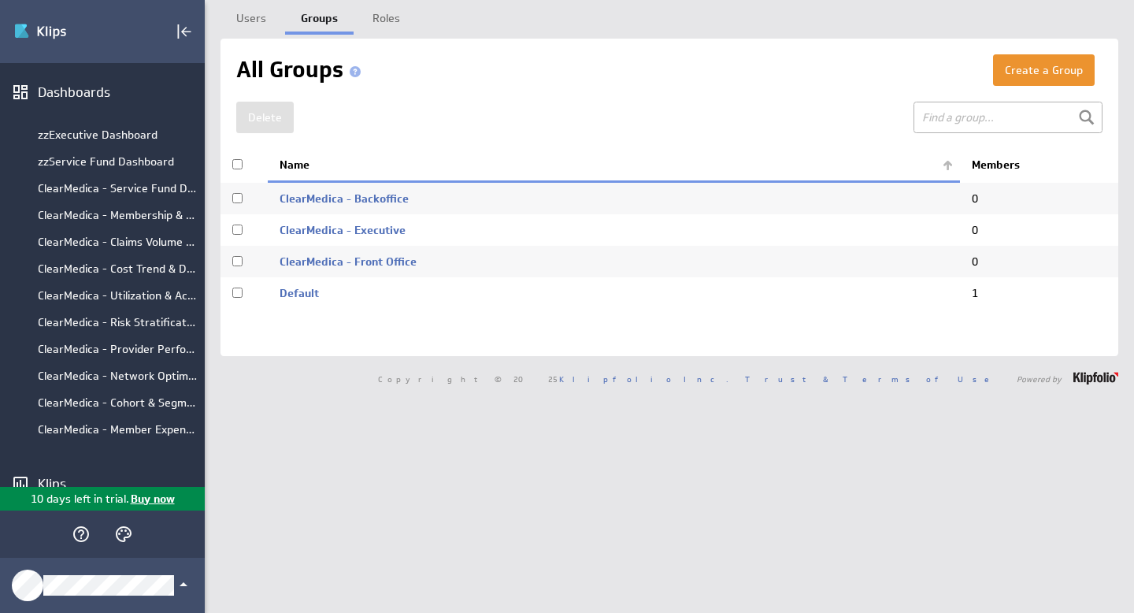
click at [236, 261] on input "checkbox" at bounding box center [237, 261] width 10 height 10
checkbox input "true"
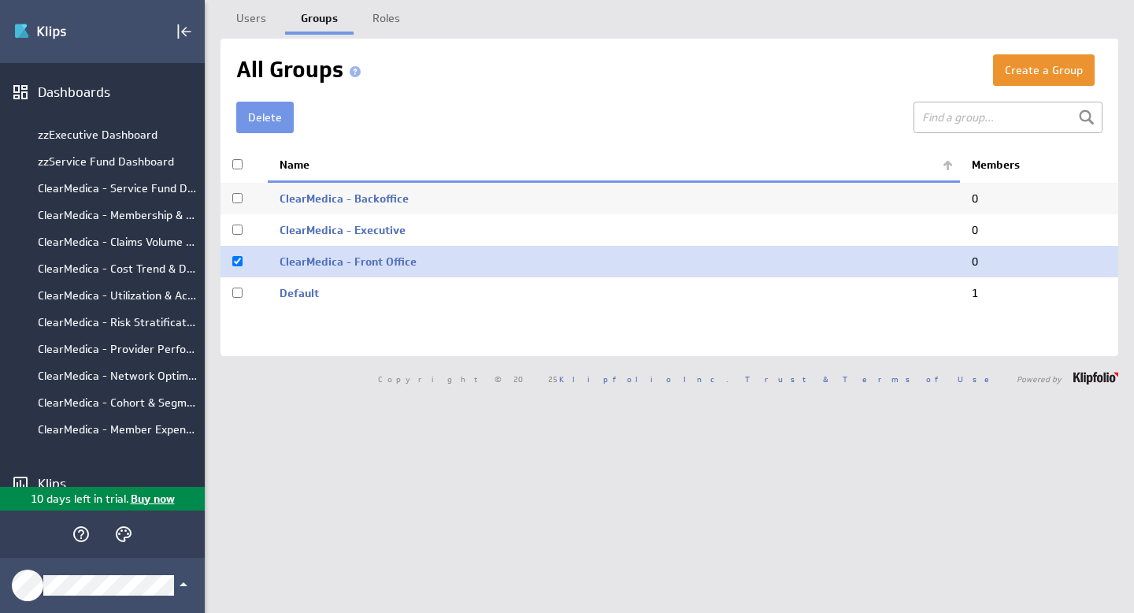
click at [239, 233] on input "checkbox" at bounding box center [237, 229] width 10 height 10
checkbox input "true"
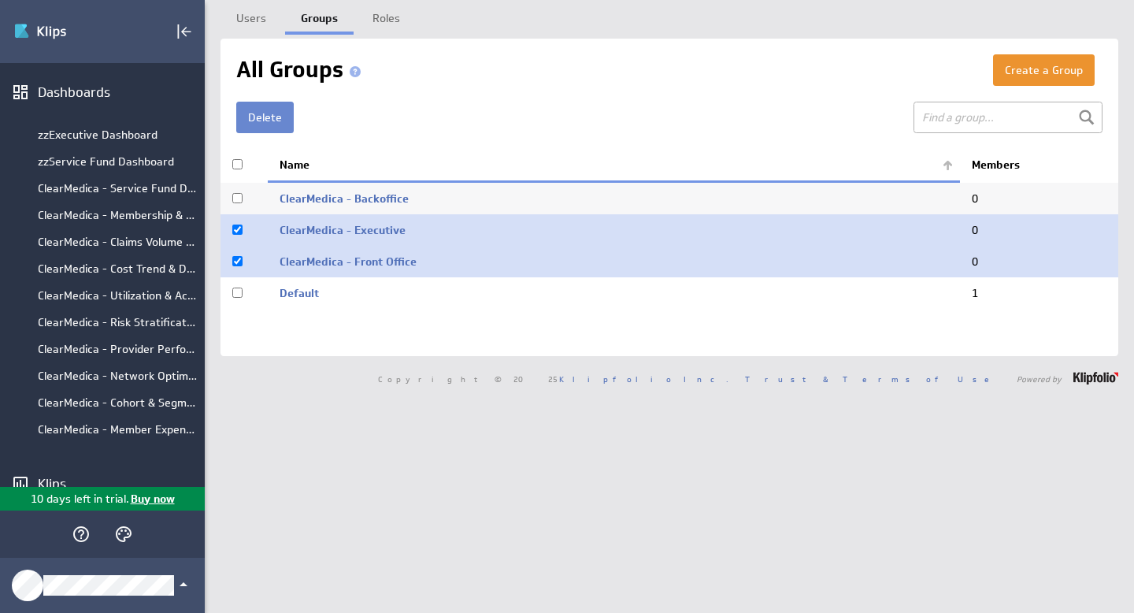
click at [258, 115] on button "Delete" at bounding box center [264, 118] width 57 height 32
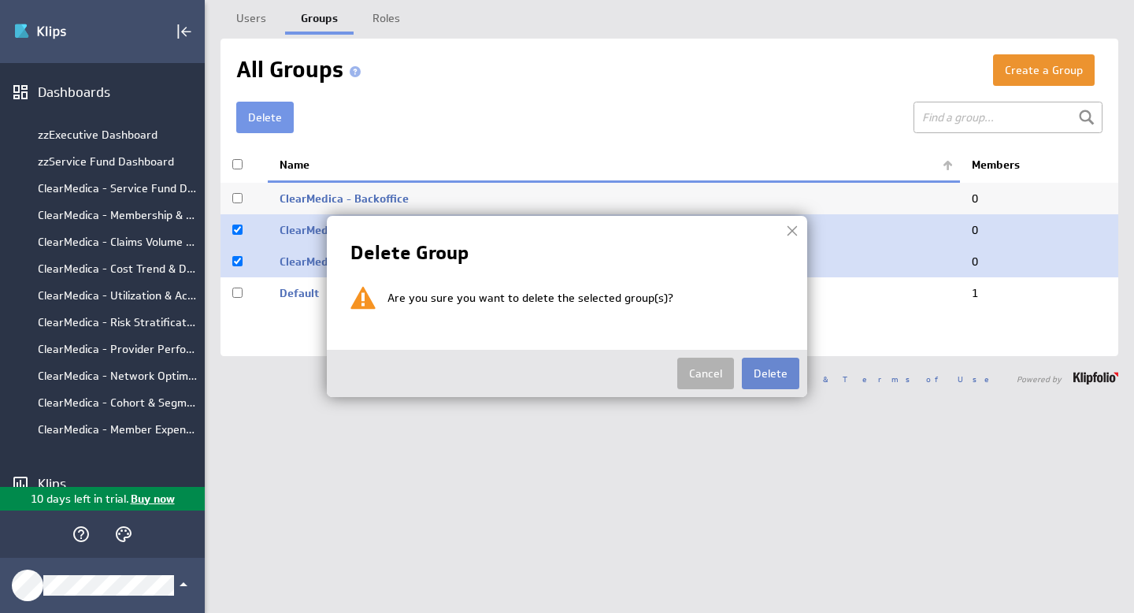
click at [779, 375] on button "Delete" at bounding box center [770, 374] width 57 height 32
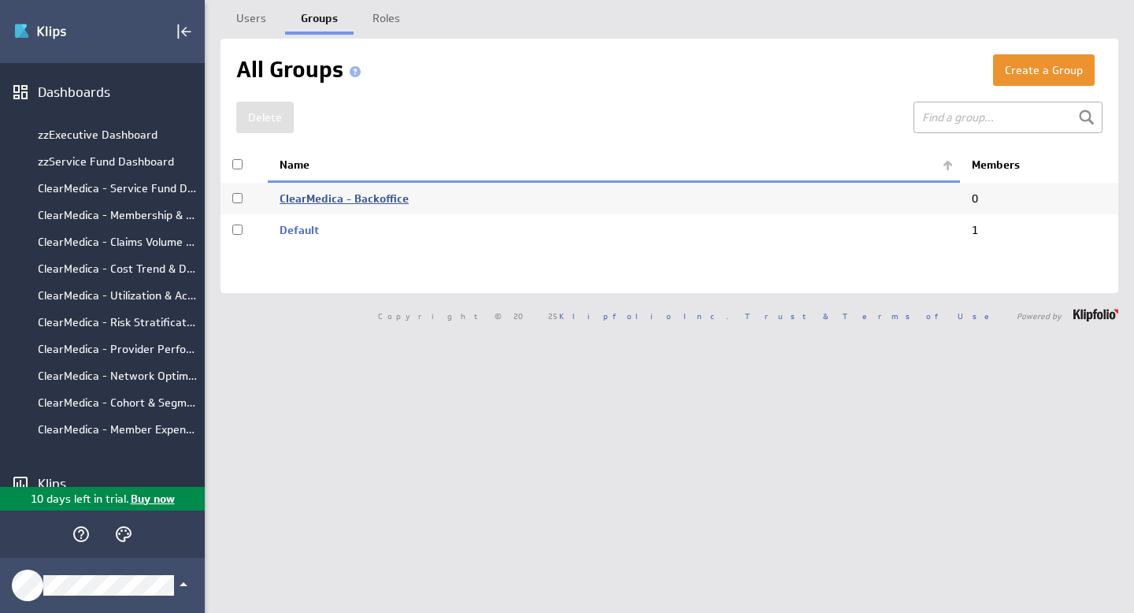
click at [331, 196] on link "ClearMedica - Backoffice" at bounding box center [344, 198] width 129 height 14
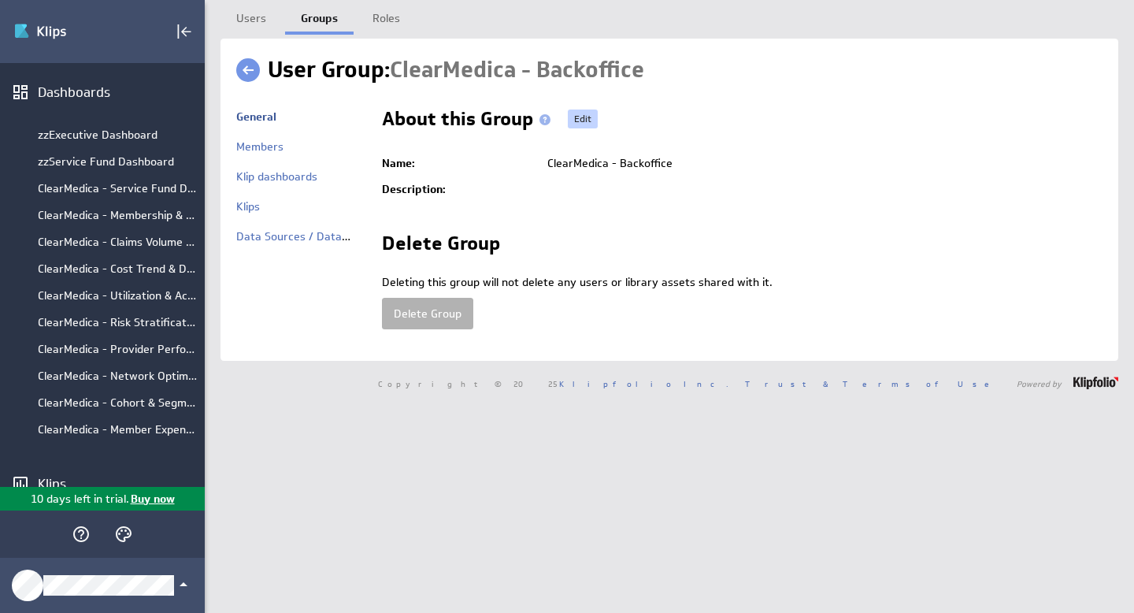
click at [587, 120] on link "Edit" at bounding box center [583, 118] width 30 height 19
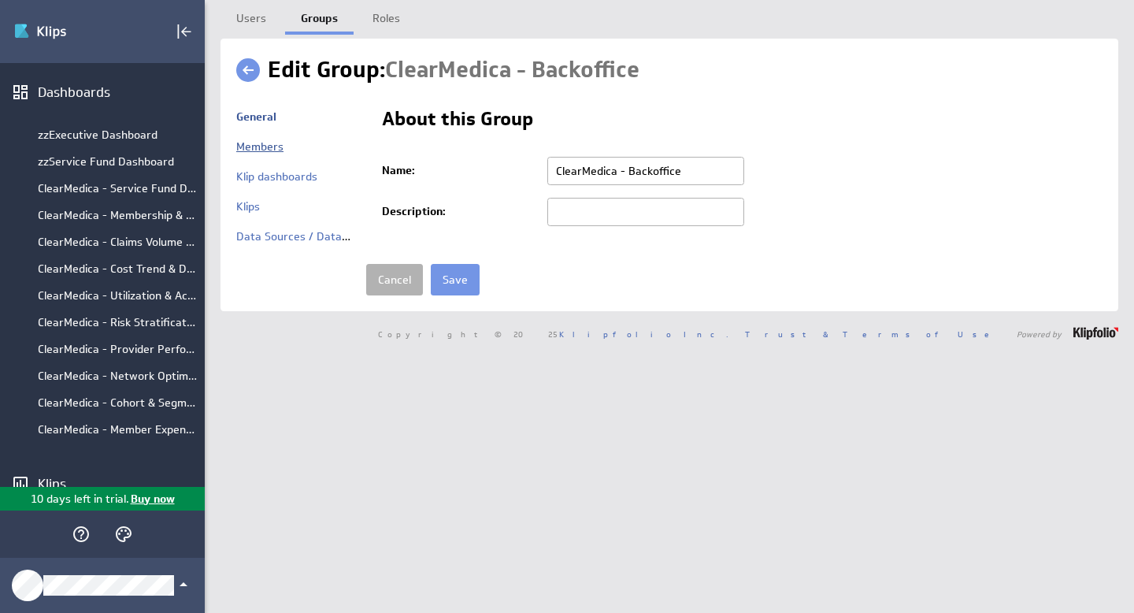
click at [263, 146] on link "Members" at bounding box center [259, 146] width 47 height 14
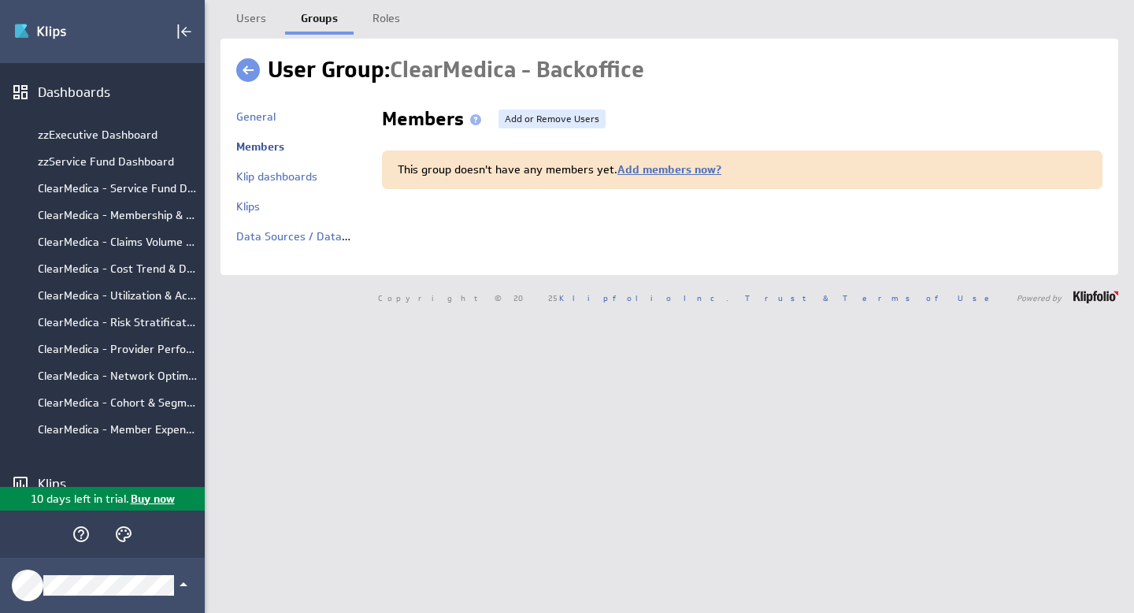
click at [258, 72] on link at bounding box center [248, 70] width 24 height 24
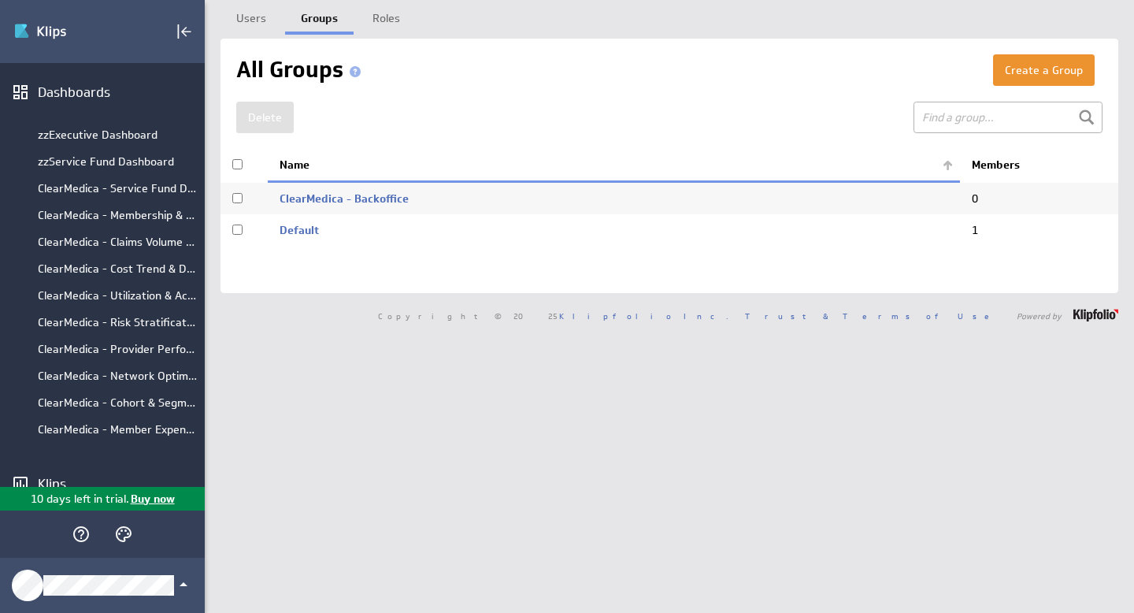
click at [238, 195] on input "checkbox" at bounding box center [237, 198] width 10 height 10
checkbox input "true"
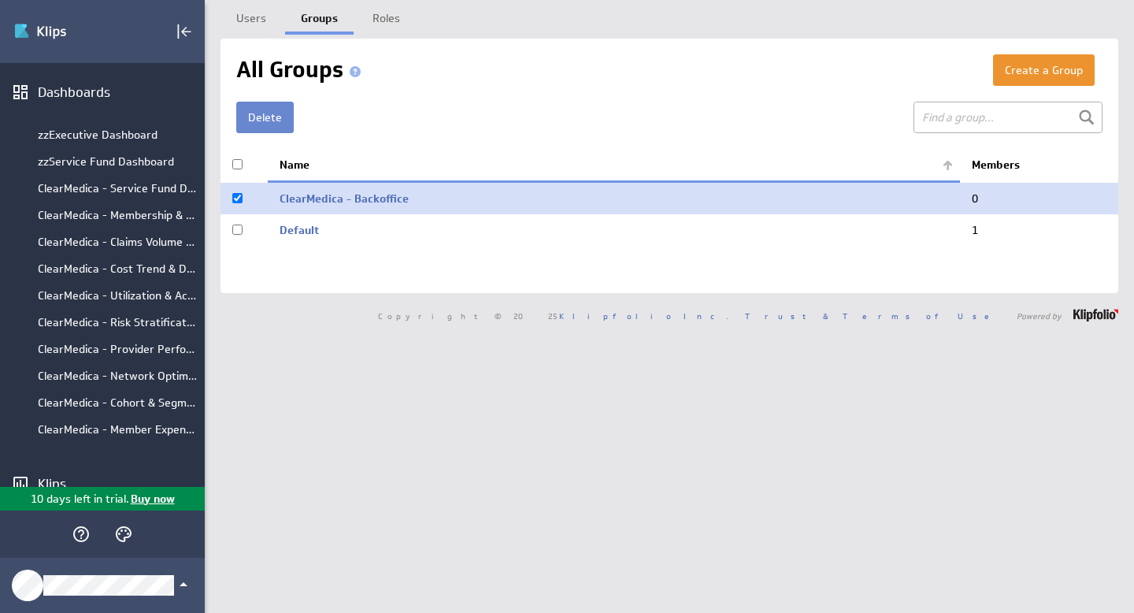
click at [277, 117] on button "Delete" at bounding box center [264, 118] width 57 height 32
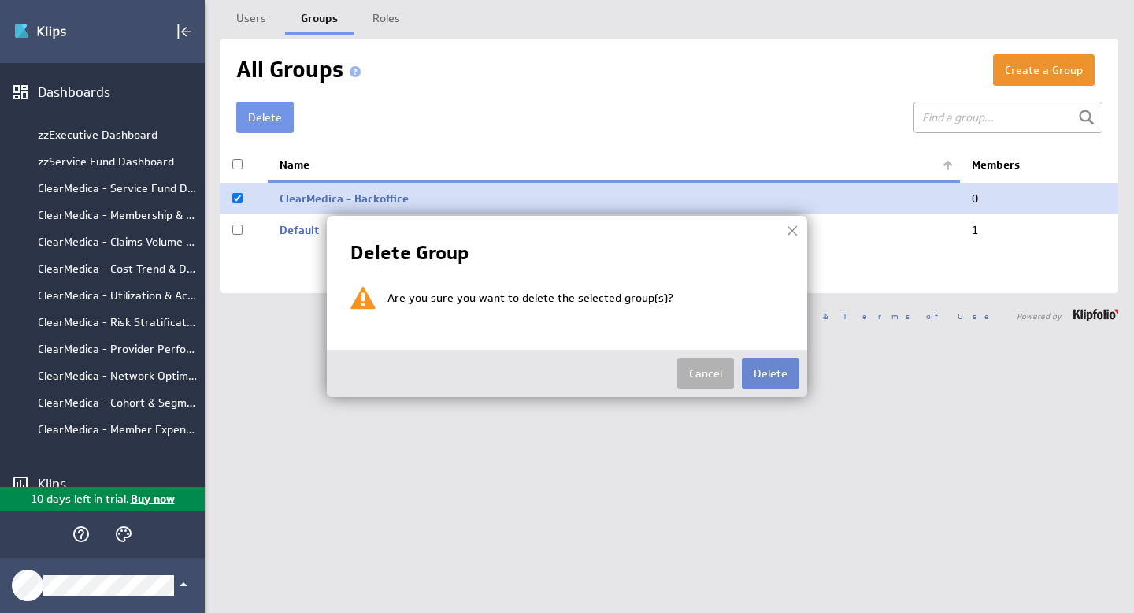
click at [773, 379] on button "Delete" at bounding box center [770, 374] width 57 height 32
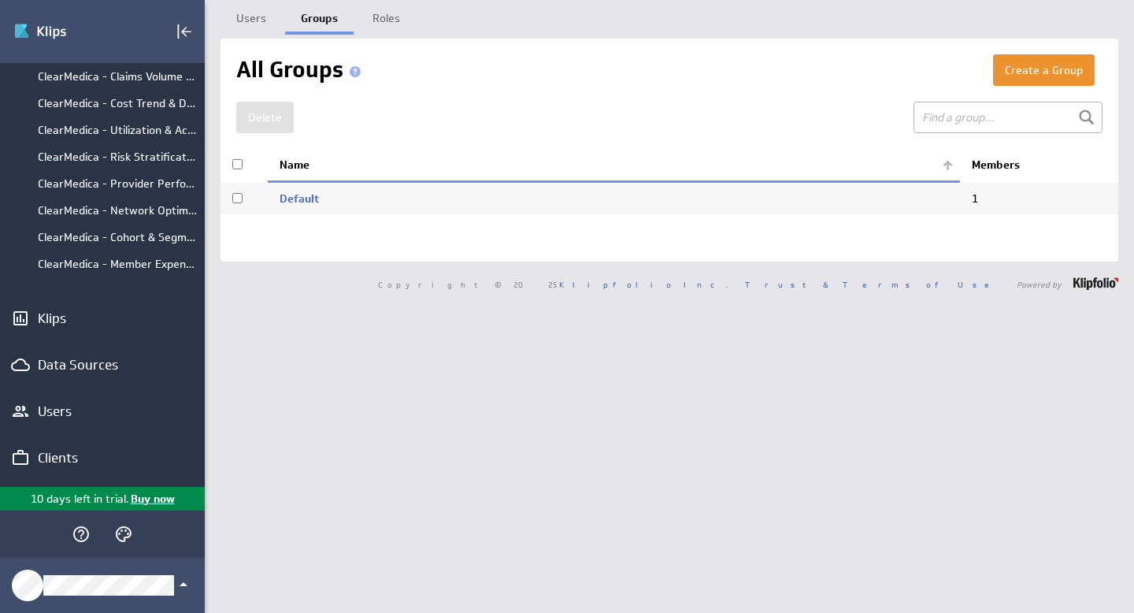
scroll to position [170, 0]
click at [68, 454] on div "Clients" at bounding box center [102, 457] width 129 height 17
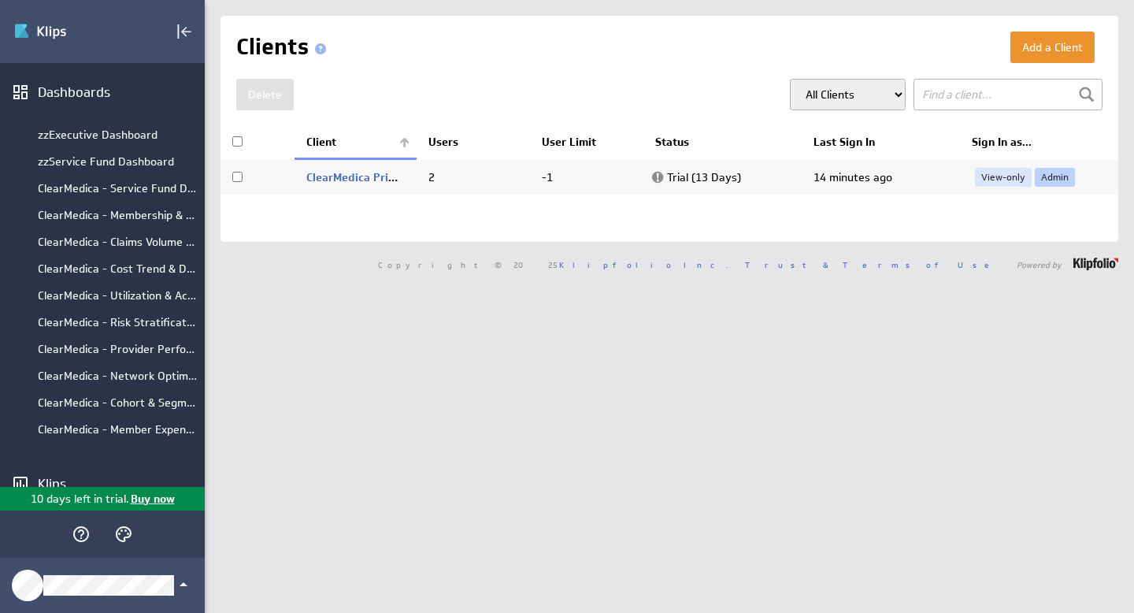
click at [1051, 176] on link "Admin" at bounding box center [1055, 177] width 40 height 19
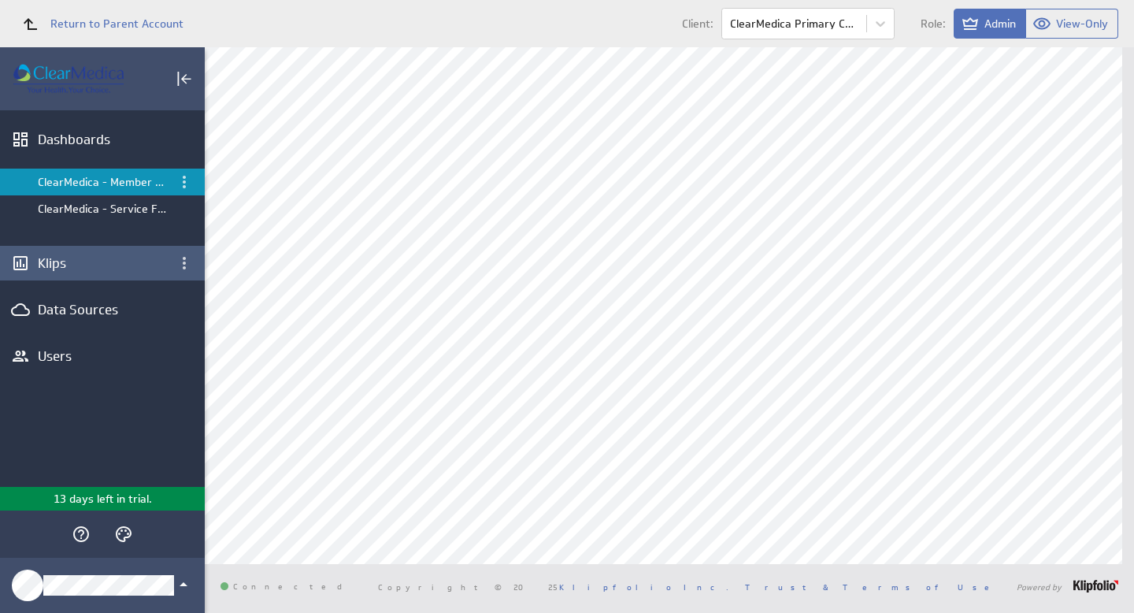
click at [65, 266] on div "Klips" at bounding box center [102, 262] width 129 height 17
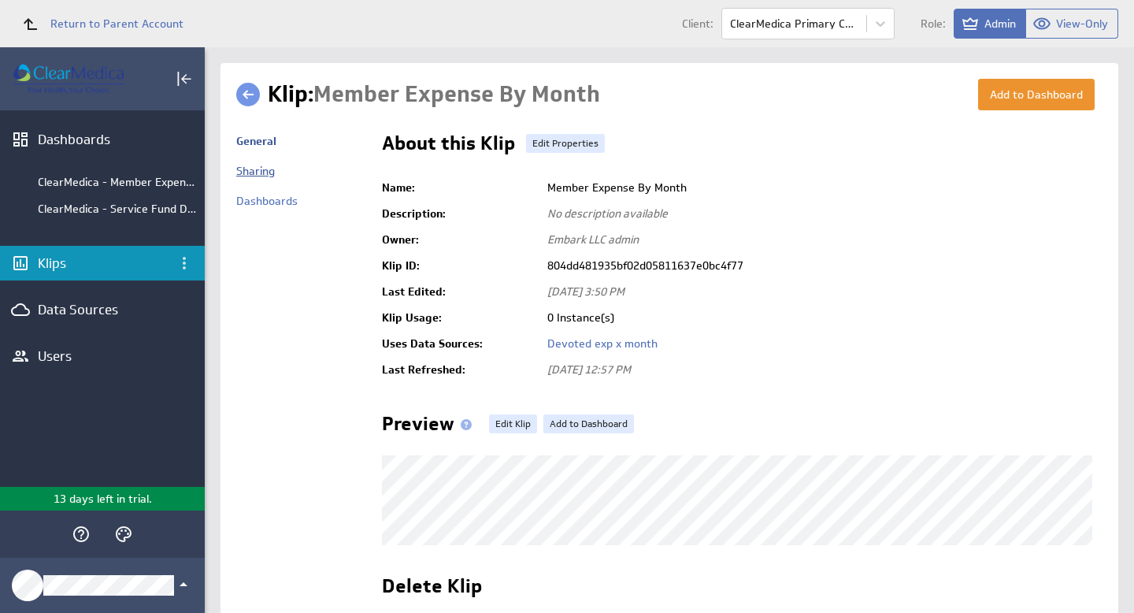
click at [259, 171] on link "Sharing" at bounding box center [255, 171] width 39 height 14
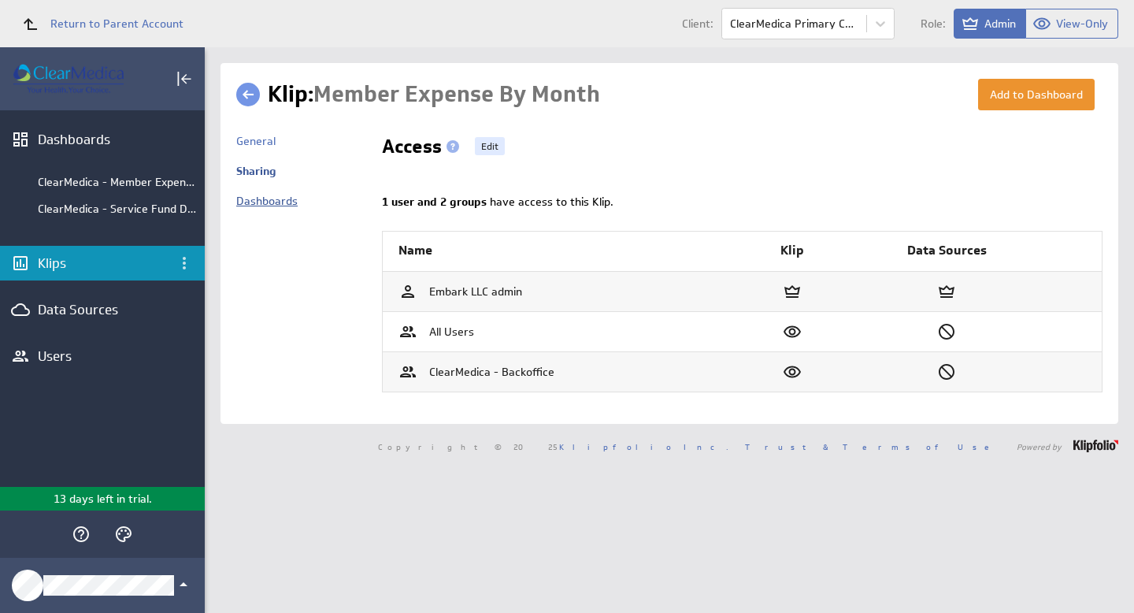
click at [264, 202] on link "Dashboards" at bounding box center [266, 201] width 61 height 14
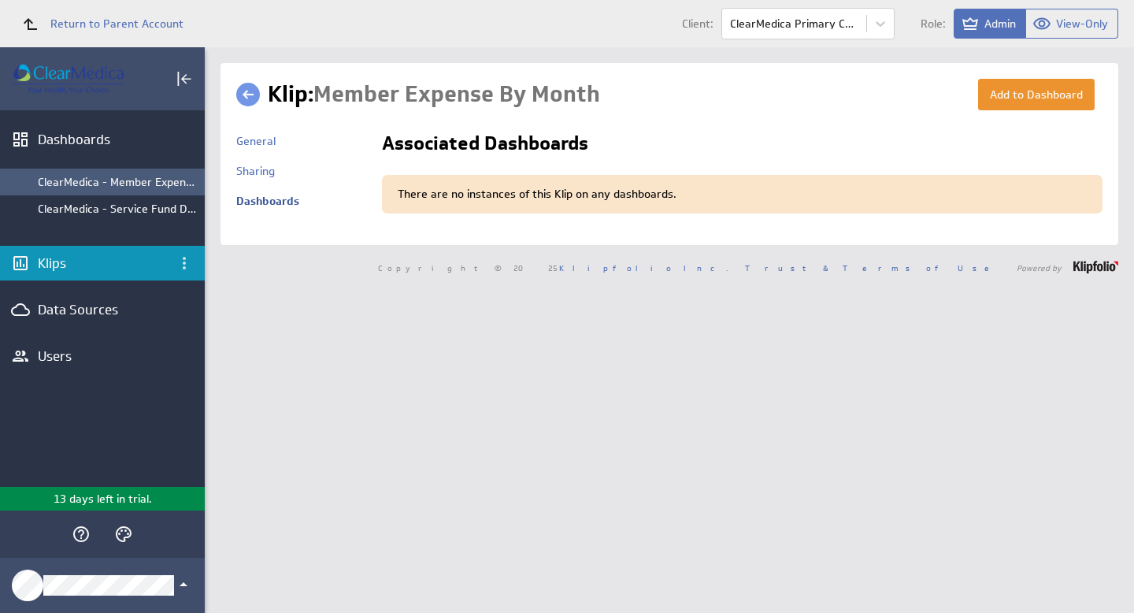
click at [127, 179] on div "ClearMedica - Member Expense by Month" at bounding box center [117, 182] width 159 height 14
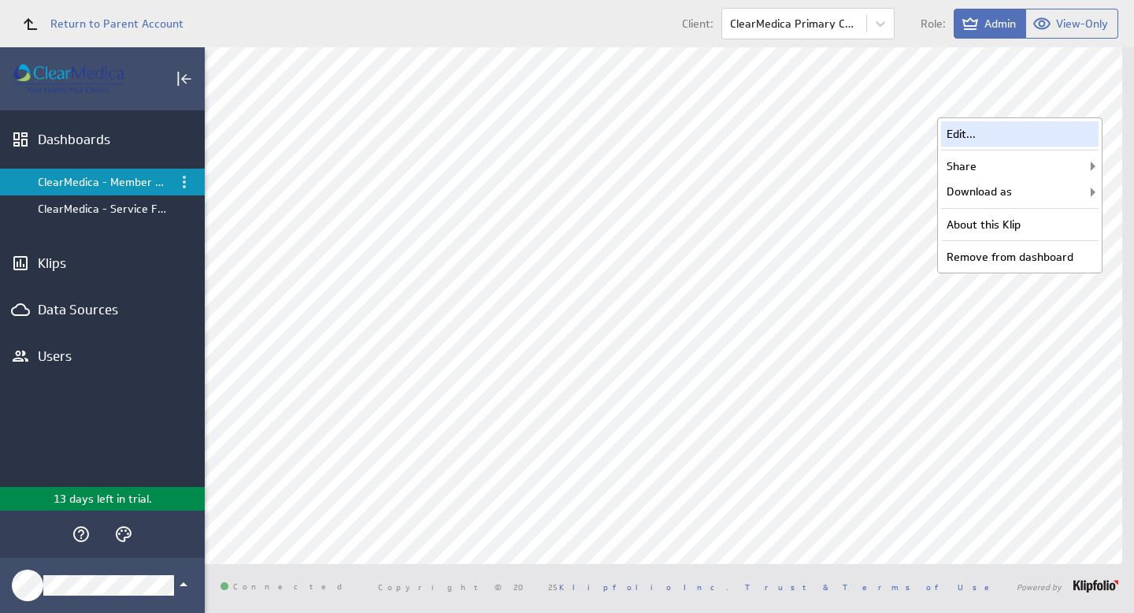
click at [989, 137] on div "Edit..." at bounding box center [1020, 133] width 158 height 25
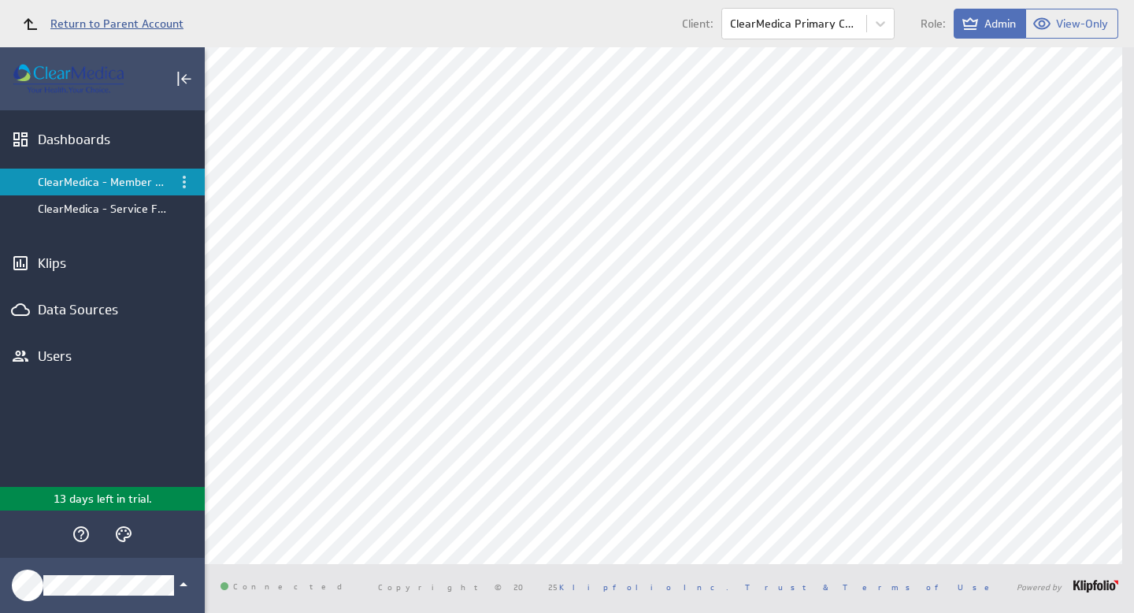
click at [74, 20] on span "Return to Parent Account" at bounding box center [116, 23] width 133 height 11
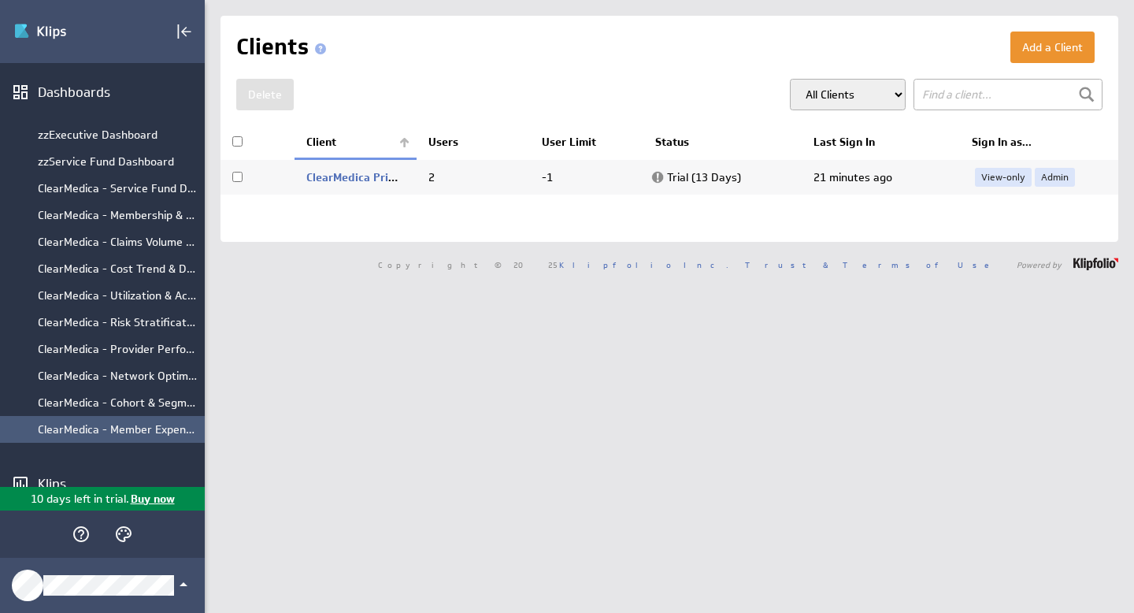
click at [98, 429] on div "ClearMedica - Member Expense by Month" at bounding box center [117, 429] width 159 height 14
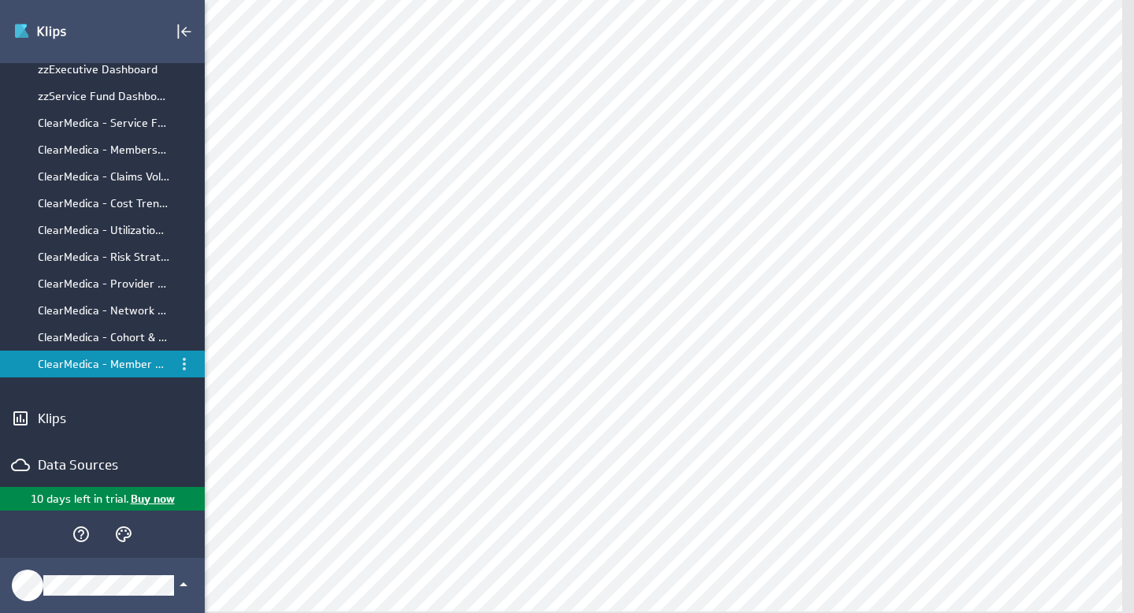
scroll to position [121, 0]
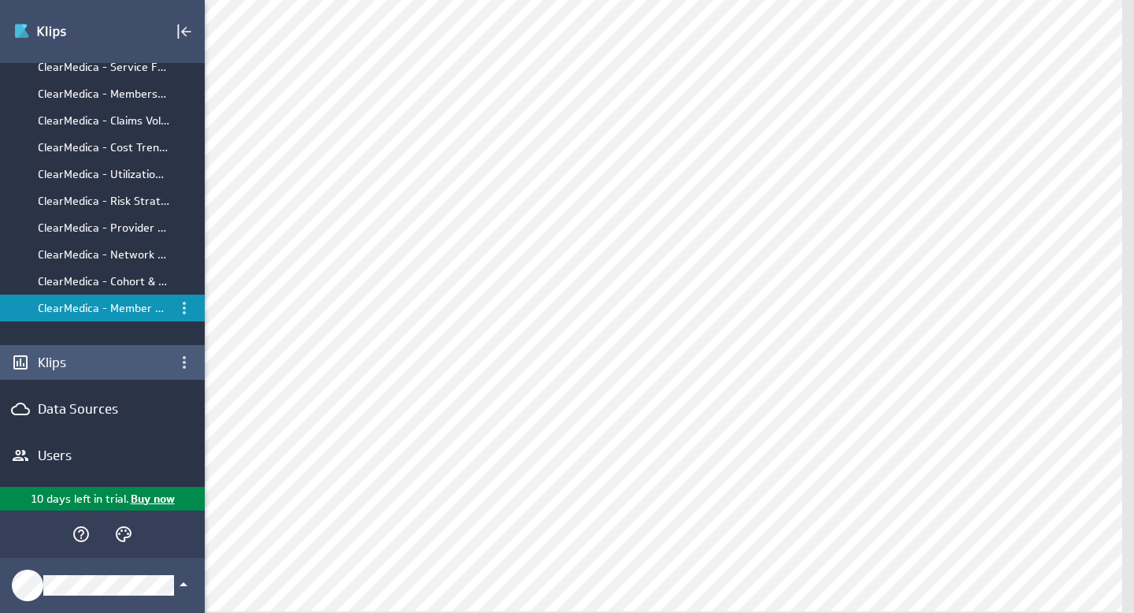
click at [60, 365] on div "Klips" at bounding box center [102, 362] width 129 height 17
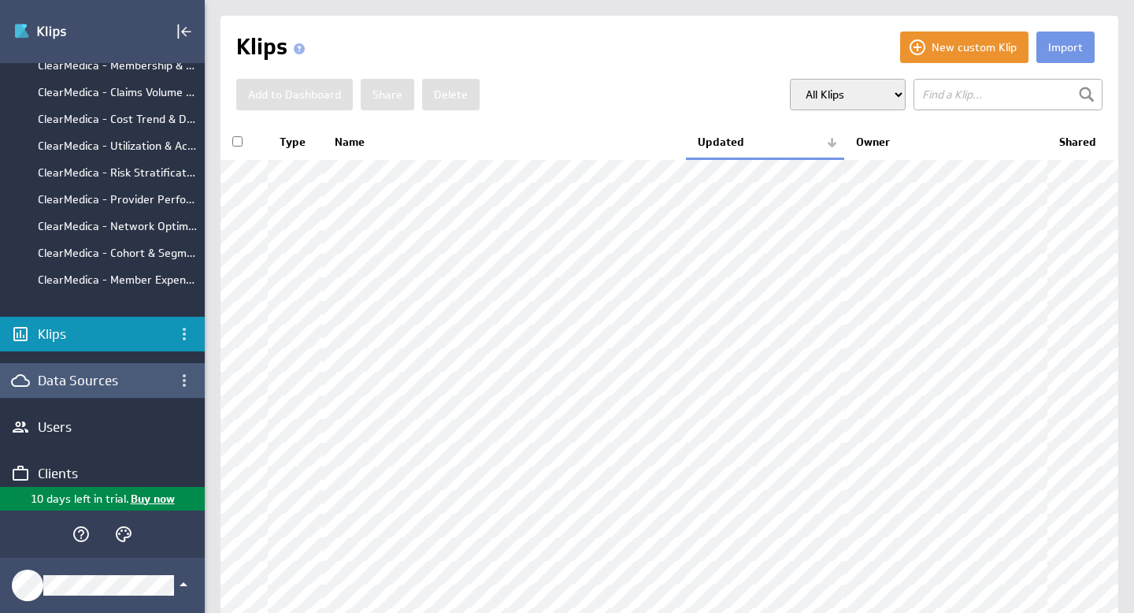
scroll to position [170, 0]
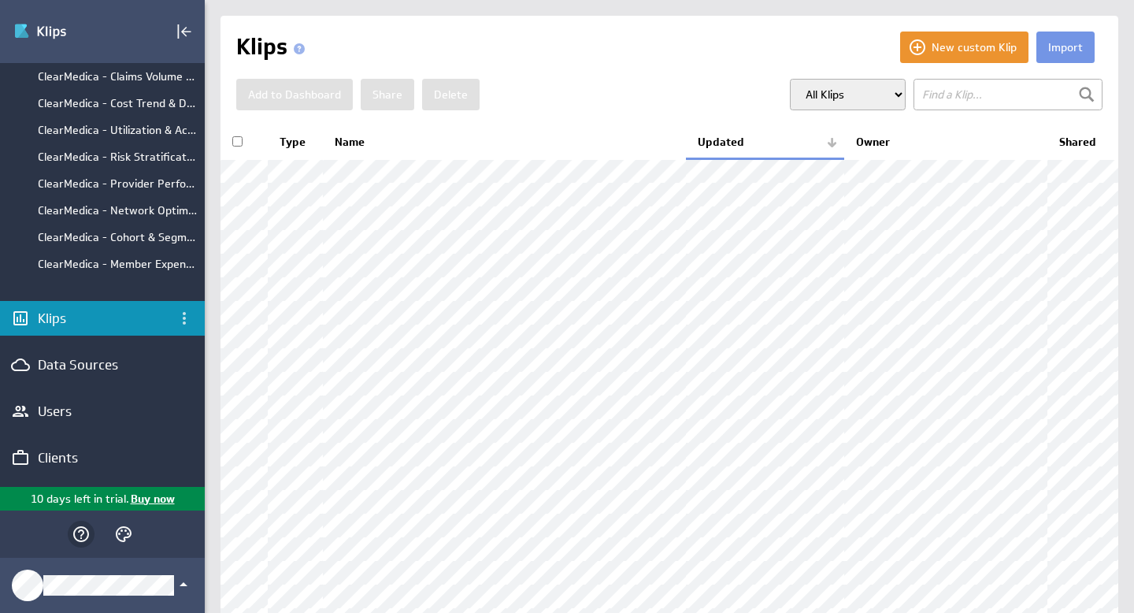
click at [83, 530] on icon "Help" at bounding box center [81, 534] width 19 height 19
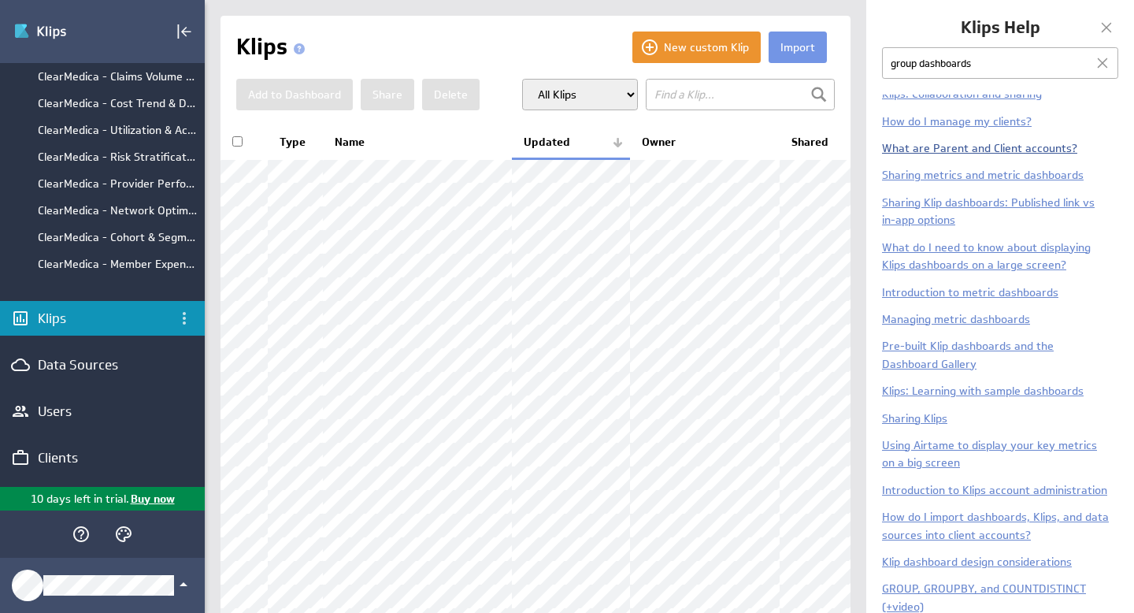
scroll to position [353, 0]
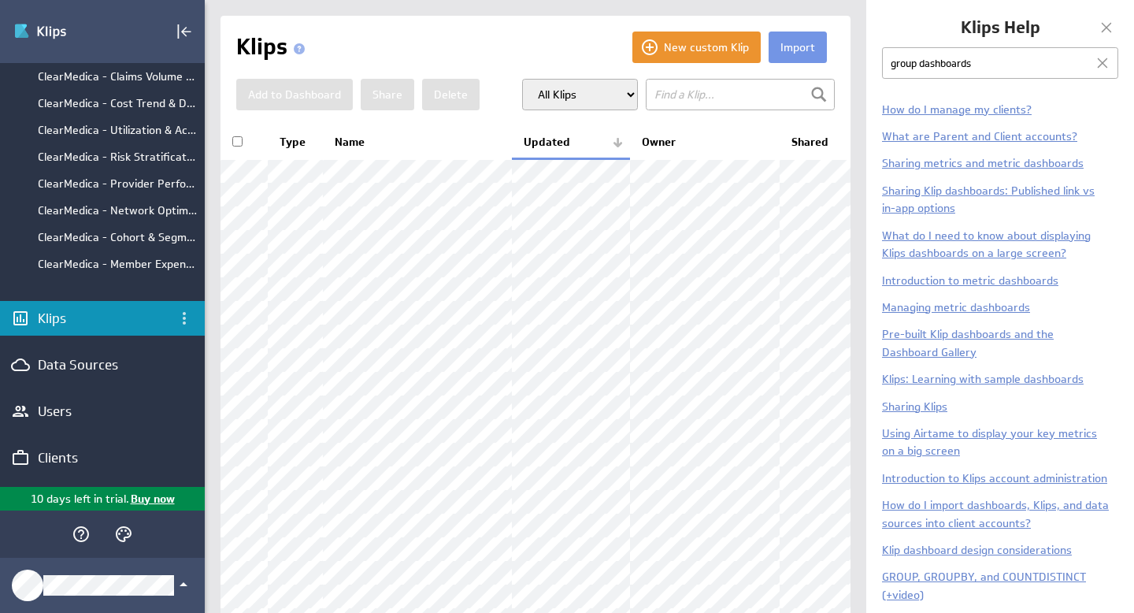
click at [902, 61] on input "group dashboards" at bounding box center [1000, 63] width 236 height 32
type input "organize dashboards"
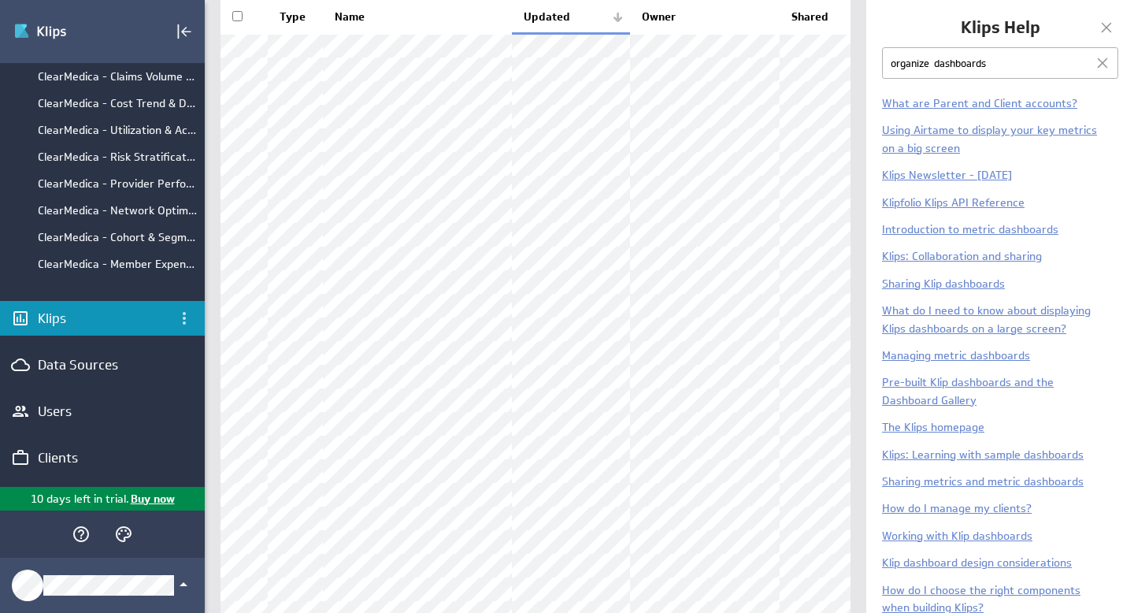
scroll to position [167, 0]
click at [117, 269] on div "ClearMedica - Member Expense by Month" at bounding box center [117, 264] width 159 height 14
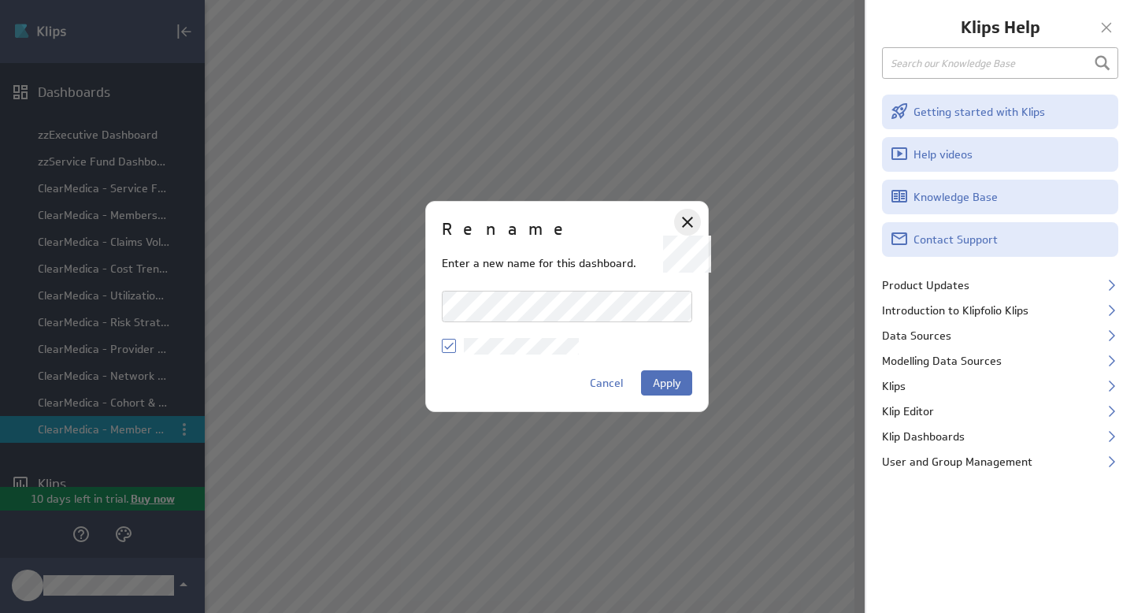
click at [685, 226] on icon at bounding box center [687, 222] width 19 height 19
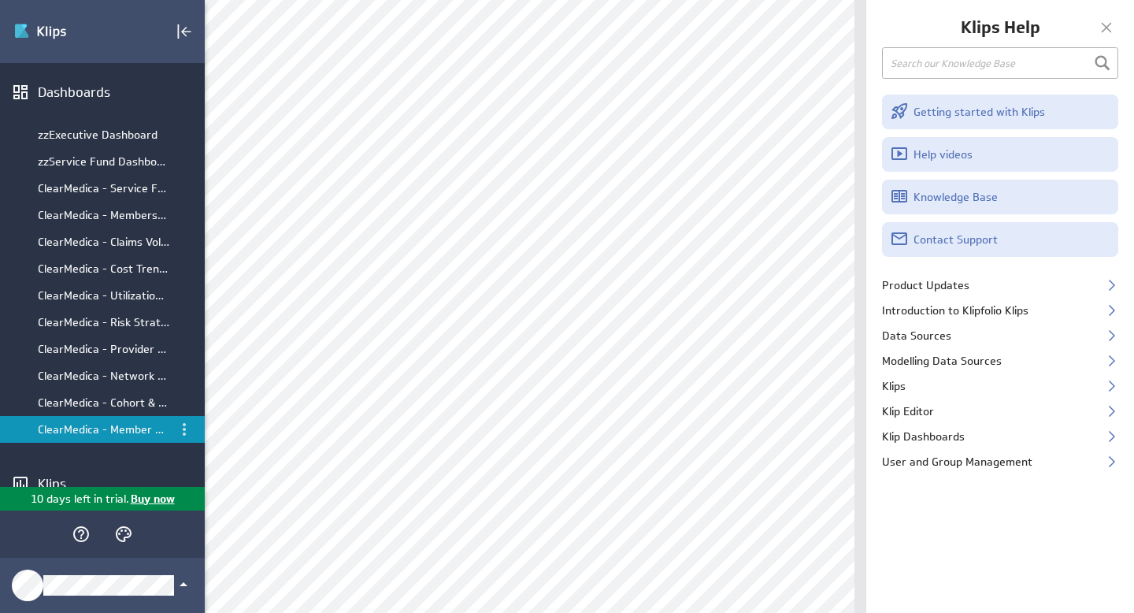
click at [965, 74] on input "text" at bounding box center [1000, 63] width 236 height 32
type input "support access"
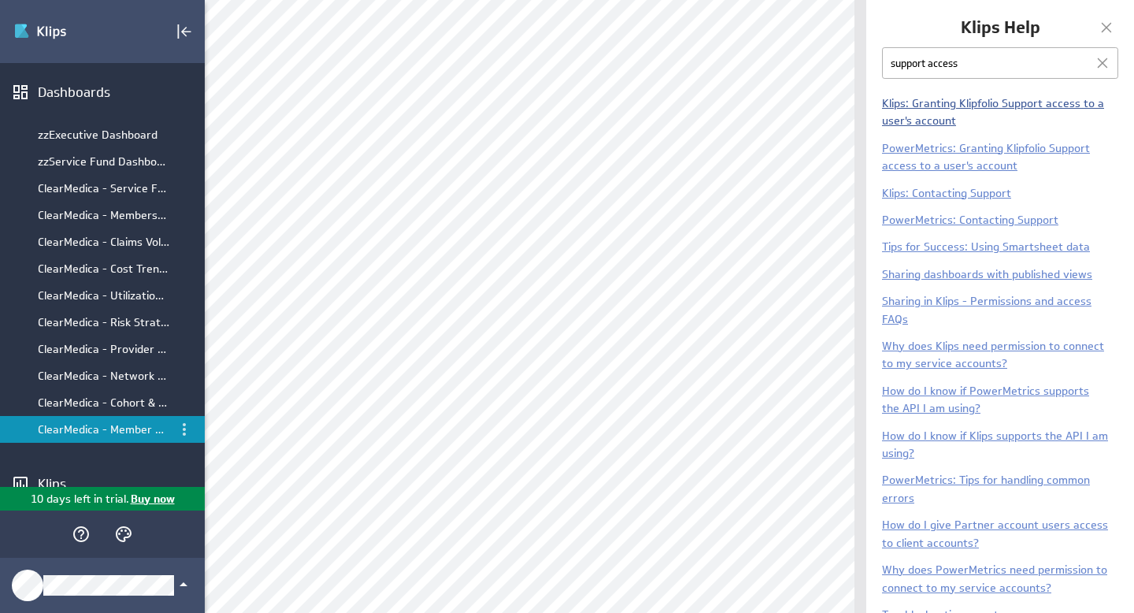
click at [947, 104] on link "Klips: Granting Klipfolio Support access to a user's account" at bounding box center [993, 112] width 222 height 32
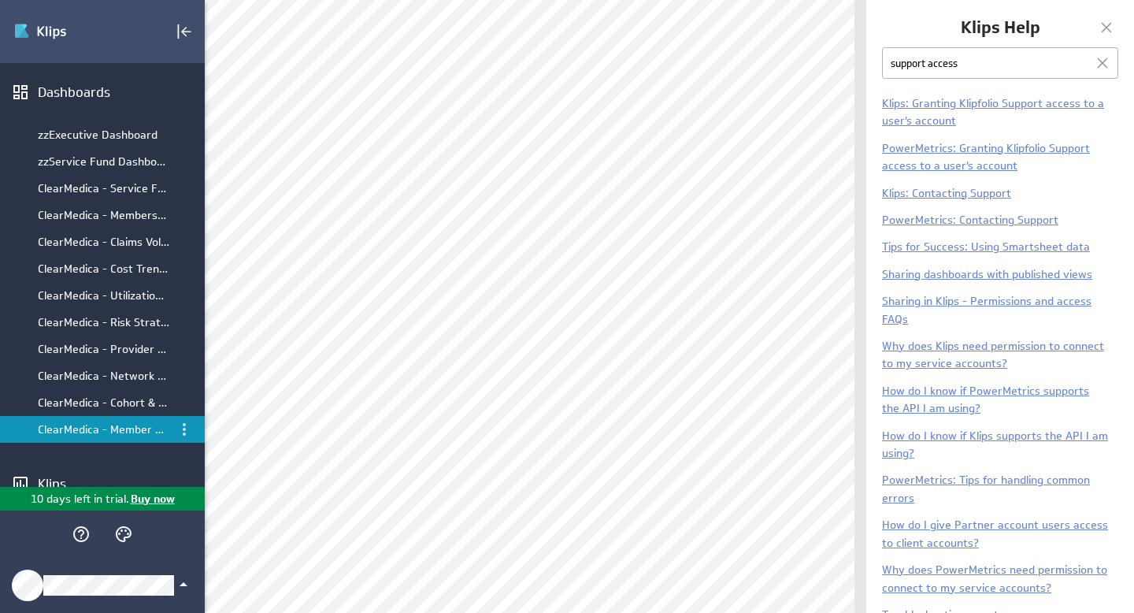
click at [183, 584] on icon "Klipfolio Account" at bounding box center [184, 584] width 8 height 4
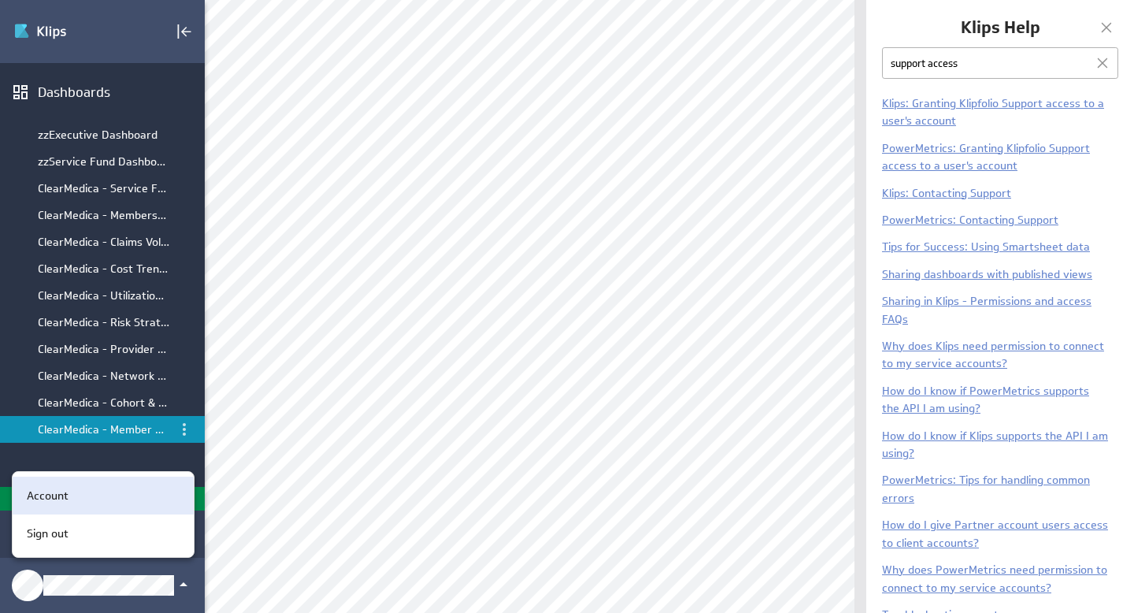
click at [107, 495] on div "Account" at bounding box center [100, 496] width 161 height 17
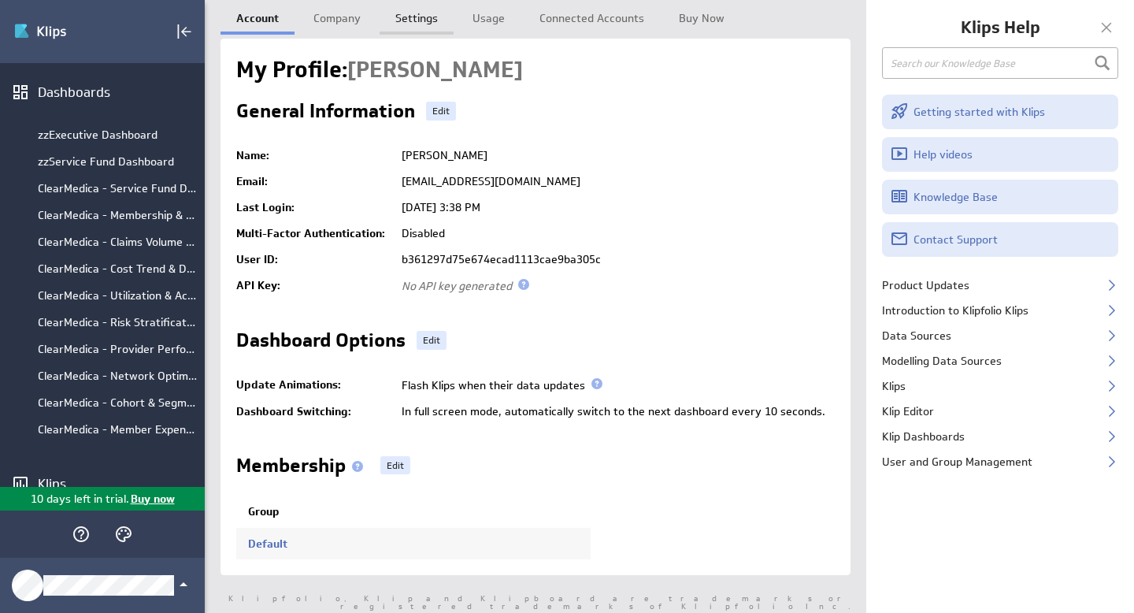
click at [420, 19] on link "Settings" at bounding box center [417, 16] width 74 height 32
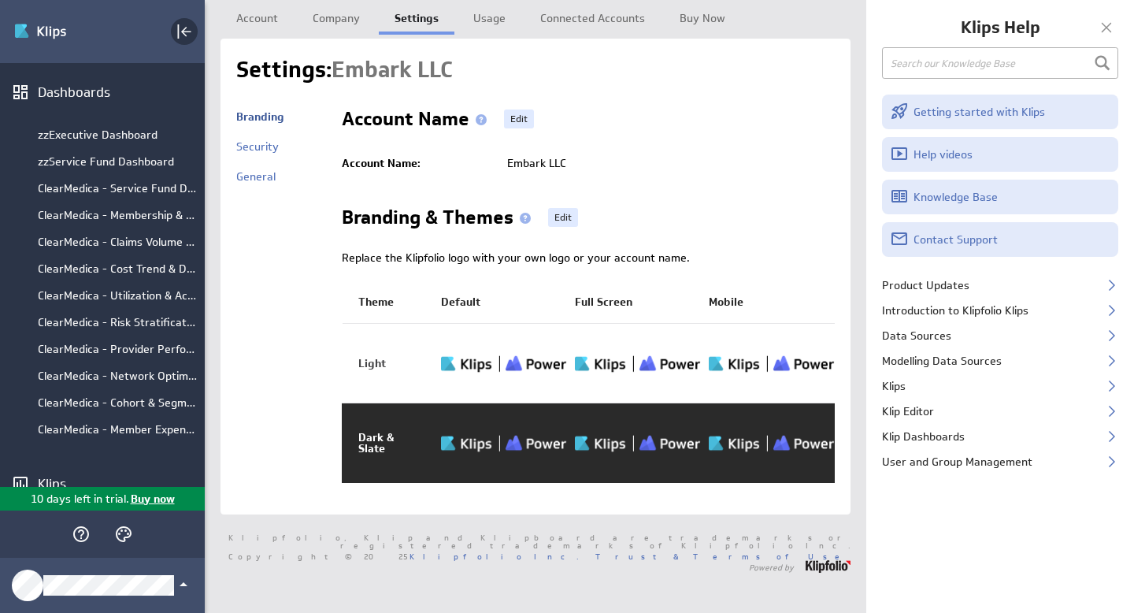
click at [184, 30] on icon "Collapse" at bounding box center [184, 31] width 19 height 19
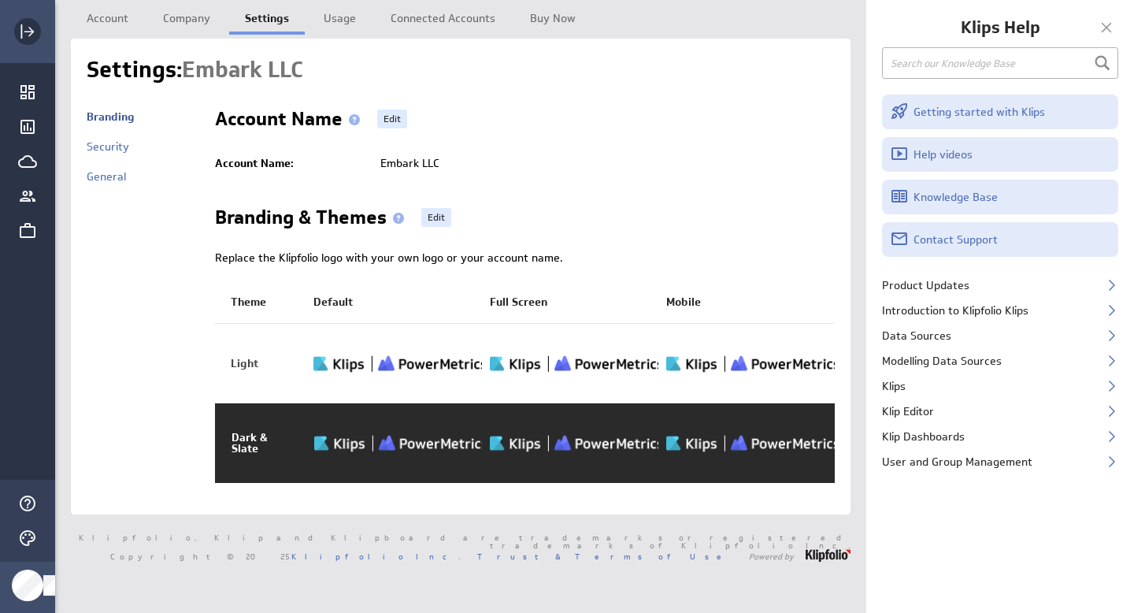
click at [32, 32] on icon "Expand" at bounding box center [29, 32] width 10 height 10
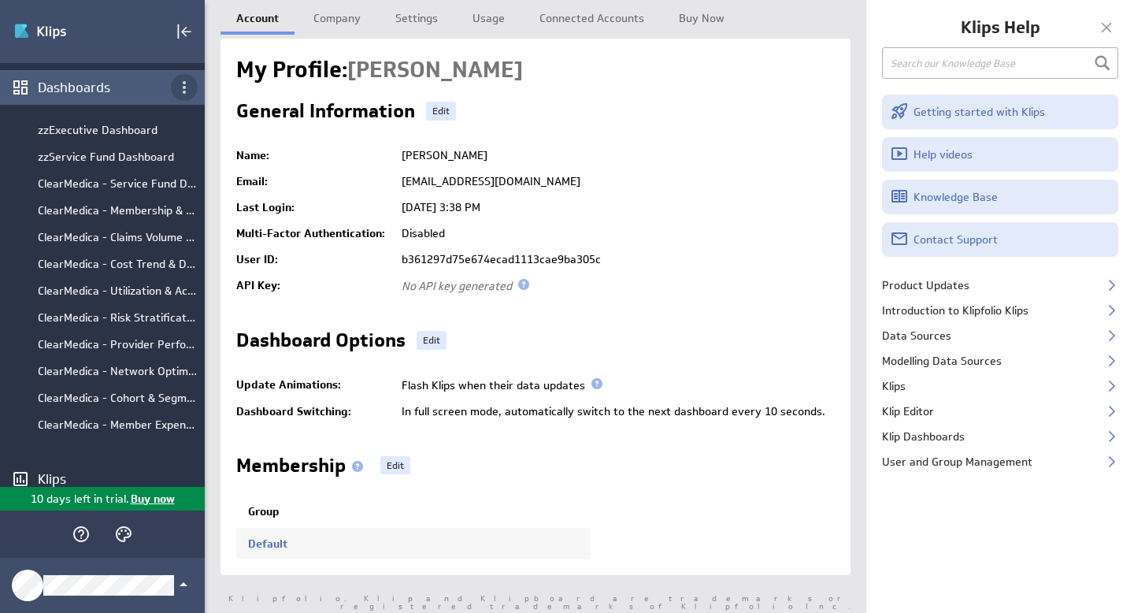
scroll to position [6, 0]
click at [175, 83] on icon "Dashboard menu" at bounding box center [184, 85] width 19 height 19
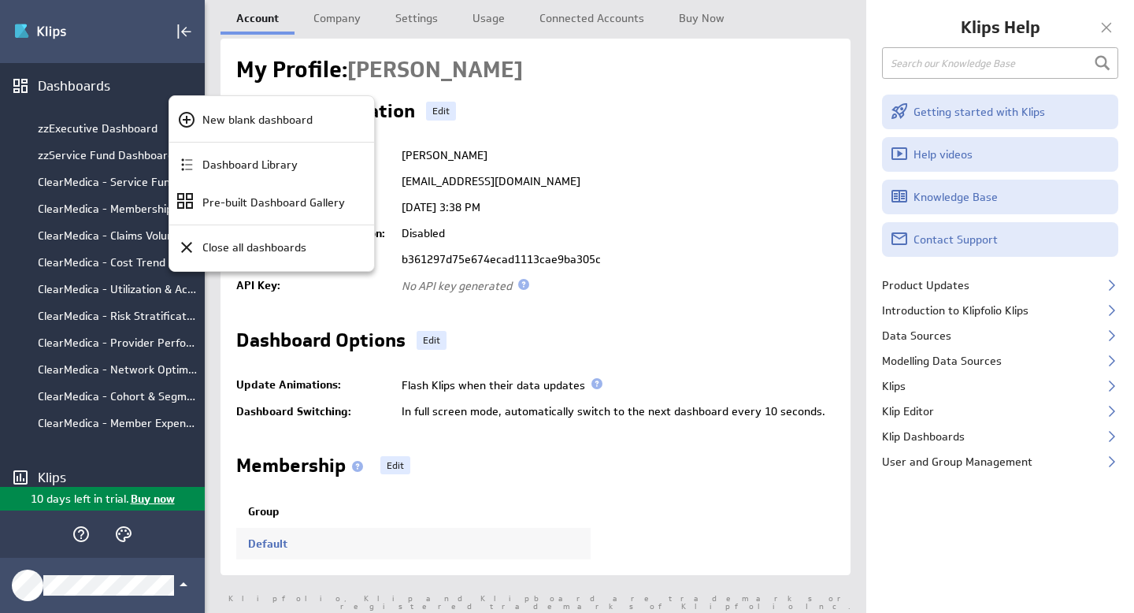
click at [94, 471] on div at bounding box center [567, 306] width 1134 height 613
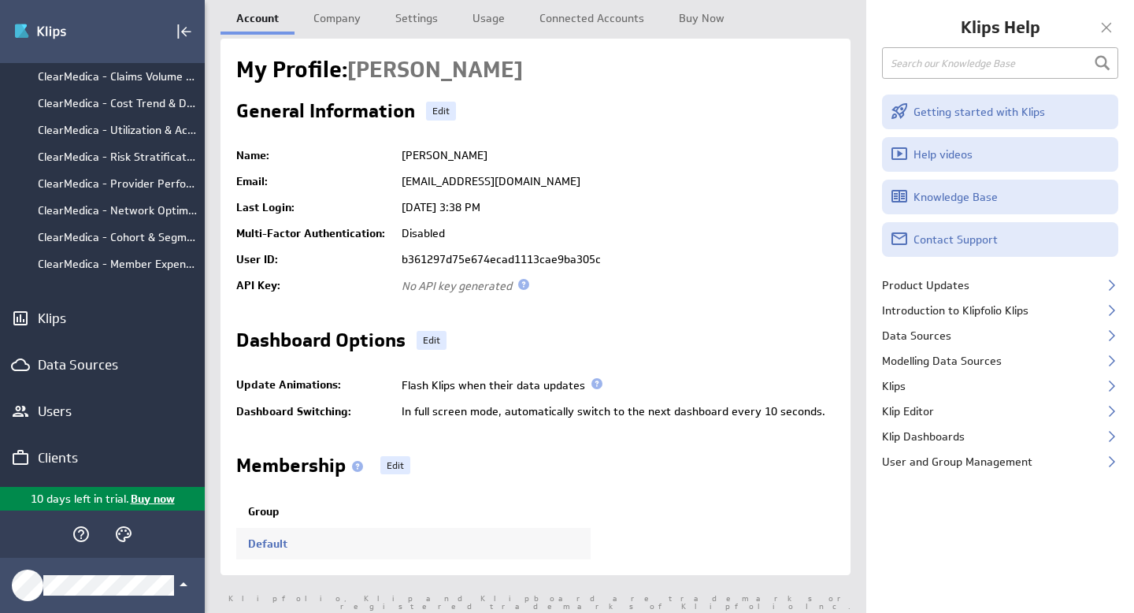
scroll to position [167, 0]
click at [417, 18] on link "Settings" at bounding box center [417, 16] width 74 height 32
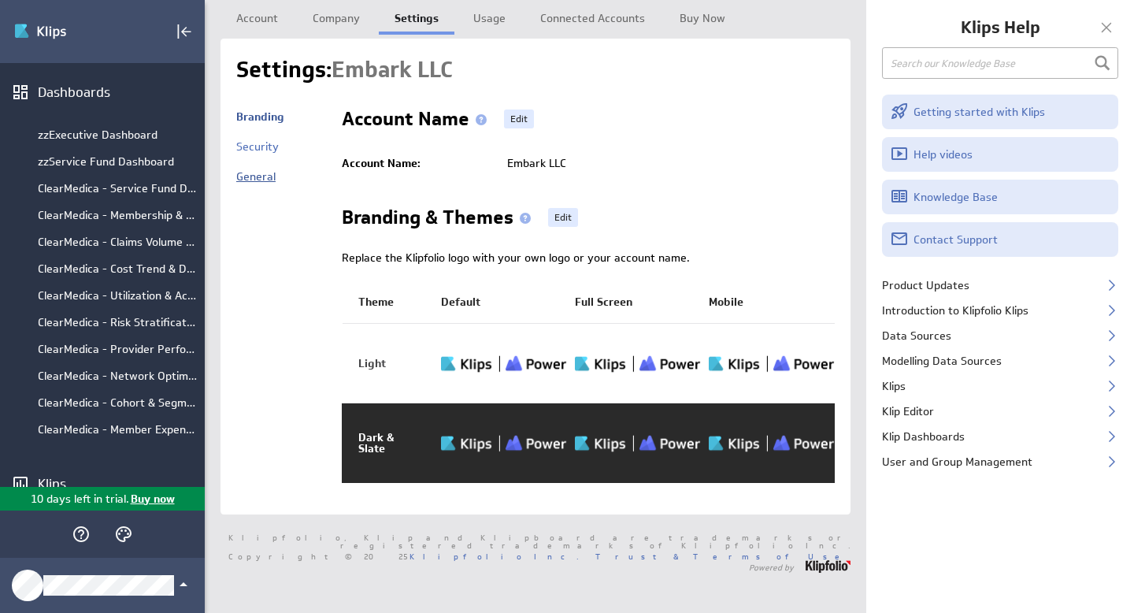
click at [266, 180] on link "General" at bounding box center [255, 176] width 39 height 14
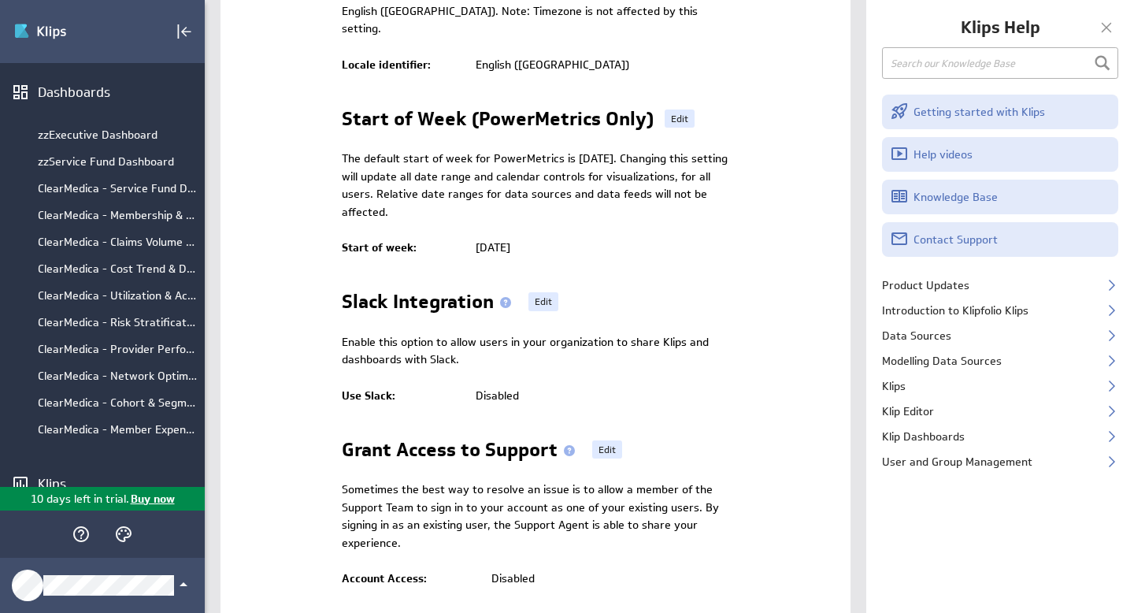
scroll to position [438, 0]
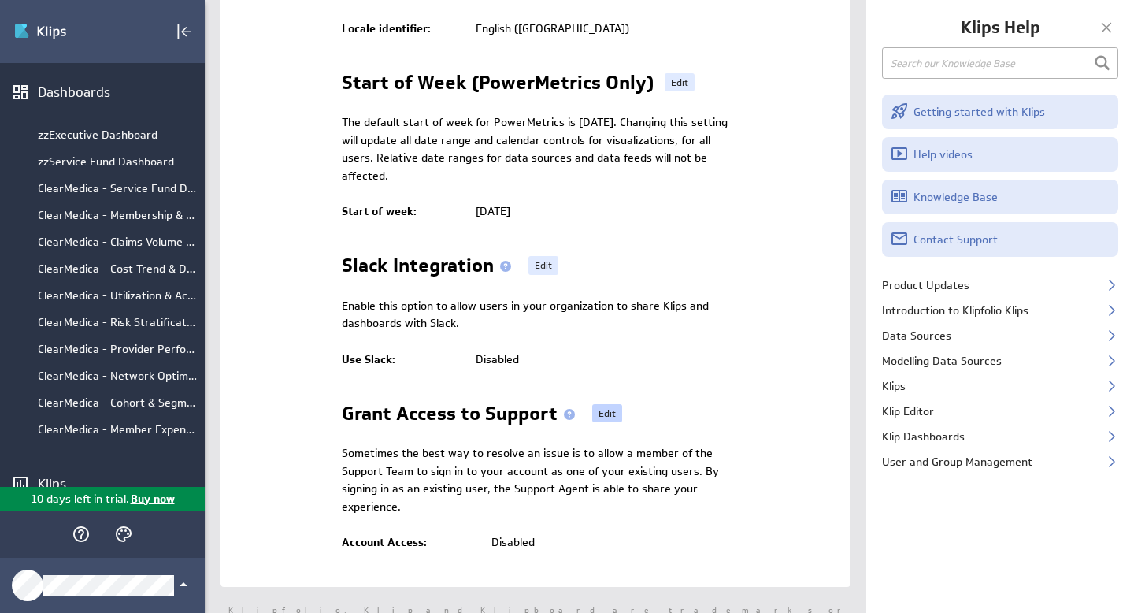
click at [601, 404] on link "Edit" at bounding box center [607, 413] width 30 height 19
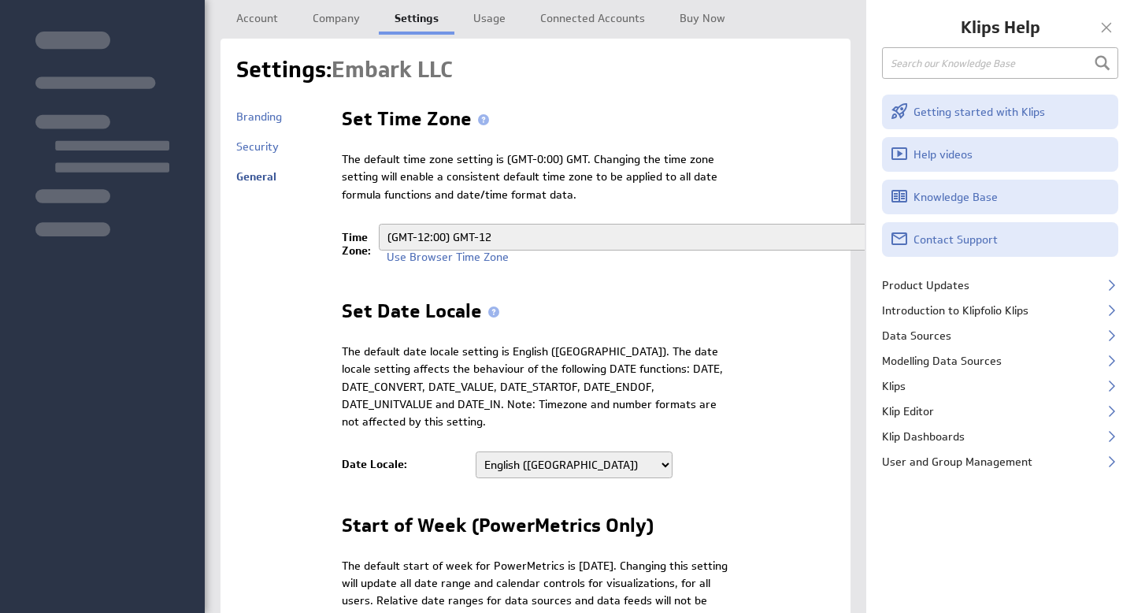
select select
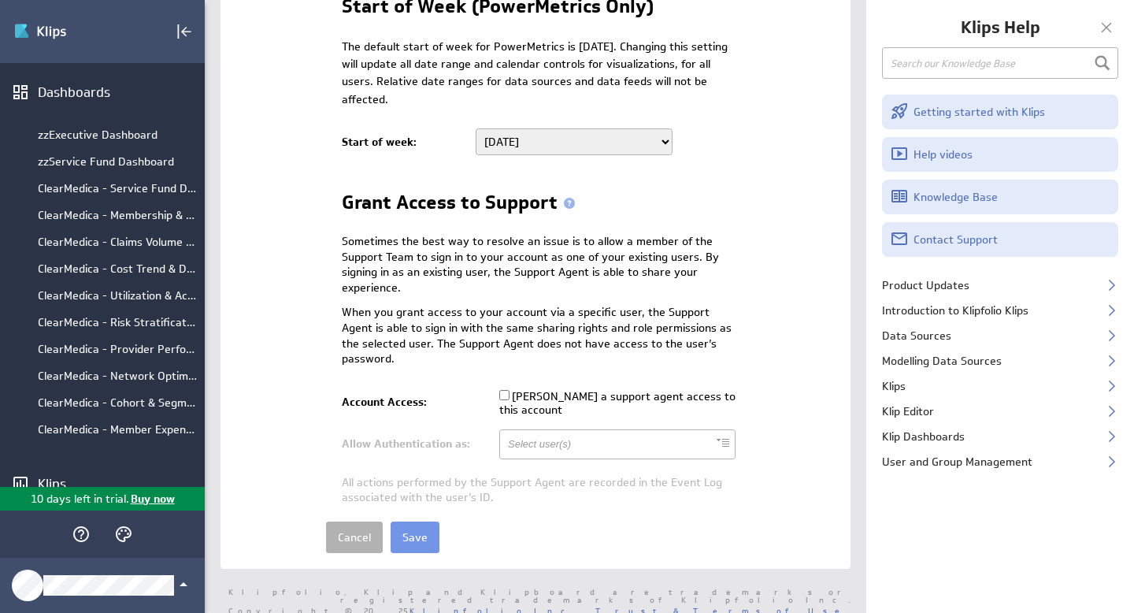
click at [501, 393] on input "Grant a support agent access to this account" at bounding box center [504, 395] width 10 height 10
checkbox input "true"
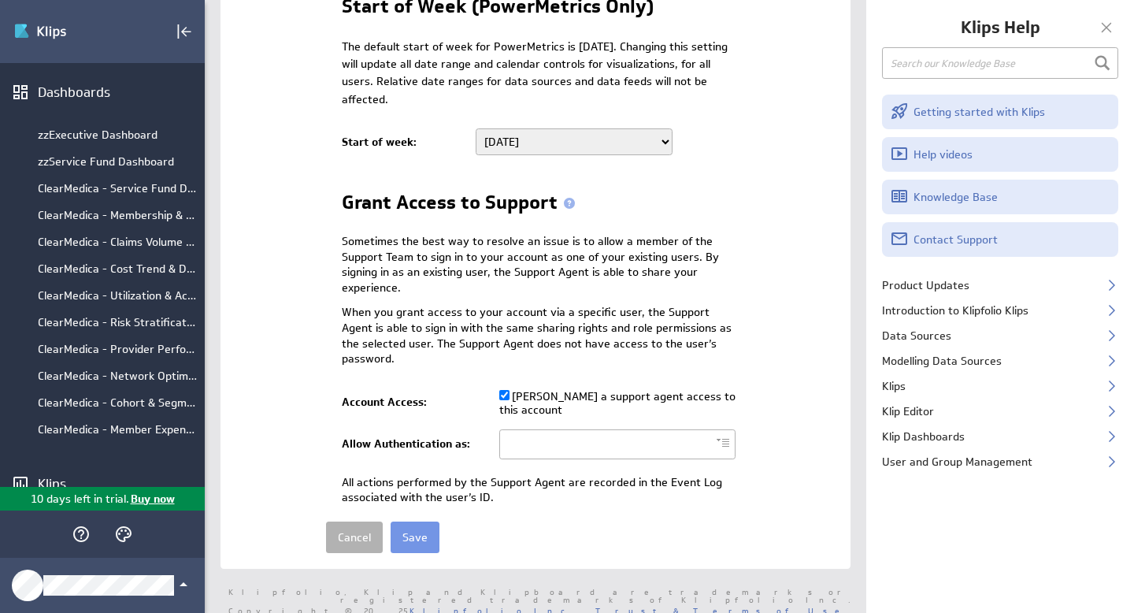
click at [723, 446] on ul at bounding box center [617, 444] width 236 height 30
click at [659, 466] on li "Patrick Jean-Pierre (Admin)" at bounding box center [617, 469] width 235 height 20
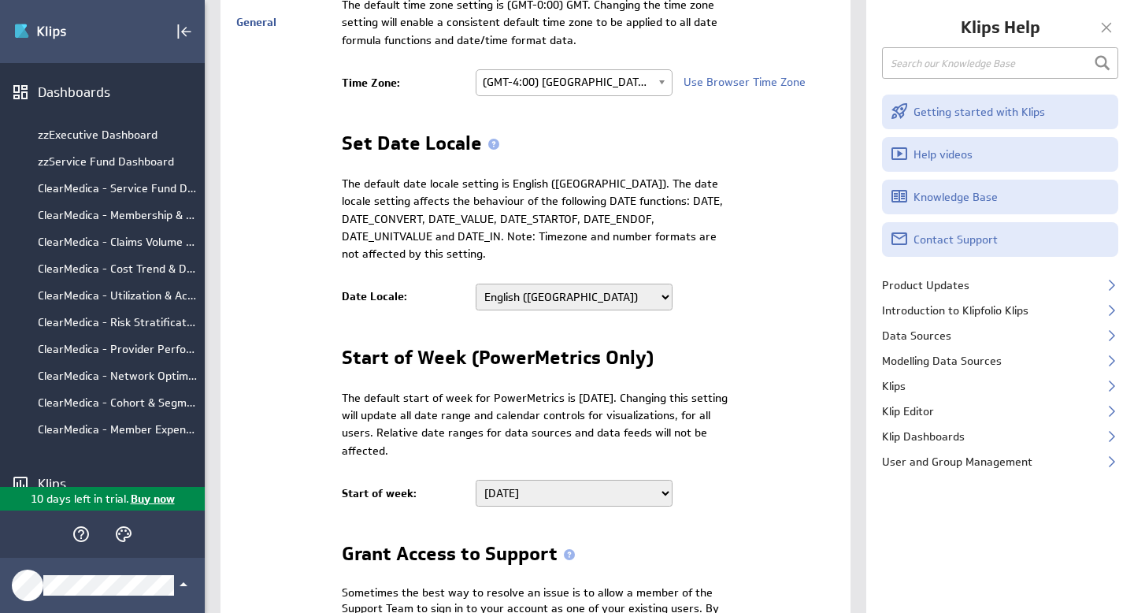
scroll to position [14, 0]
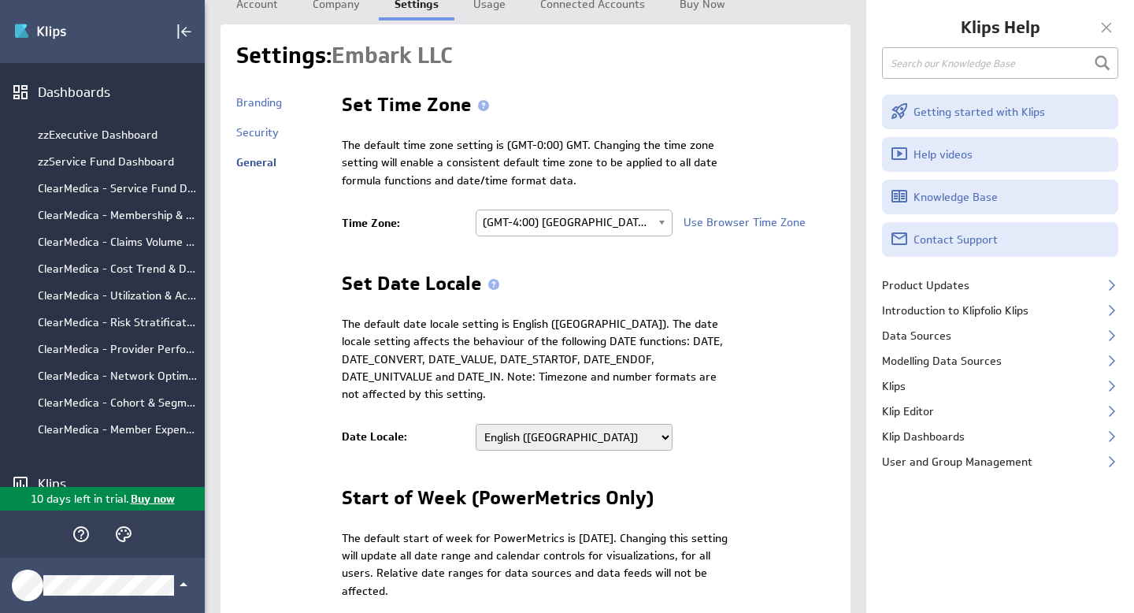
click at [659, 219] on b at bounding box center [665, 222] width 14 height 25
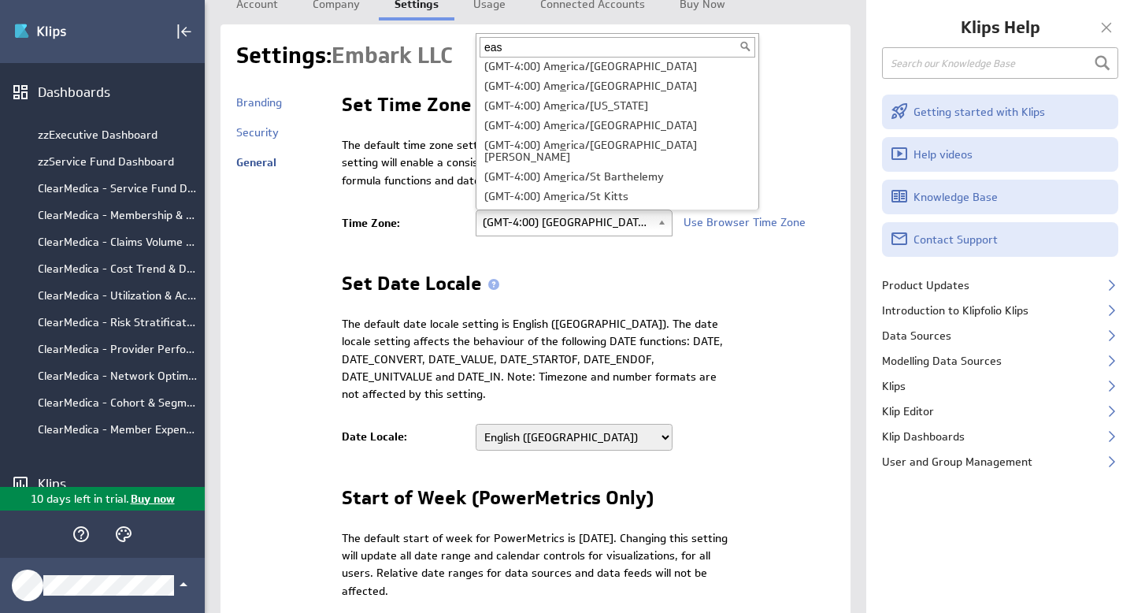
scroll to position [0, 0]
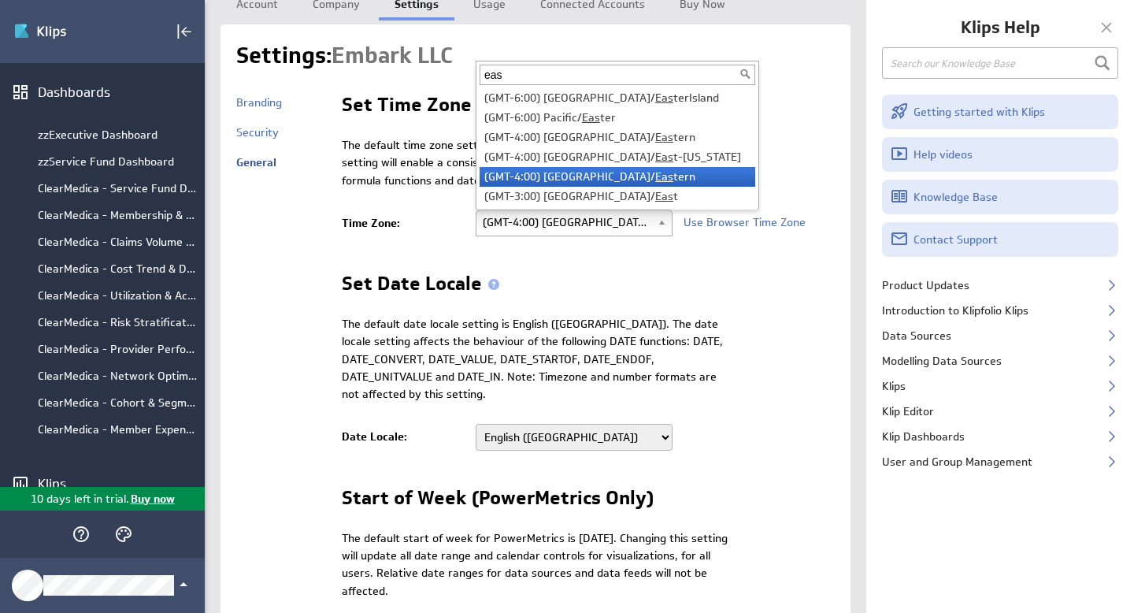
type input "eas"
click at [610, 175] on li "(GMT-4:00) US/ Eas tern" at bounding box center [618, 177] width 276 height 20
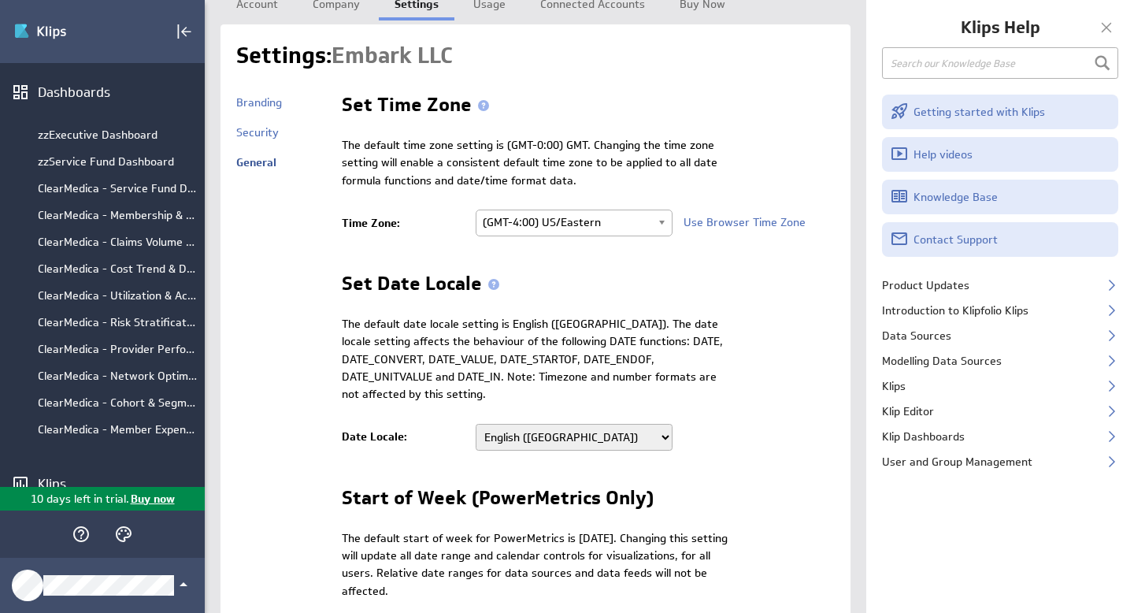
scroll to position [506, 0]
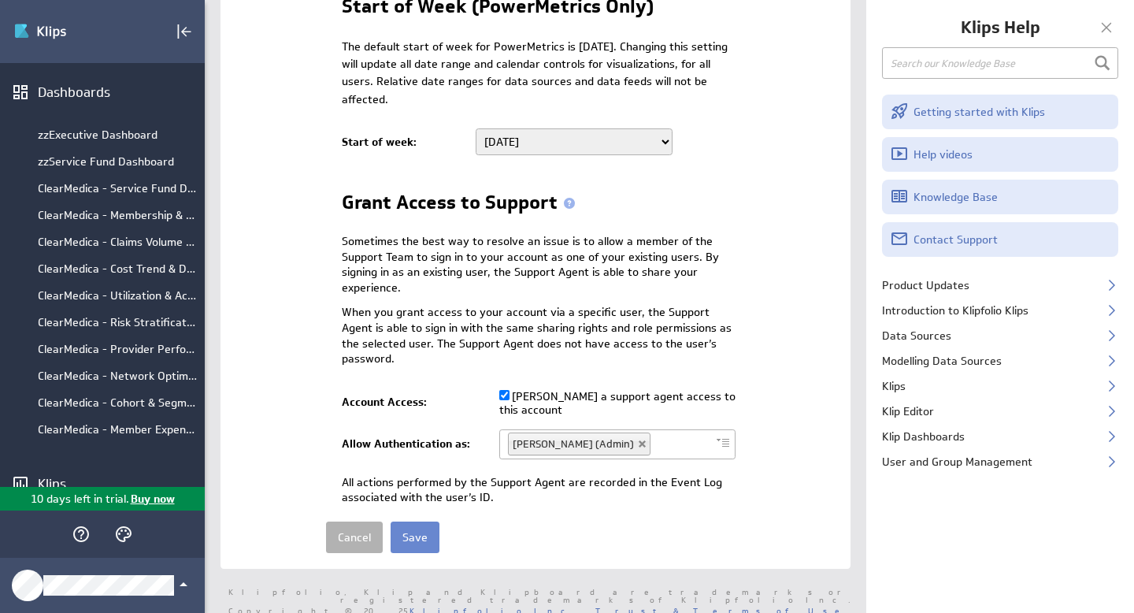
click at [424, 536] on input "Save" at bounding box center [415, 537] width 49 height 32
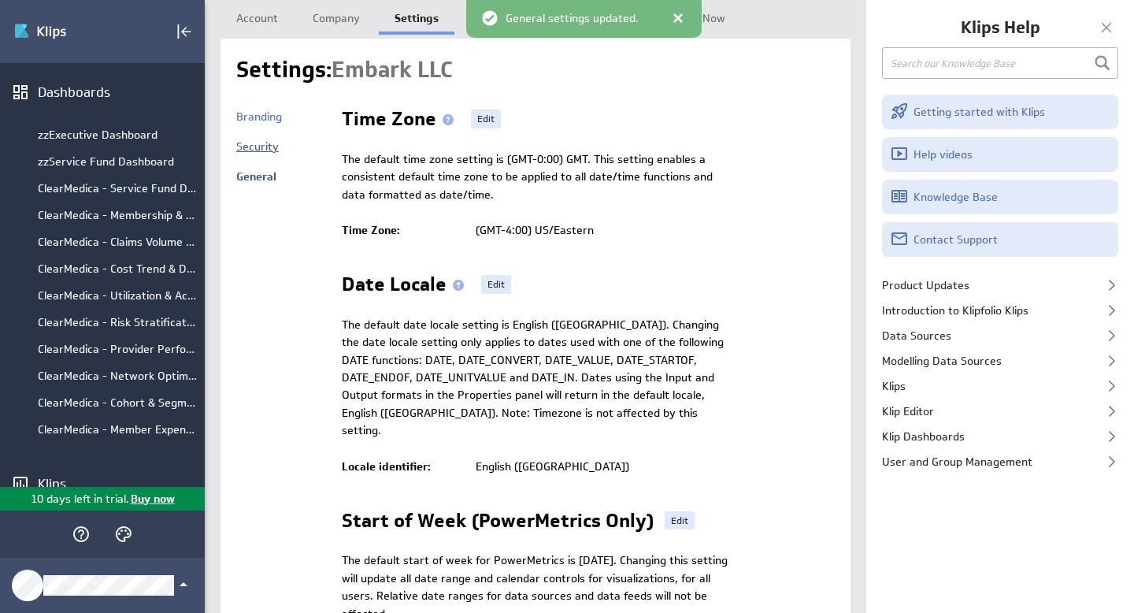
click at [264, 145] on link "Security" at bounding box center [257, 146] width 43 height 14
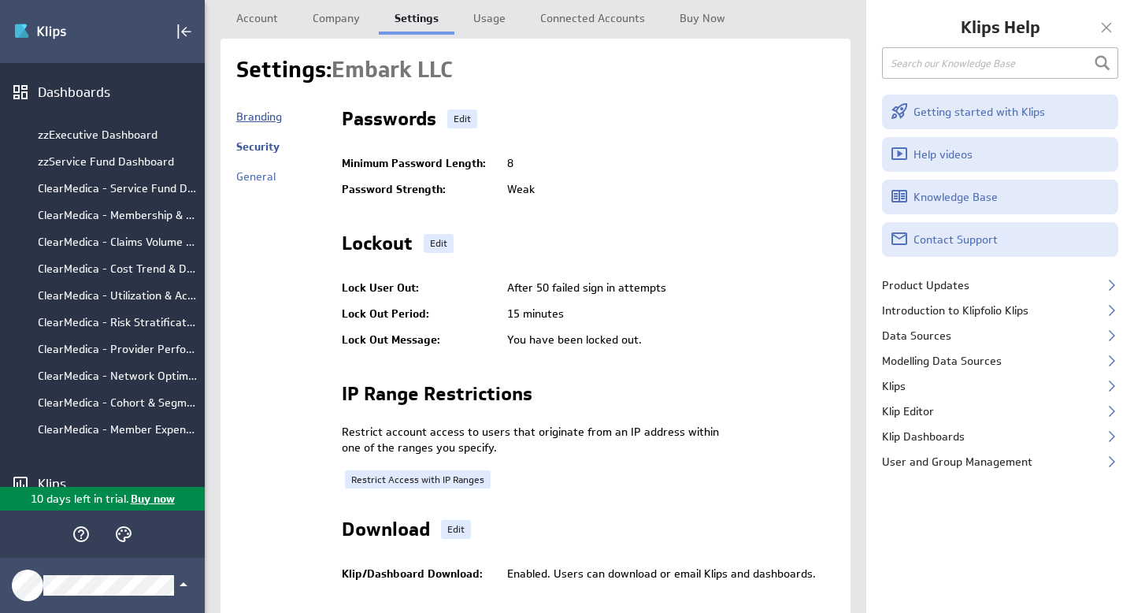
click at [265, 118] on link "Branding" at bounding box center [259, 116] width 46 height 14
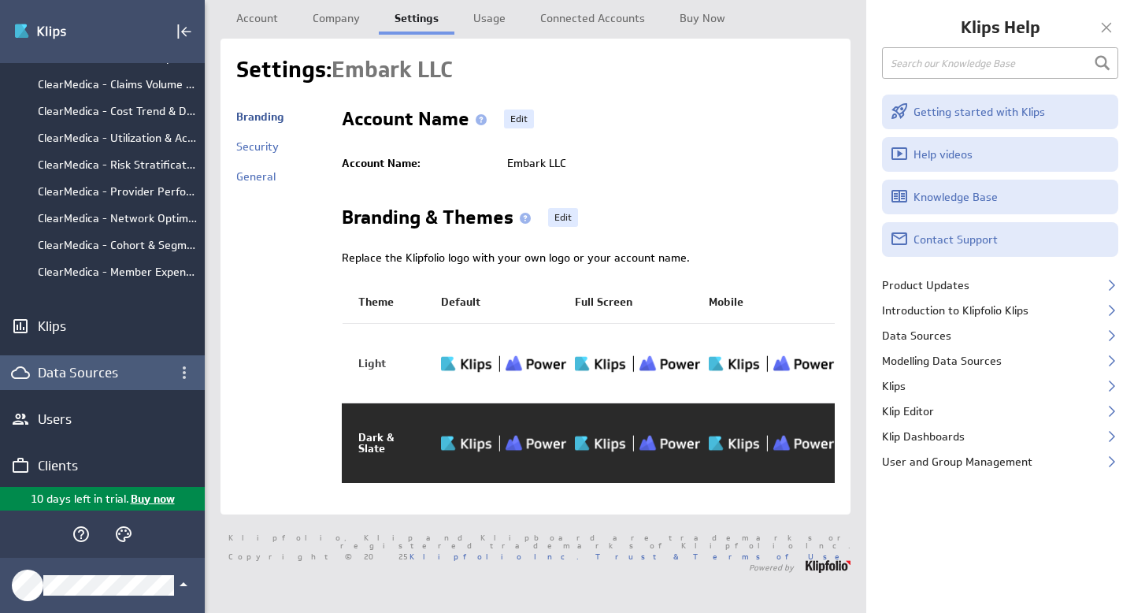
scroll to position [162, 0]
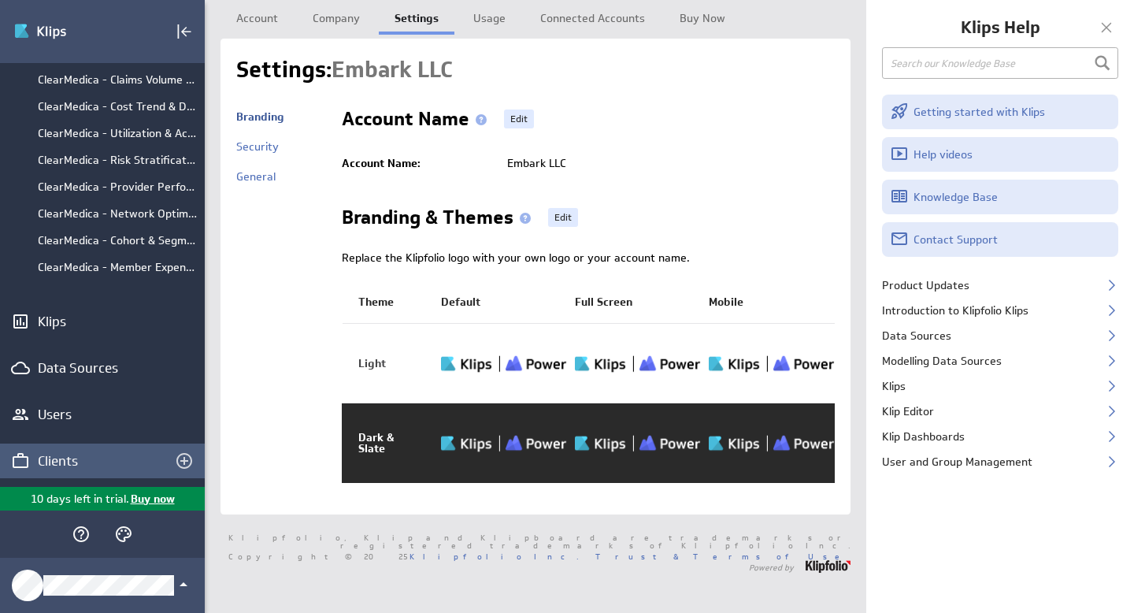
click at [57, 460] on div "Clients" at bounding box center [102, 460] width 129 height 17
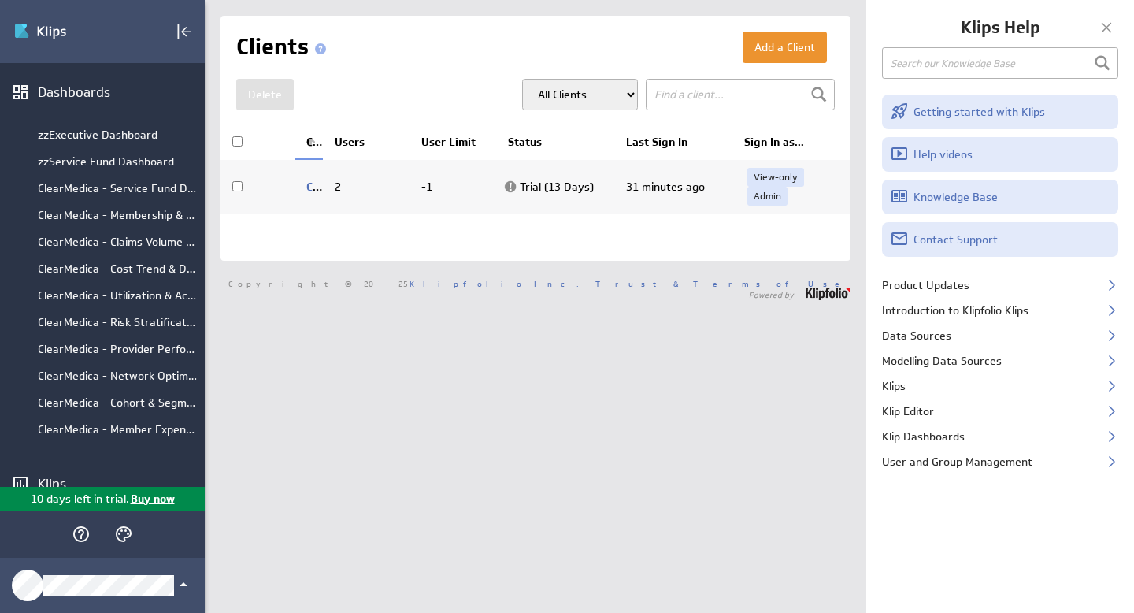
click at [1110, 30] on div at bounding box center [1107, 28] width 24 height 24
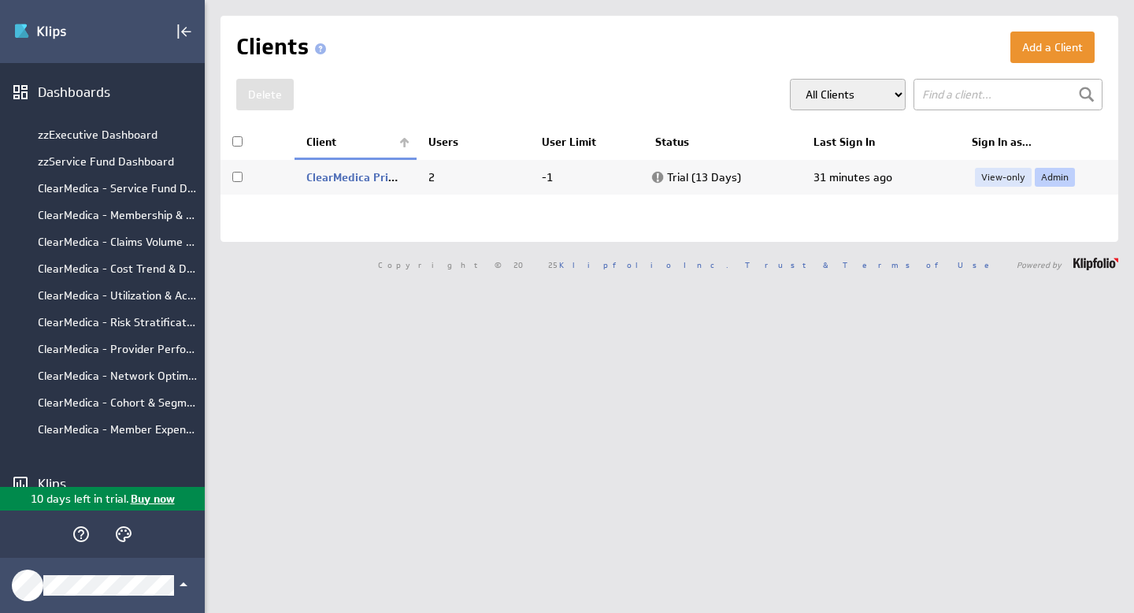
click at [1047, 181] on link "Admin" at bounding box center [1055, 177] width 40 height 19
